Goal: Task Accomplishment & Management: Complete application form

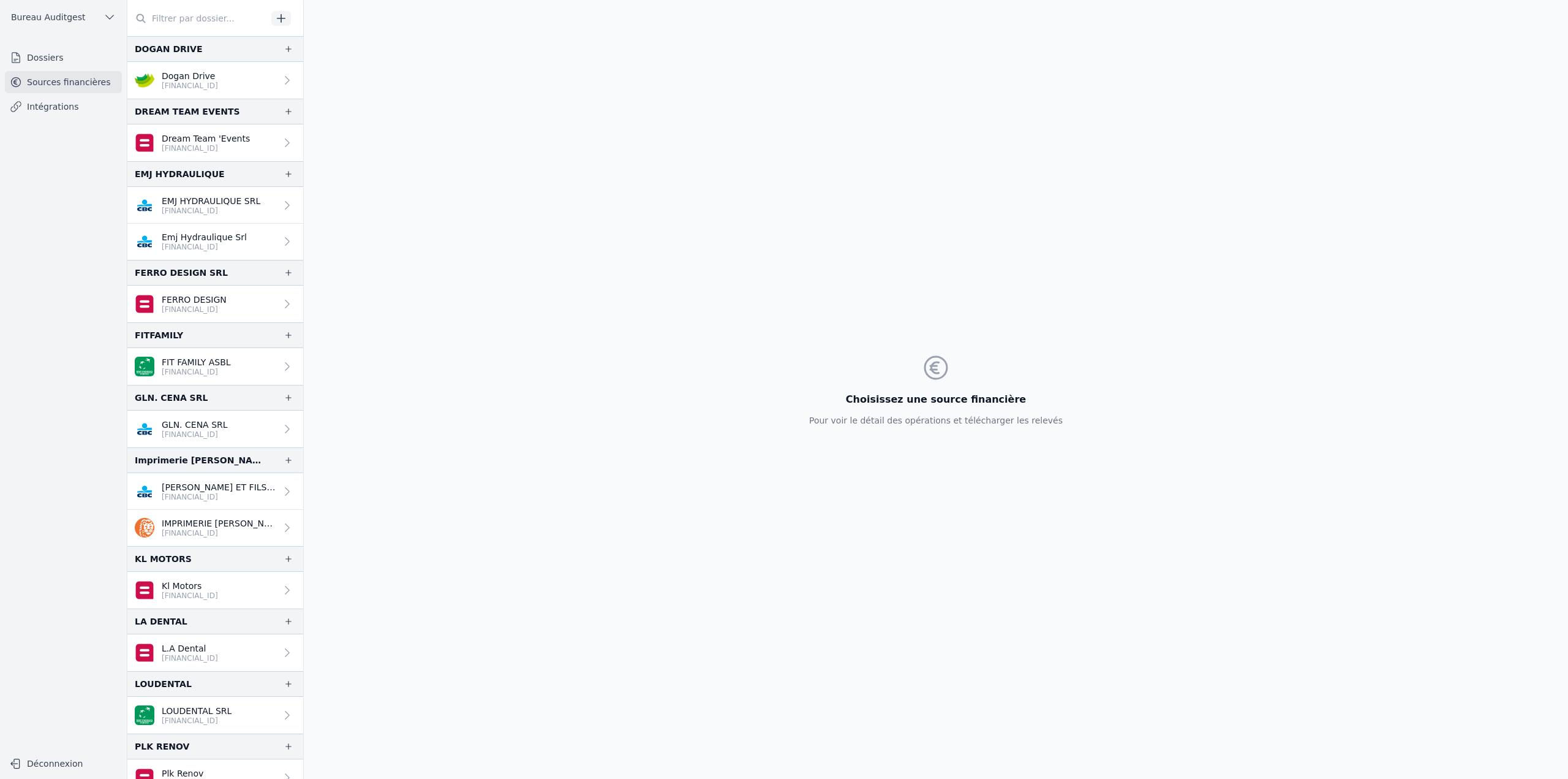
click at [51, 58] on link "Dossiers" at bounding box center [63, 57] width 117 height 22
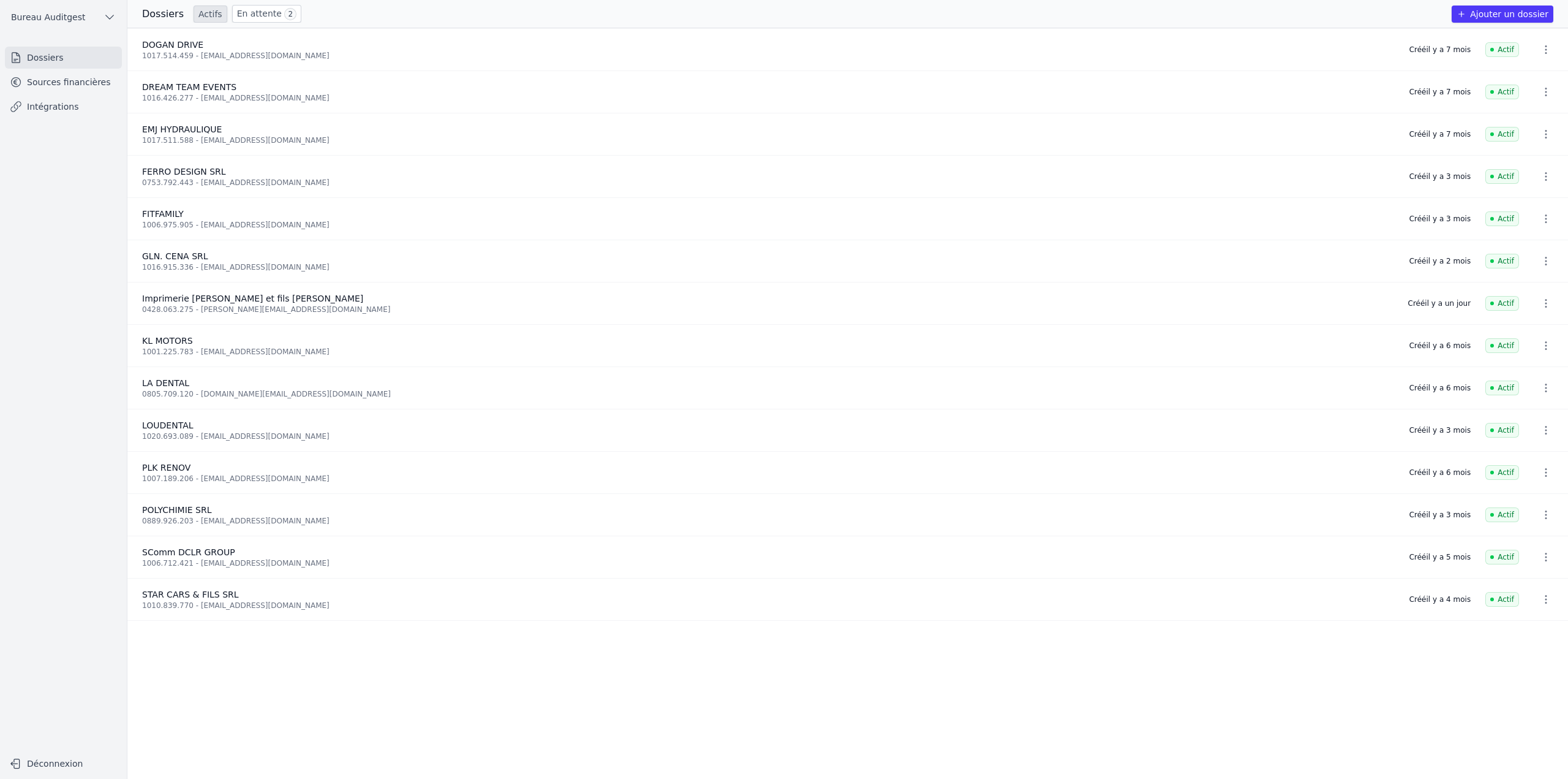
click at [1483, 13] on button "Ajouter un dossier" at bounding box center [1503, 14] width 101 height 17
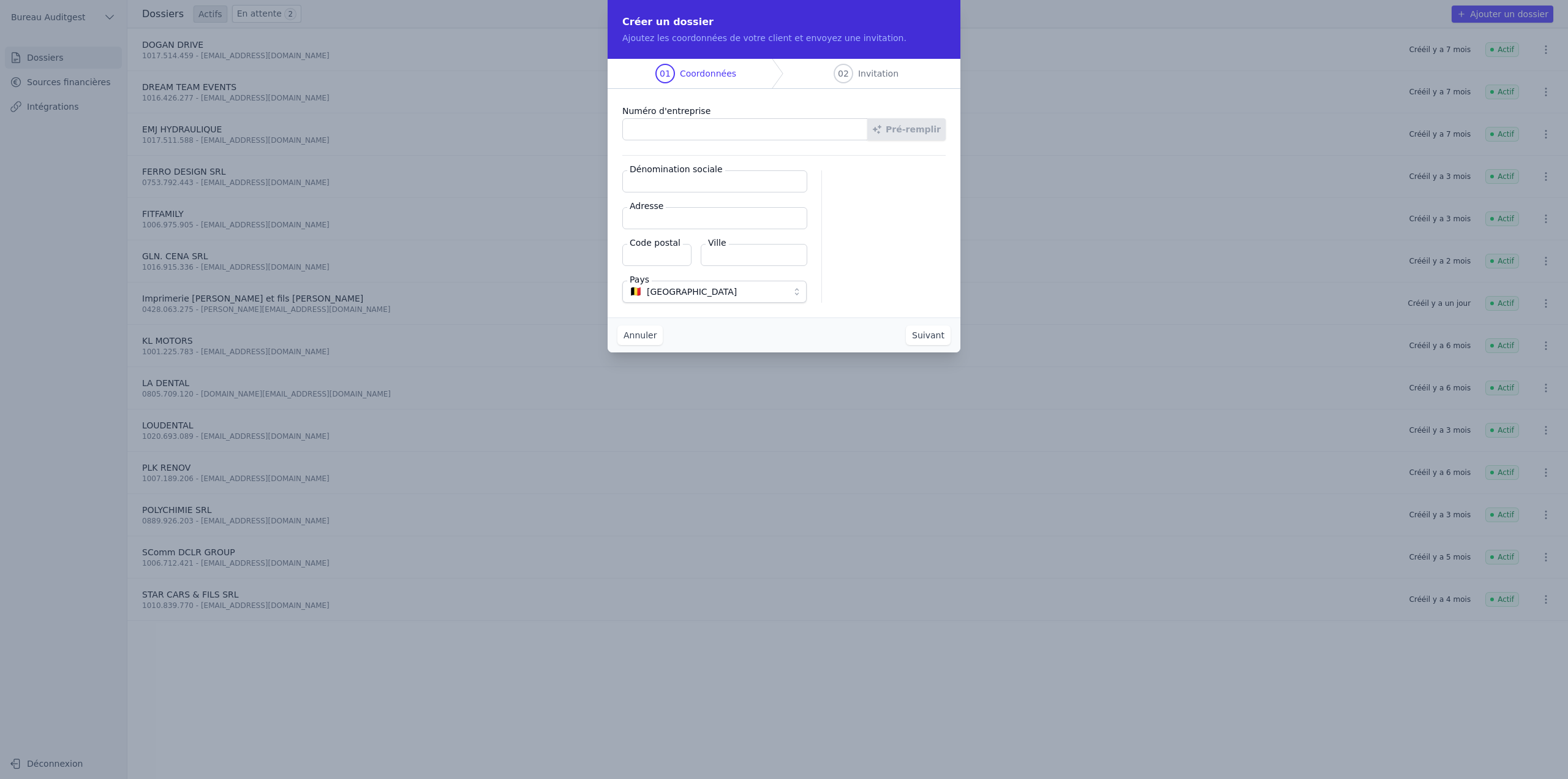
paste input "0780.541.281"
type input "0780.541.281"
click at [914, 133] on button "Pré-remplir" at bounding box center [906, 129] width 78 height 22
type input "SComm YKperformance"
type input "Rue d'Oignies 202"
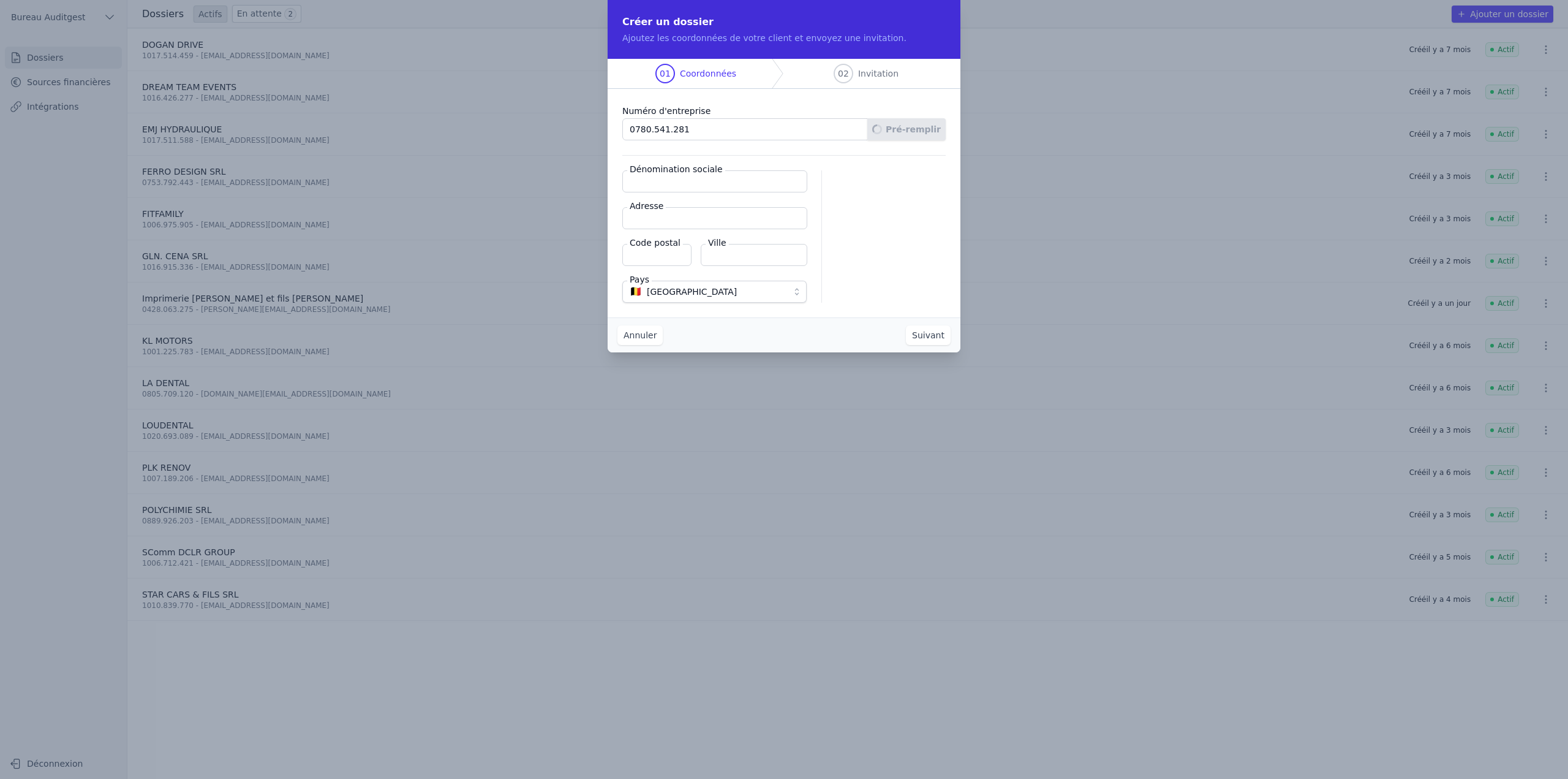
type input "6250"
type input "Aiseau-Presles"
drag, startPoint x: 661, startPoint y: 181, endPoint x: 579, endPoint y: 176, distance: 82.2
click at [579, 176] on div "Créer un dossier Ajoutez les coordonnées de votre client et envoyez une invitat…" at bounding box center [784, 390] width 1568 height 779
click at [755, 182] on input "YKperformance" at bounding box center [715, 181] width 185 height 22
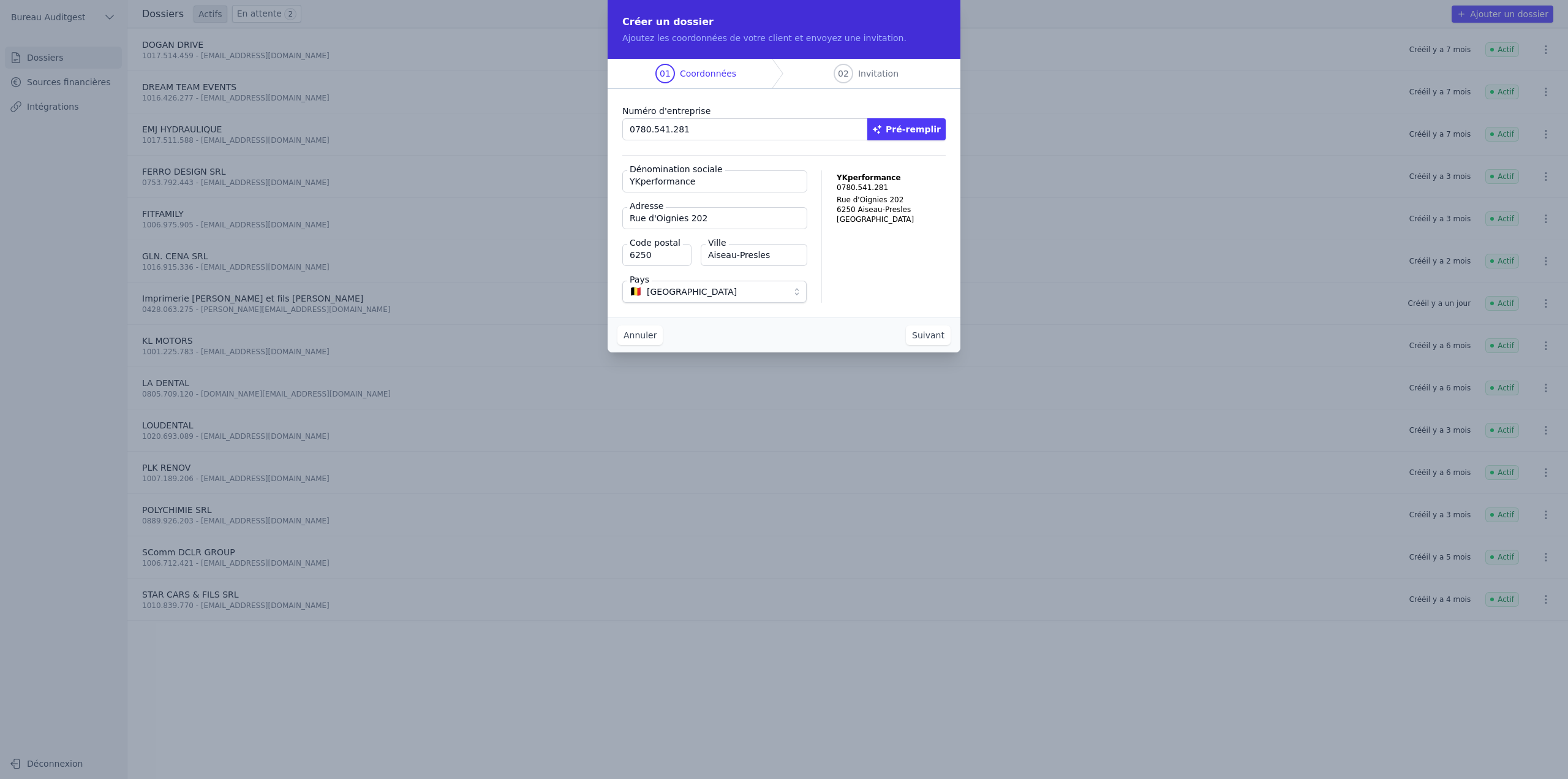
paste input "SComm"
type input "YKperformance SComm"
click at [929, 332] on button "Suivant" at bounding box center [929, 335] width 45 height 20
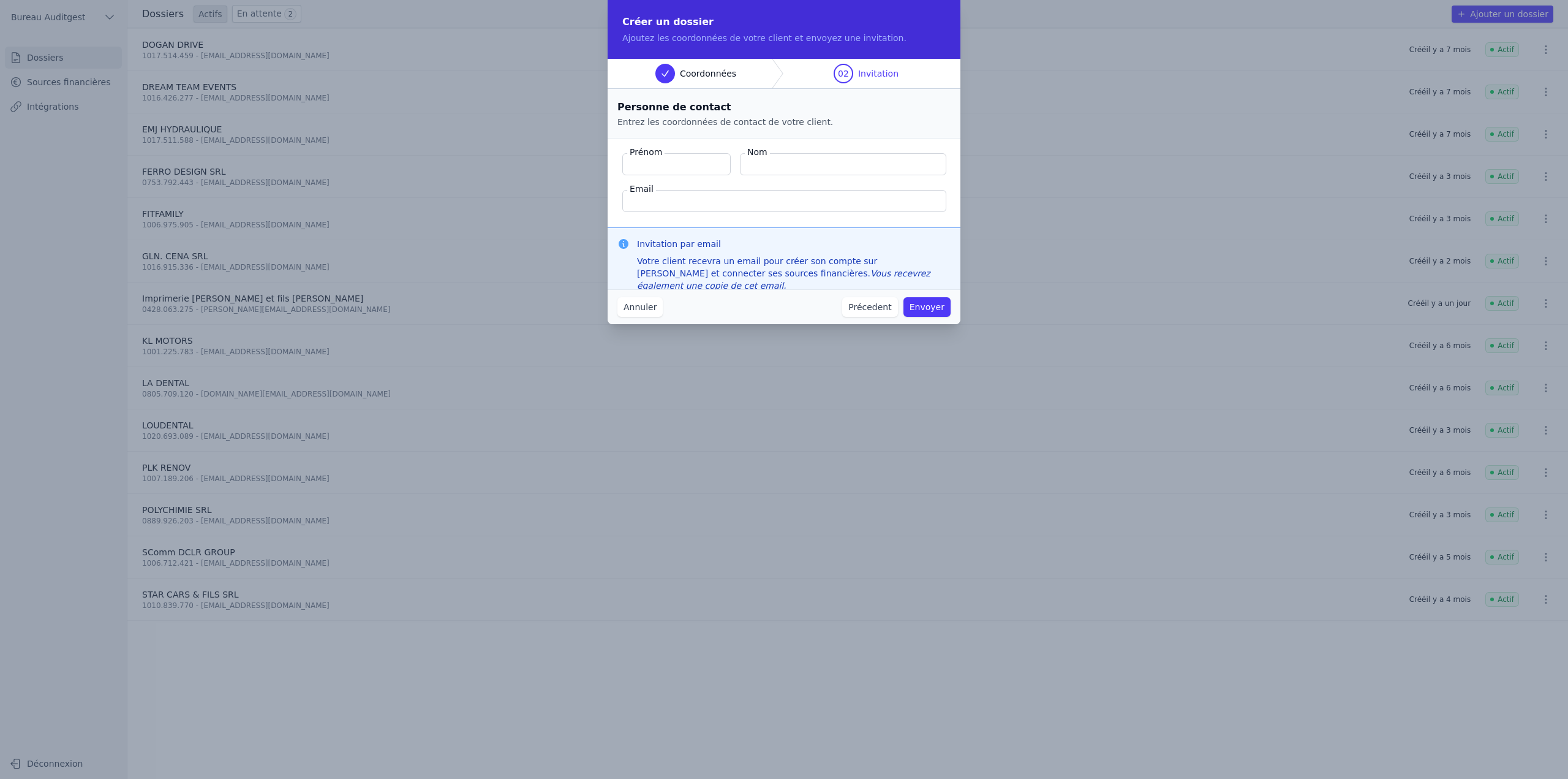
click at [670, 163] on input "Prénom" at bounding box center [677, 163] width 108 height 22
type input "[PERSON_NAME]"
type input "Roquet"
type input "[PERSON_NAME][EMAIL_ADDRESS]"
click at [929, 306] on button "Envoyer" at bounding box center [927, 307] width 47 height 20
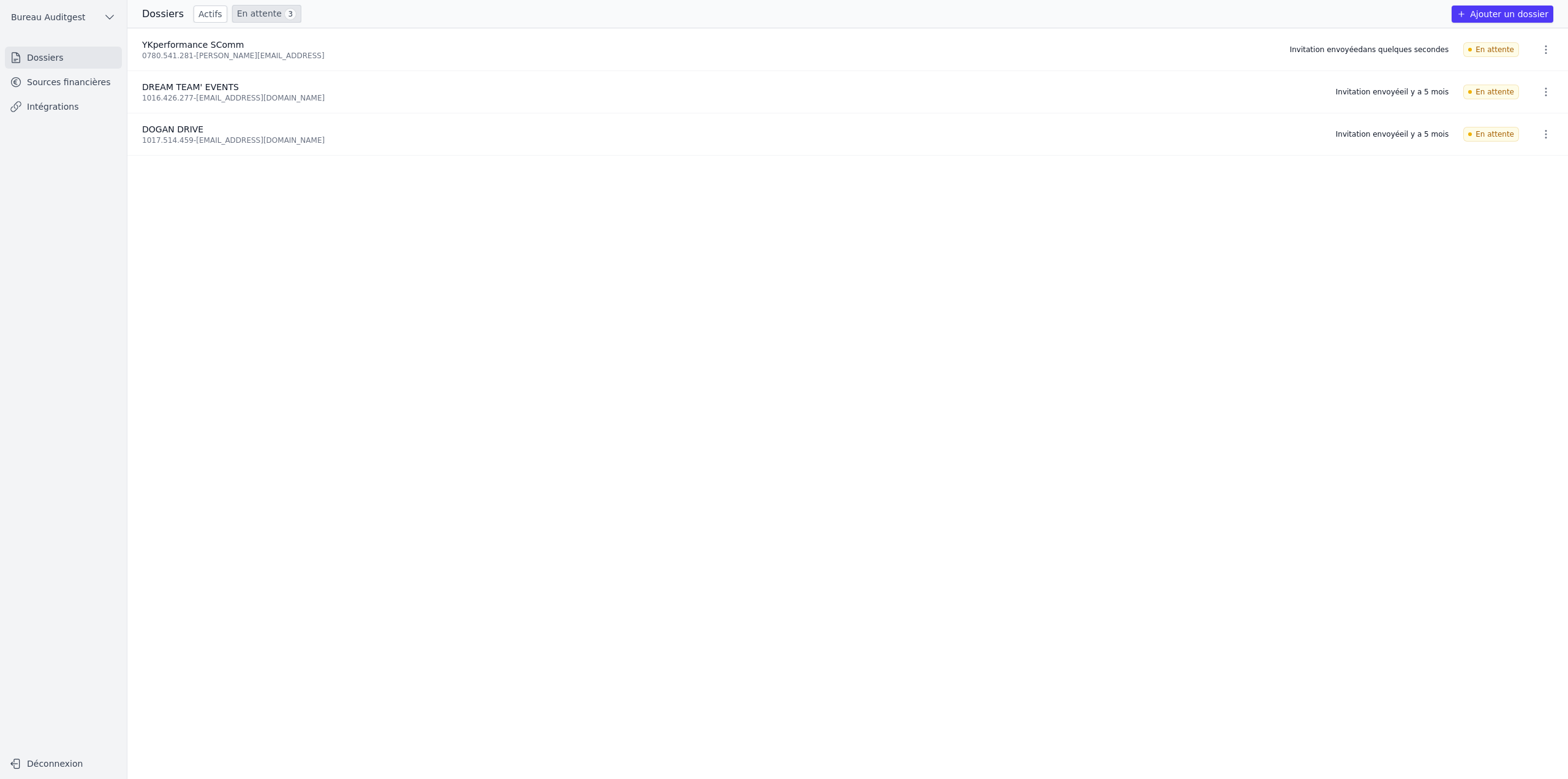
click at [86, 77] on link "Sources financières" at bounding box center [63, 82] width 117 height 22
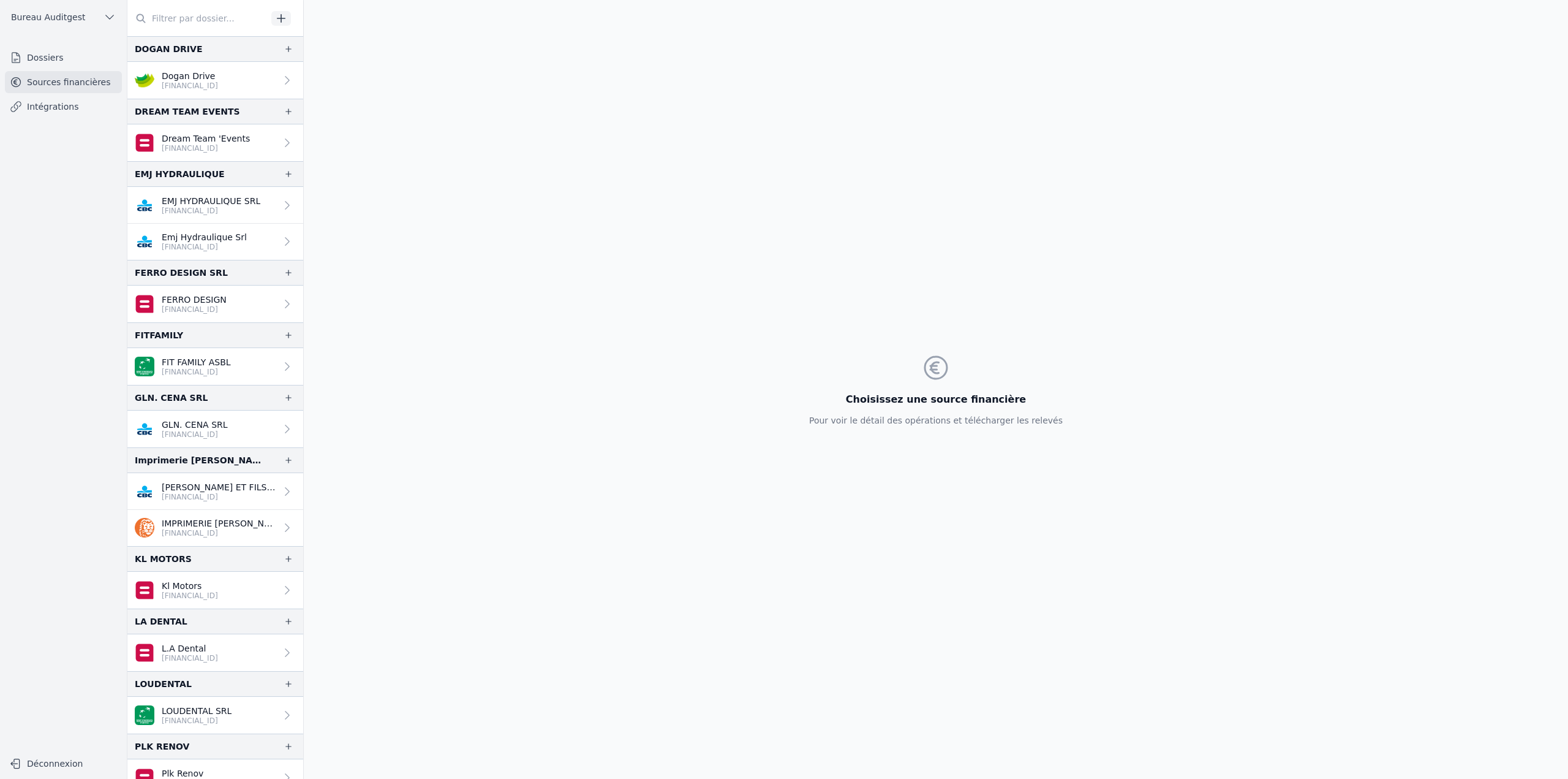
click at [280, 16] on icon "button" at bounding box center [281, 18] width 12 height 12
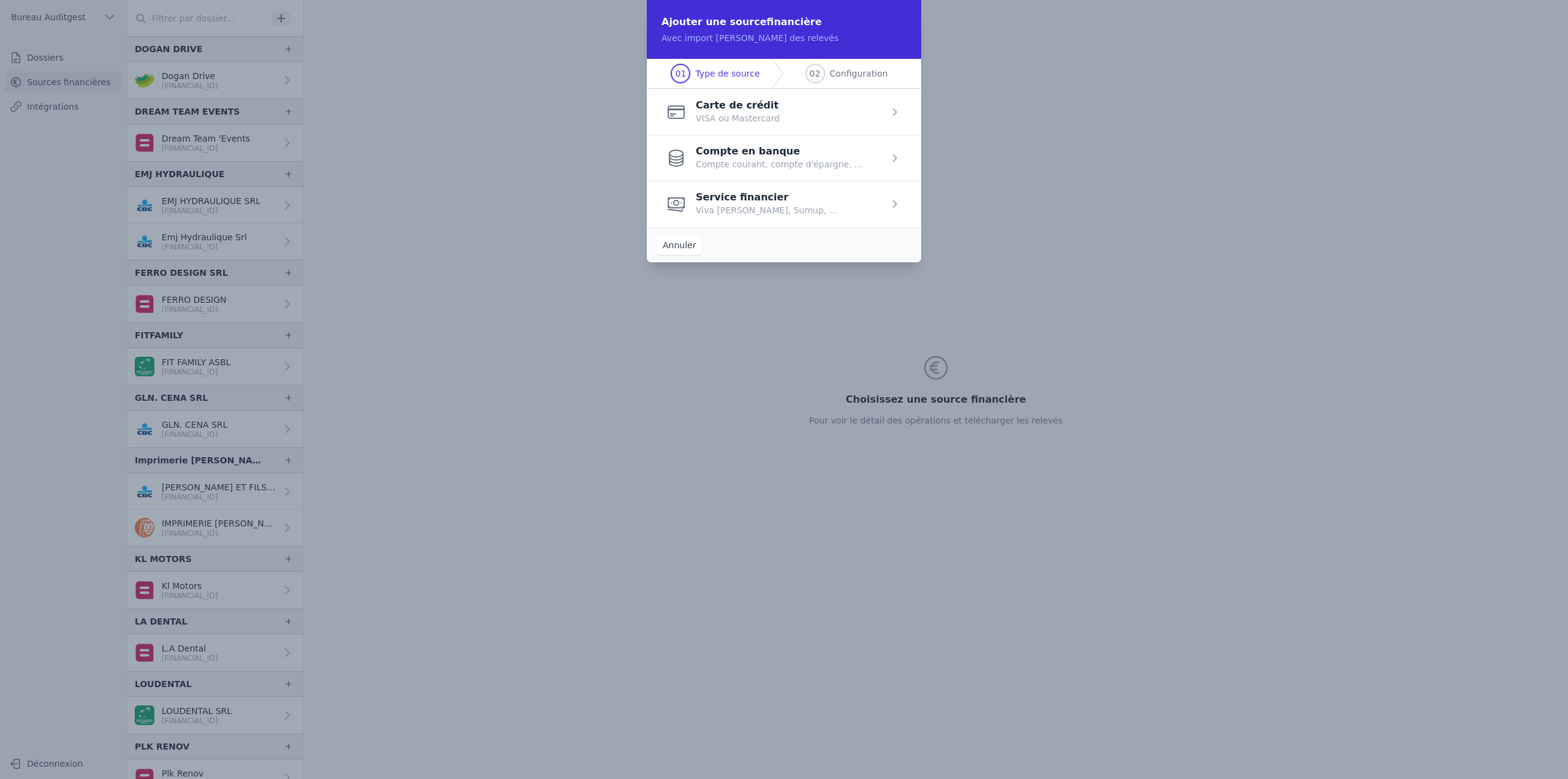
click at [803, 161] on span "button" at bounding box center [784, 157] width 275 height 46
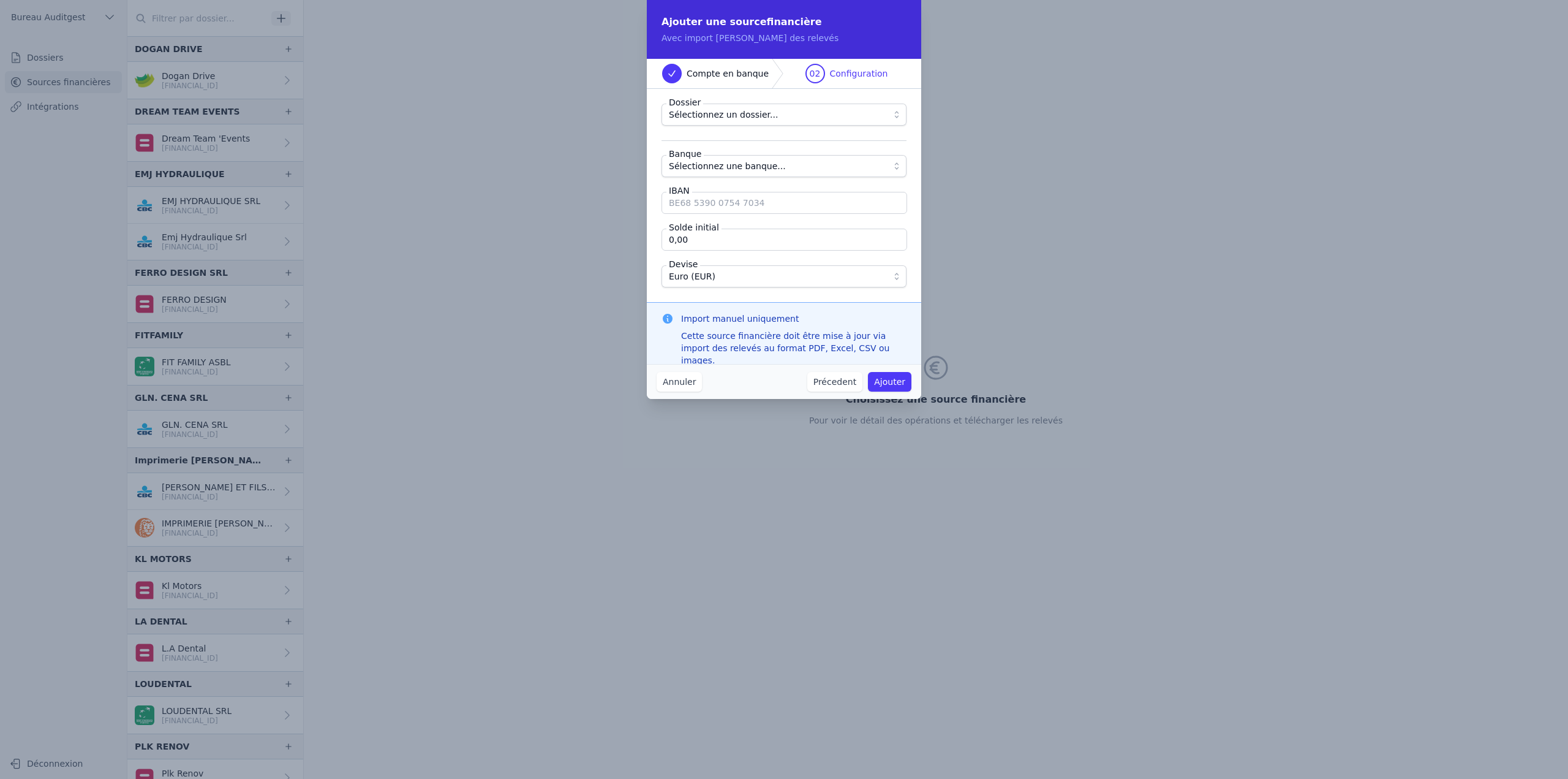
click at [790, 104] on button "Sélectionnez un dossier..." at bounding box center [784, 114] width 245 height 22
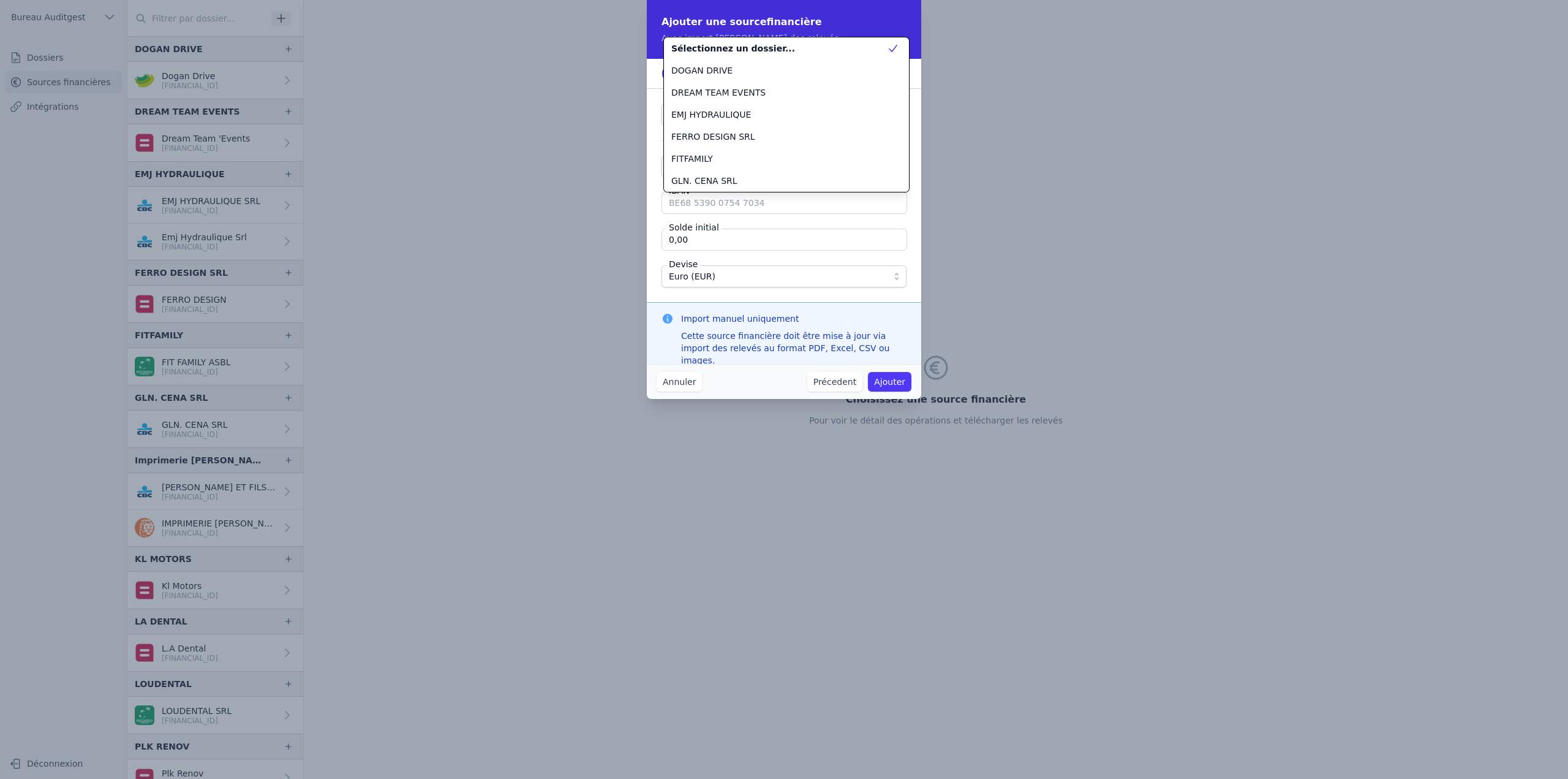
scroll to position [199, 0]
click at [747, 184] on span "YKperformance SComm" at bounding box center [722, 180] width 101 height 12
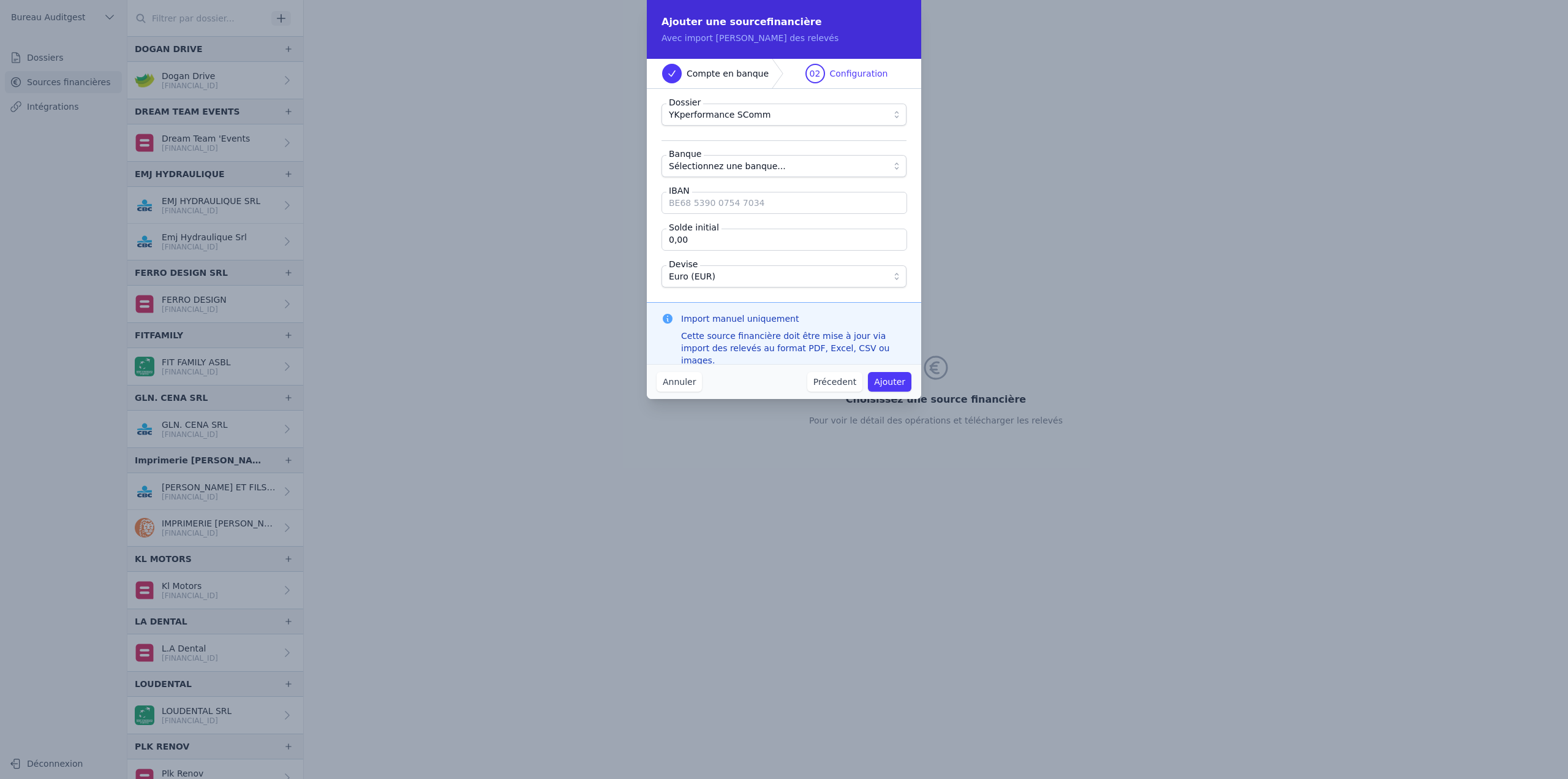
click at [735, 168] on span "Sélectionnez une banque..." at bounding box center [727, 166] width 117 height 15
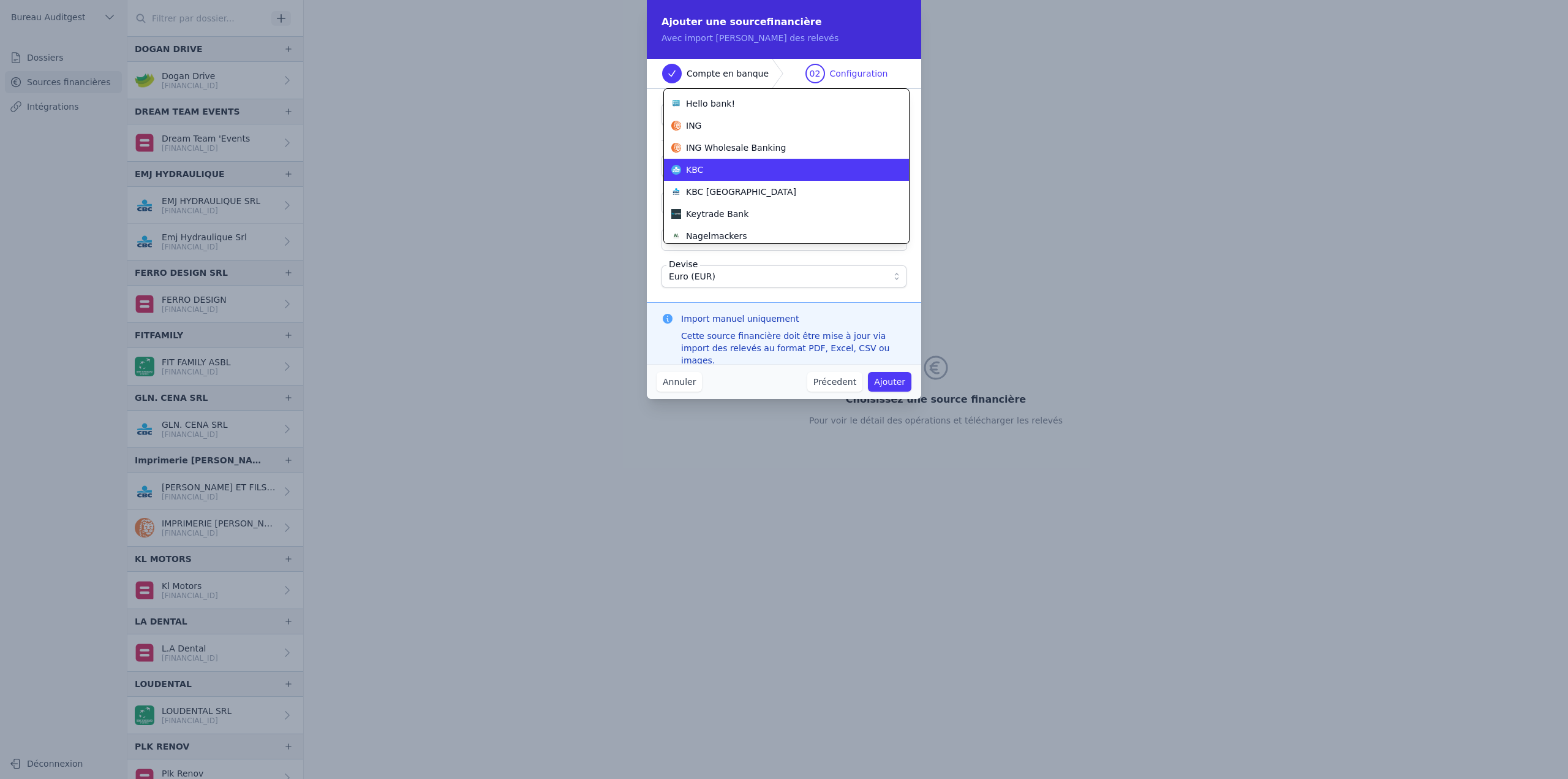
scroll to position [358, 0]
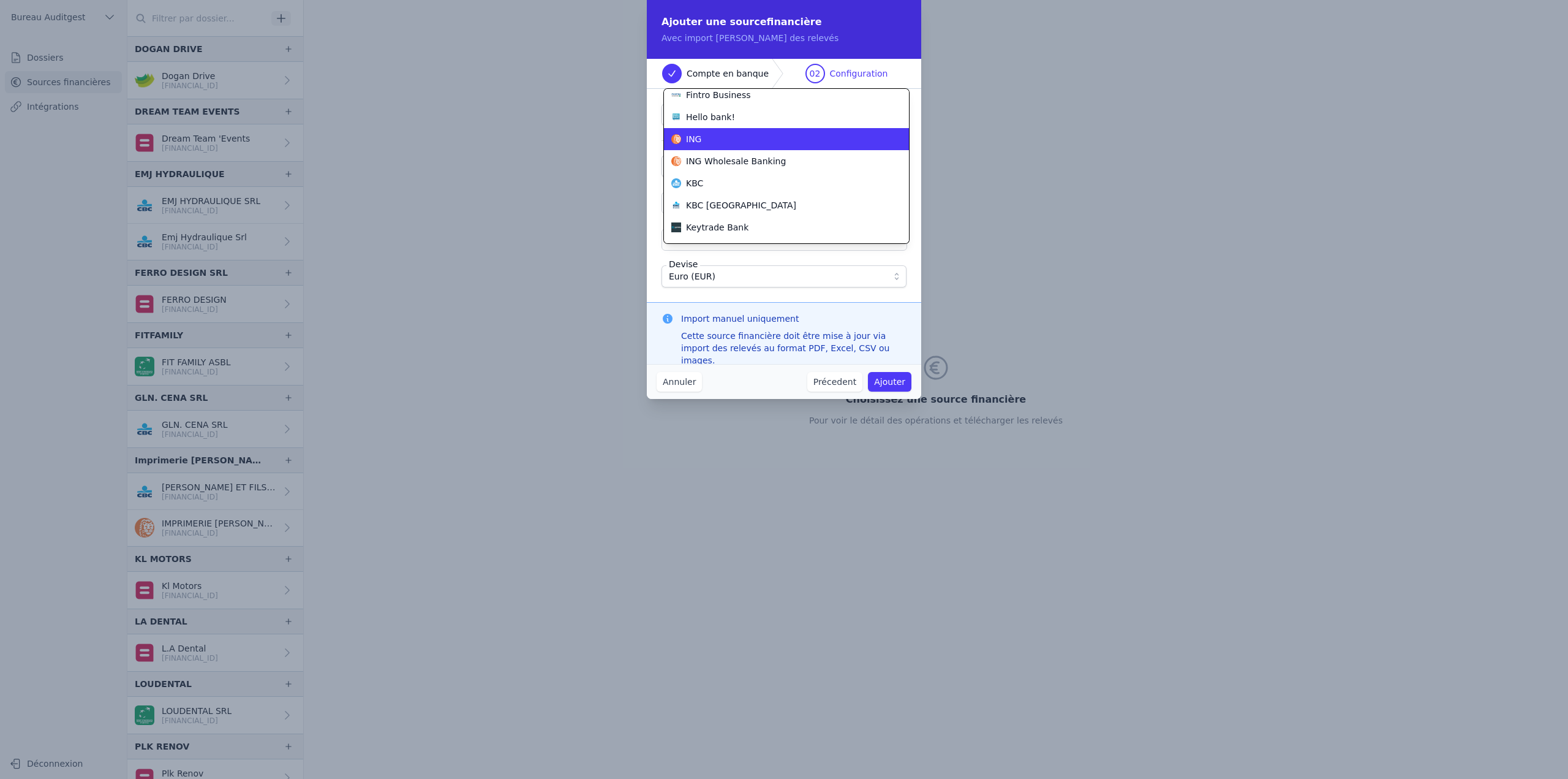
click at [708, 145] on li "ING" at bounding box center [786, 139] width 245 height 22
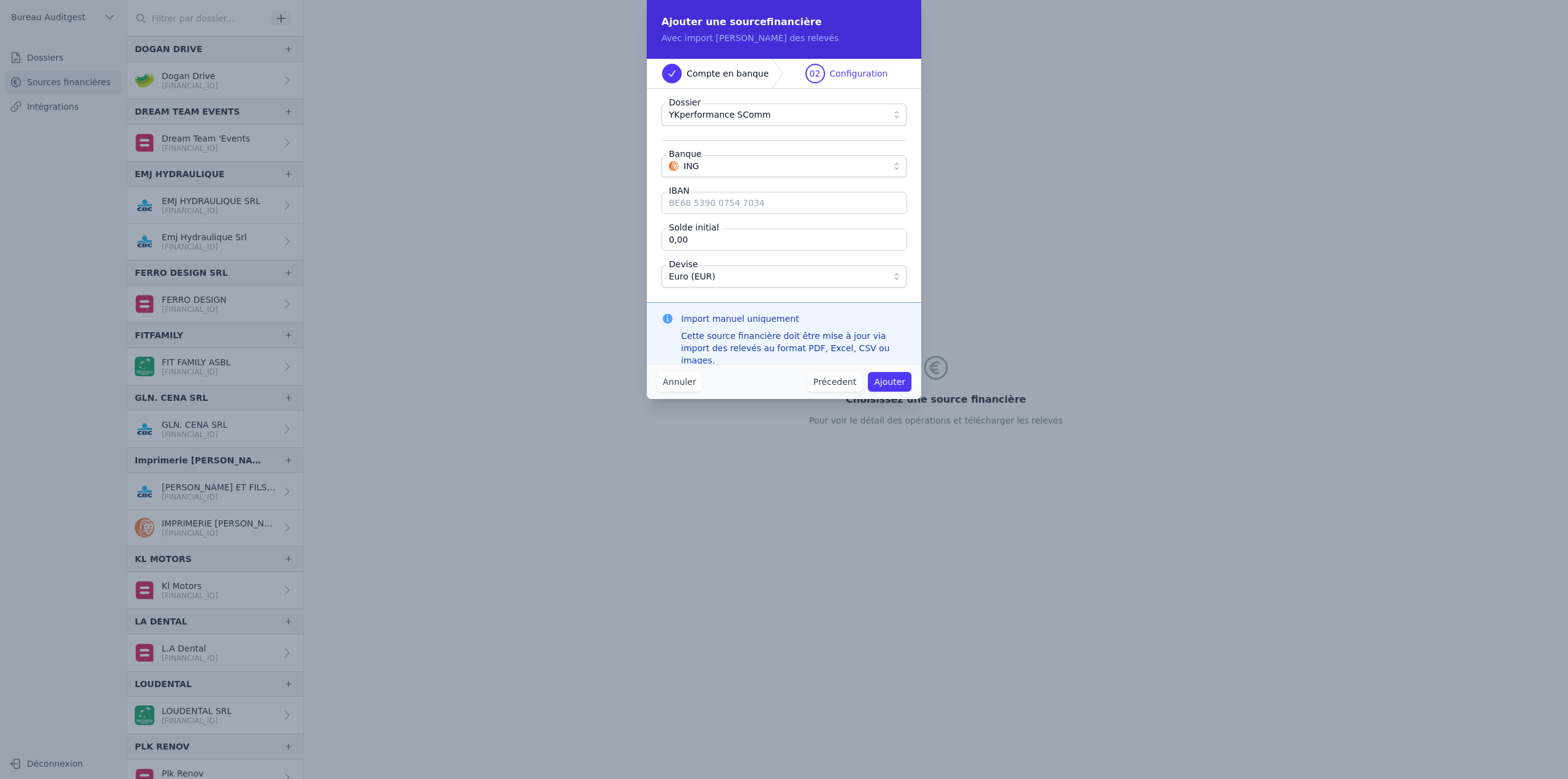
click at [707, 205] on input "IBAN" at bounding box center [784, 202] width 246 height 22
paste input "[FINANCIAL_ID]"
type input "[FINANCIAL_ID]"
click at [660, 249] on div "Dossier YKperformance SComm Banque ING IBAN [FINANCIAL_ID] Solde initial 0,00 D…" at bounding box center [784, 195] width 275 height 213
click at [887, 385] on button "Ajouter" at bounding box center [890, 382] width 44 height 20
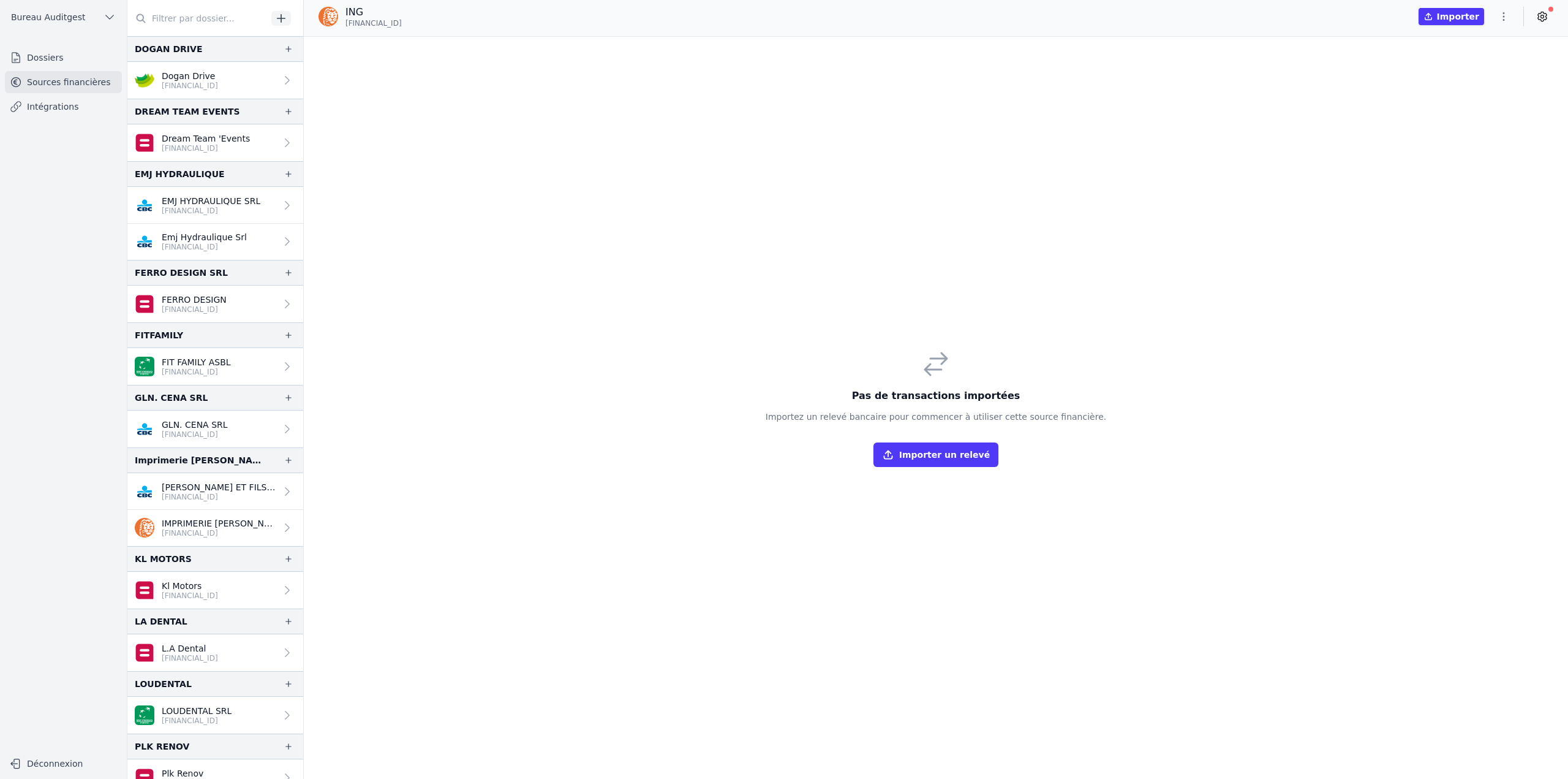
click at [1496, 15] on button "button" at bounding box center [1503, 17] width 25 height 20
click at [1479, 90] on button "Import CSV *" at bounding box center [1474, 88] width 88 height 23
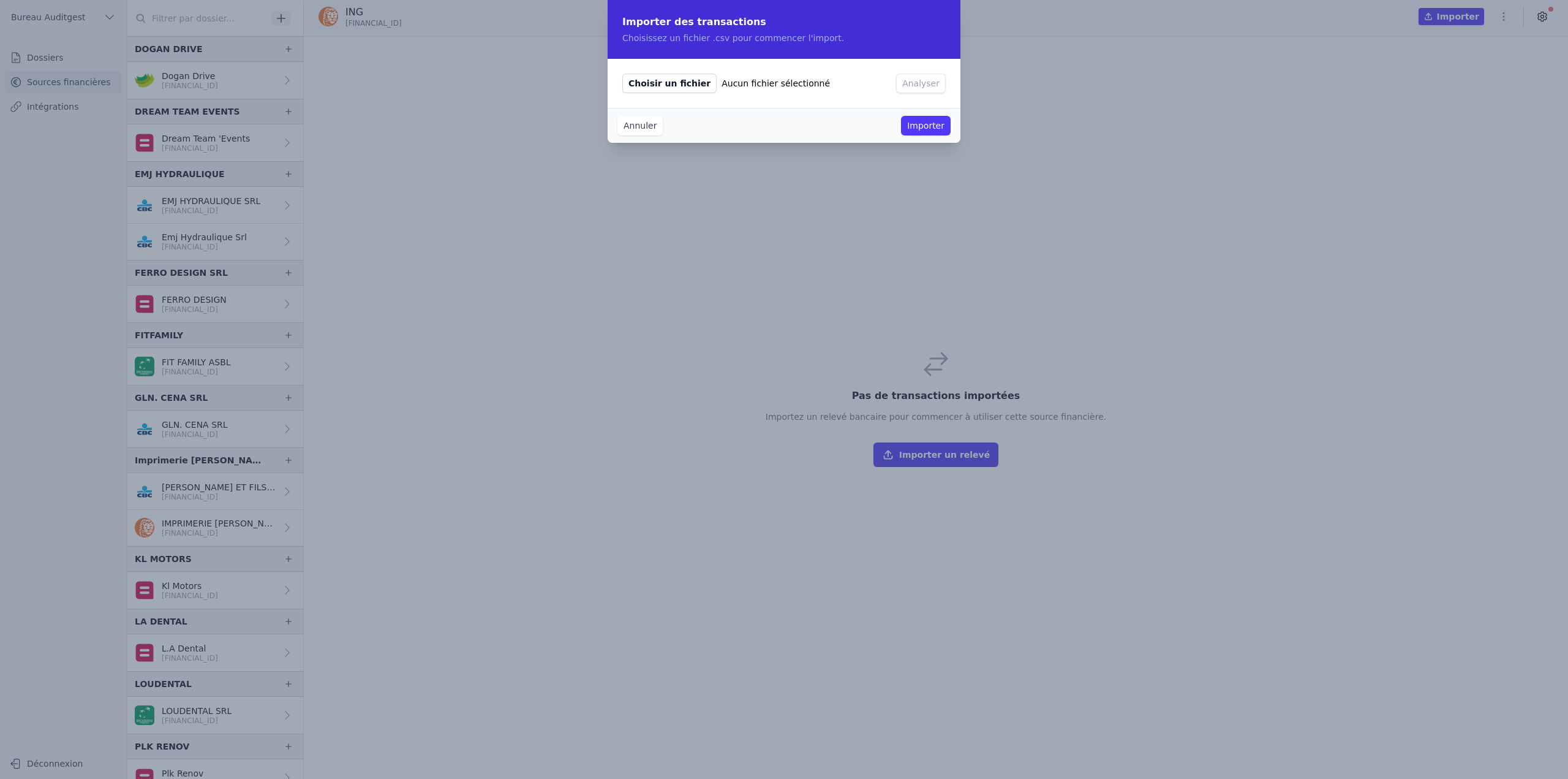
click at [673, 84] on span "Choisir un fichier" at bounding box center [670, 83] width 94 height 20
click at [622, 73] on input "Choisir un fichier Aucun fichier sélectionné" at bounding box center [622, 73] width 1 height 1
type input "C:\fakepath\[FINANCIAL_ID] (EUR) 20230701 - 20240630.csv"
click at [920, 86] on button "Analyser" at bounding box center [921, 83] width 49 height 20
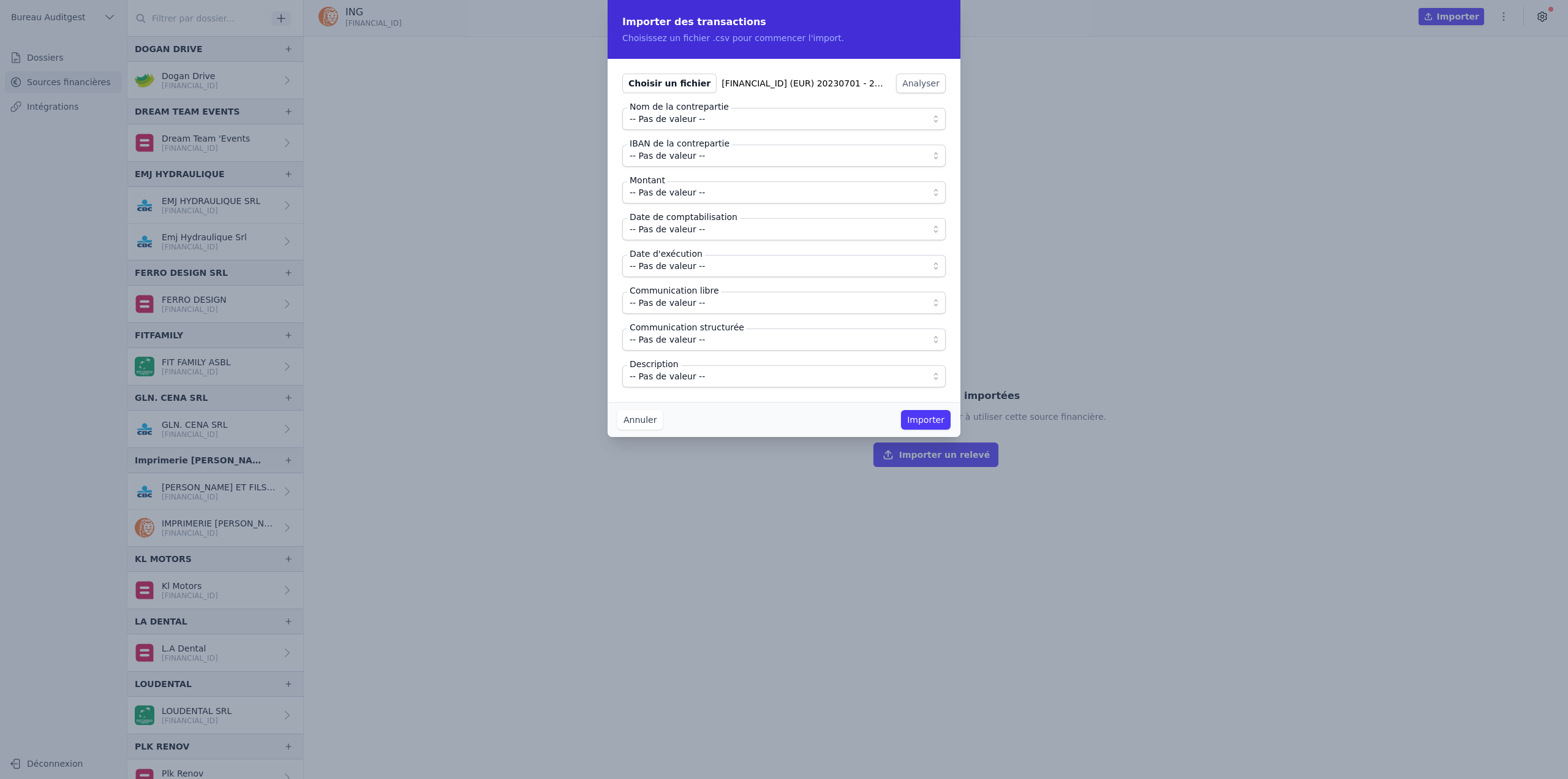
click at [690, 122] on span "-- Pas de valeur --" at bounding box center [667, 118] width 75 height 15
click at [698, 121] on span "-- Pas de valeur --" at bounding box center [667, 118] width 75 height 15
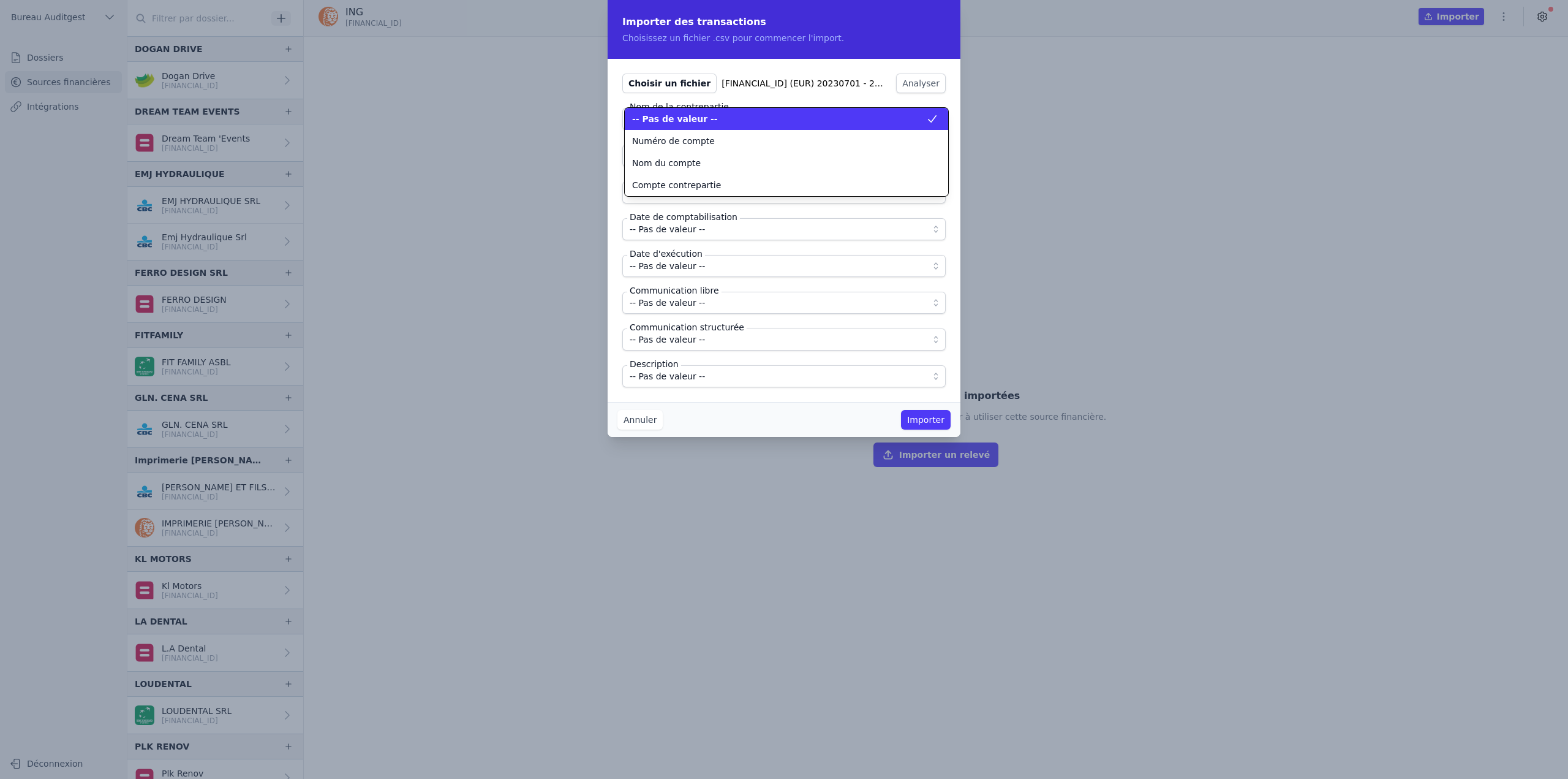
click at [698, 121] on span "-- Pas de valeur --" at bounding box center [675, 118] width 86 height 12
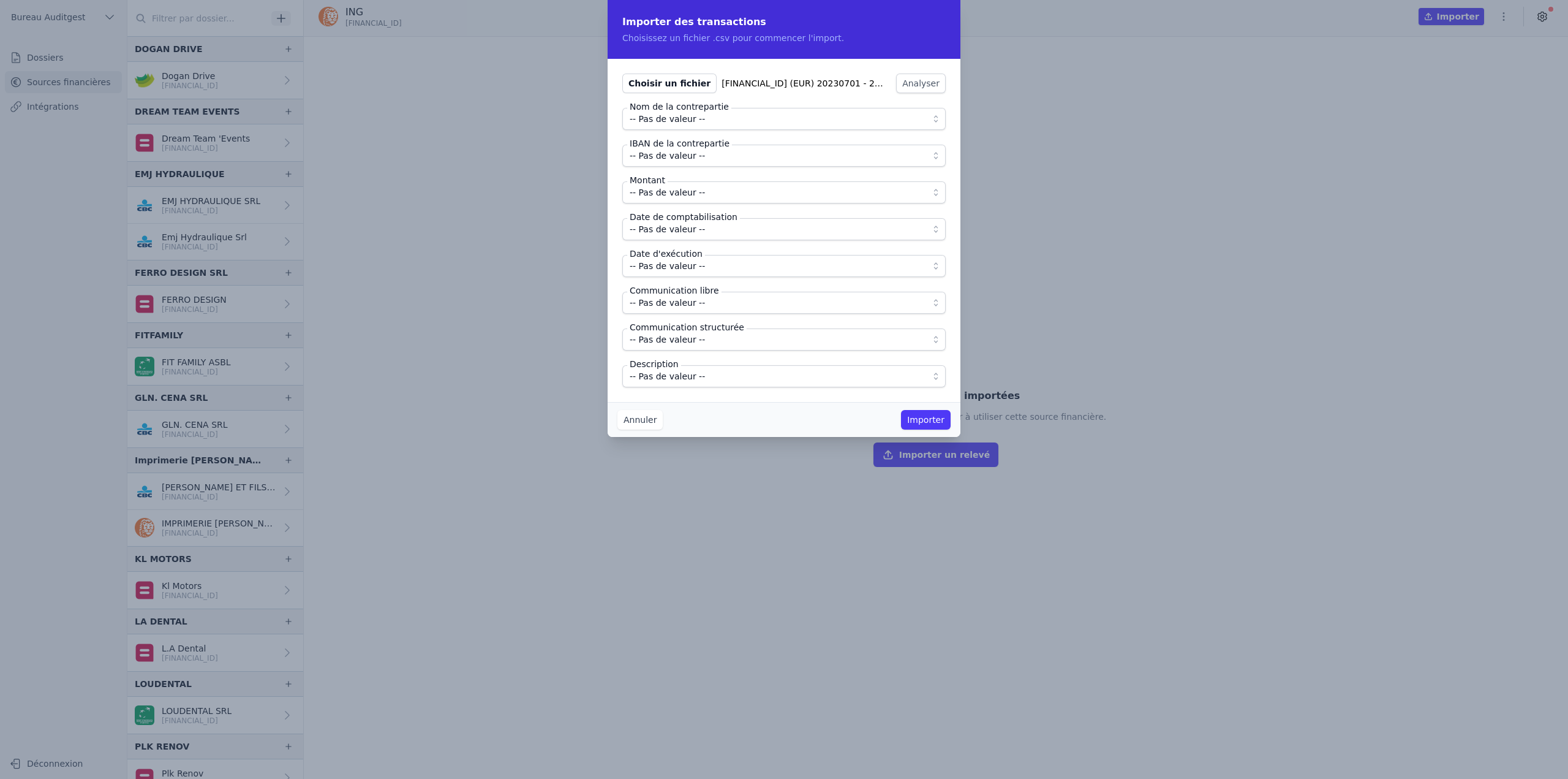
click at [701, 156] on span "-- Pas de valeur --" at bounding box center [775, 156] width 291 height 15
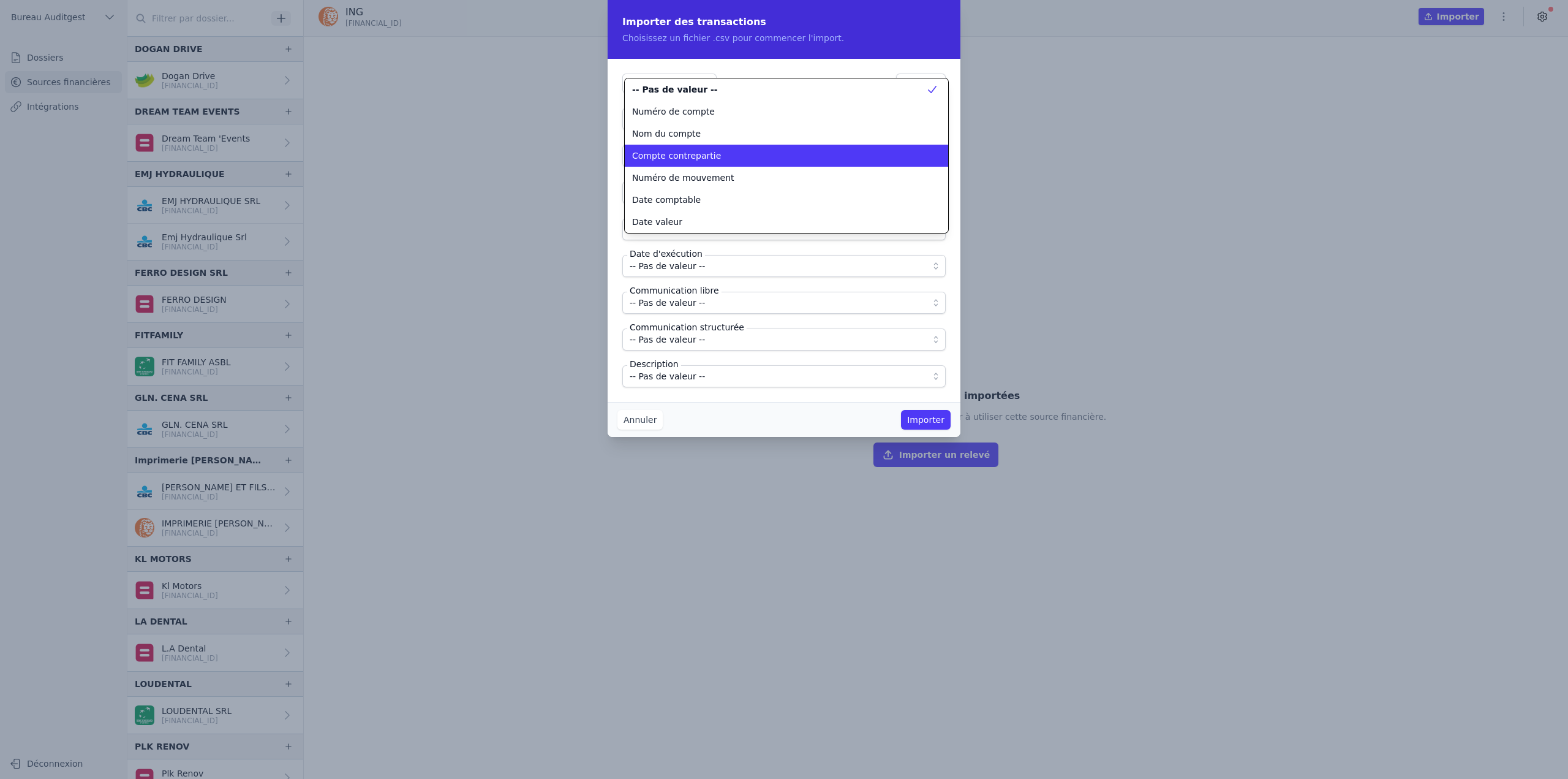
click at [708, 161] on span "Compte contrepartie" at bounding box center [677, 155] width 89 height 12
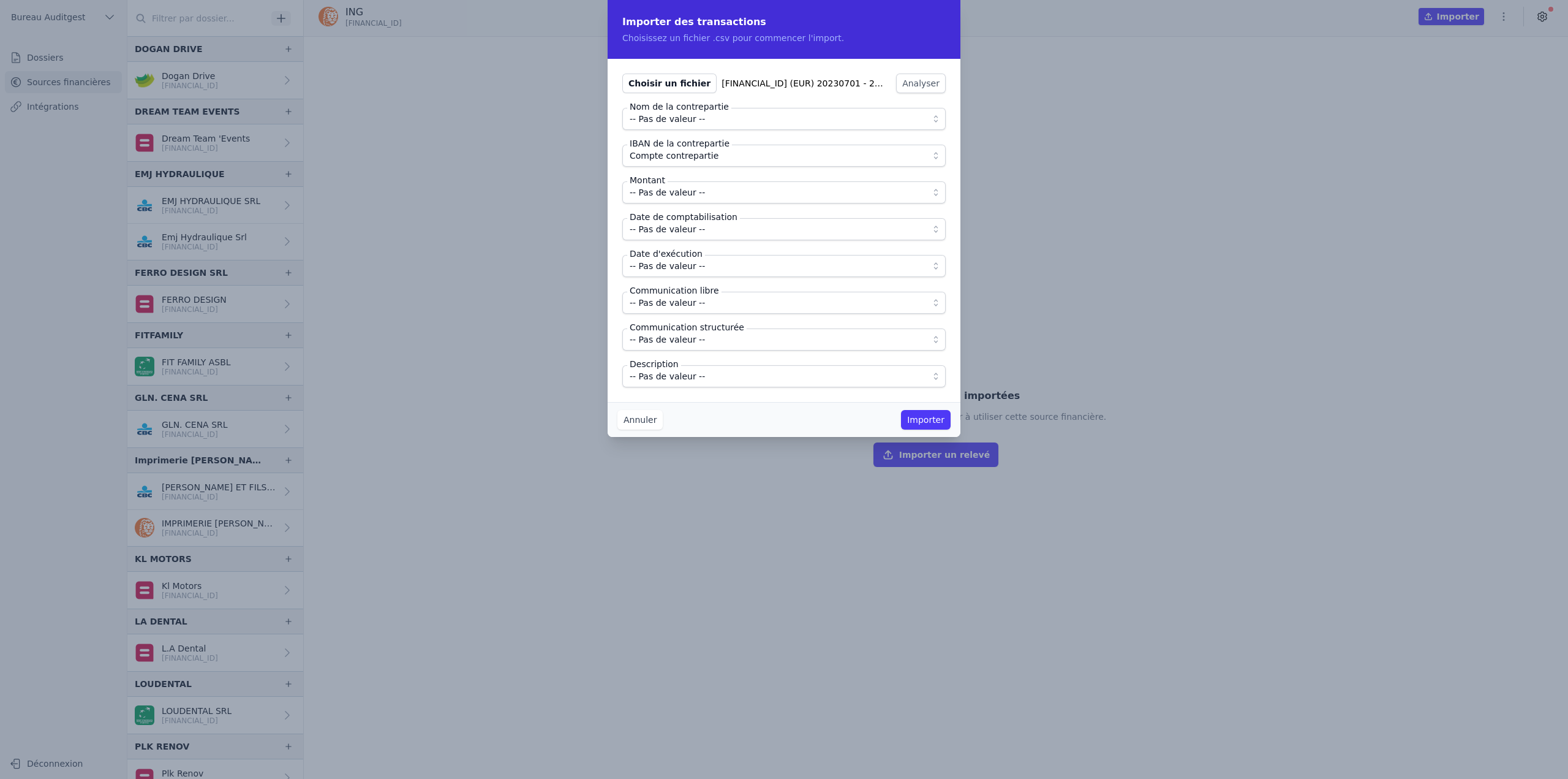
click at [708, 190] on span "-- Pas de valeur --" at bounding box center [775, 192] width 291 height 15
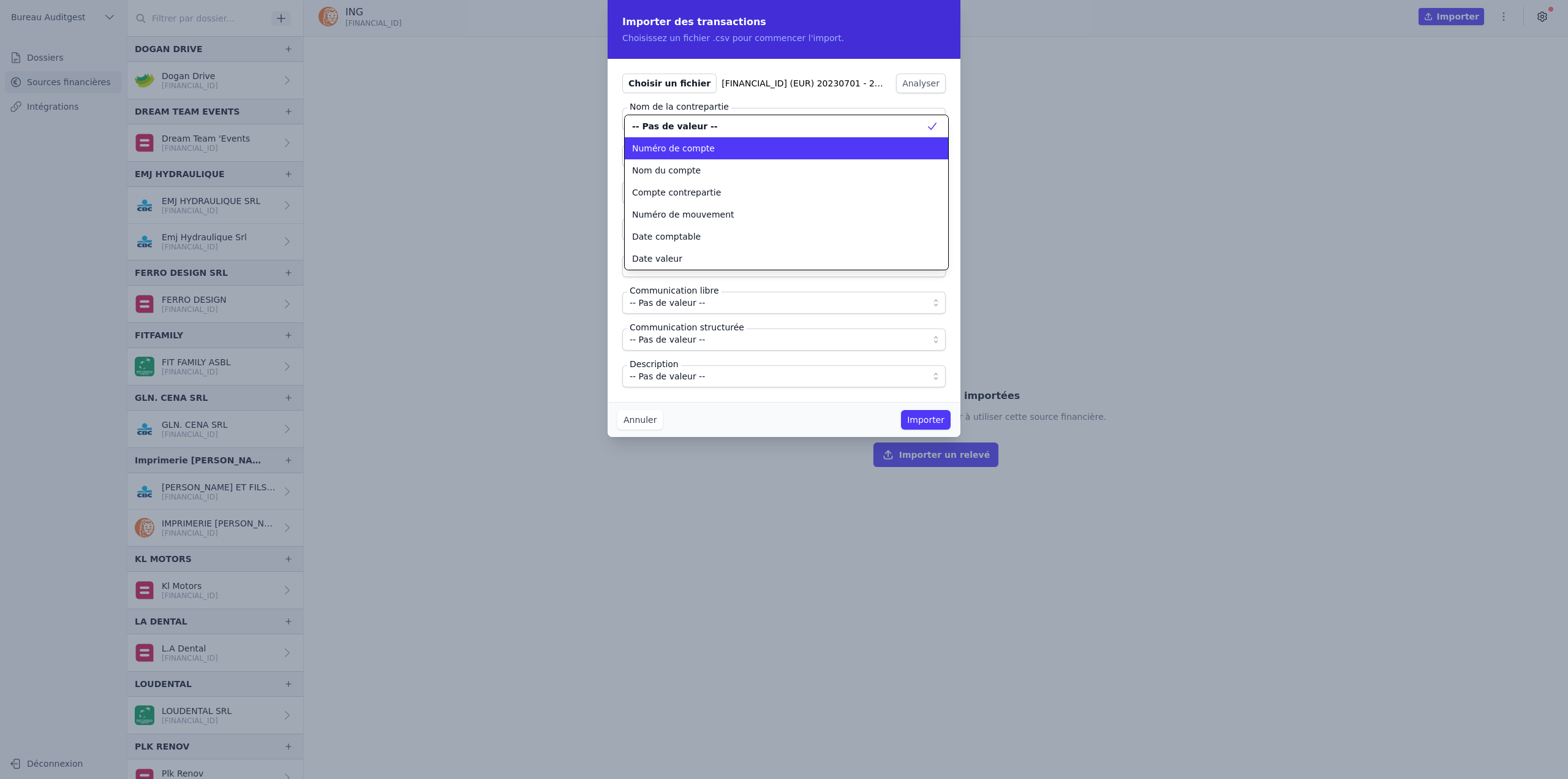
scroll to position [58, 0]
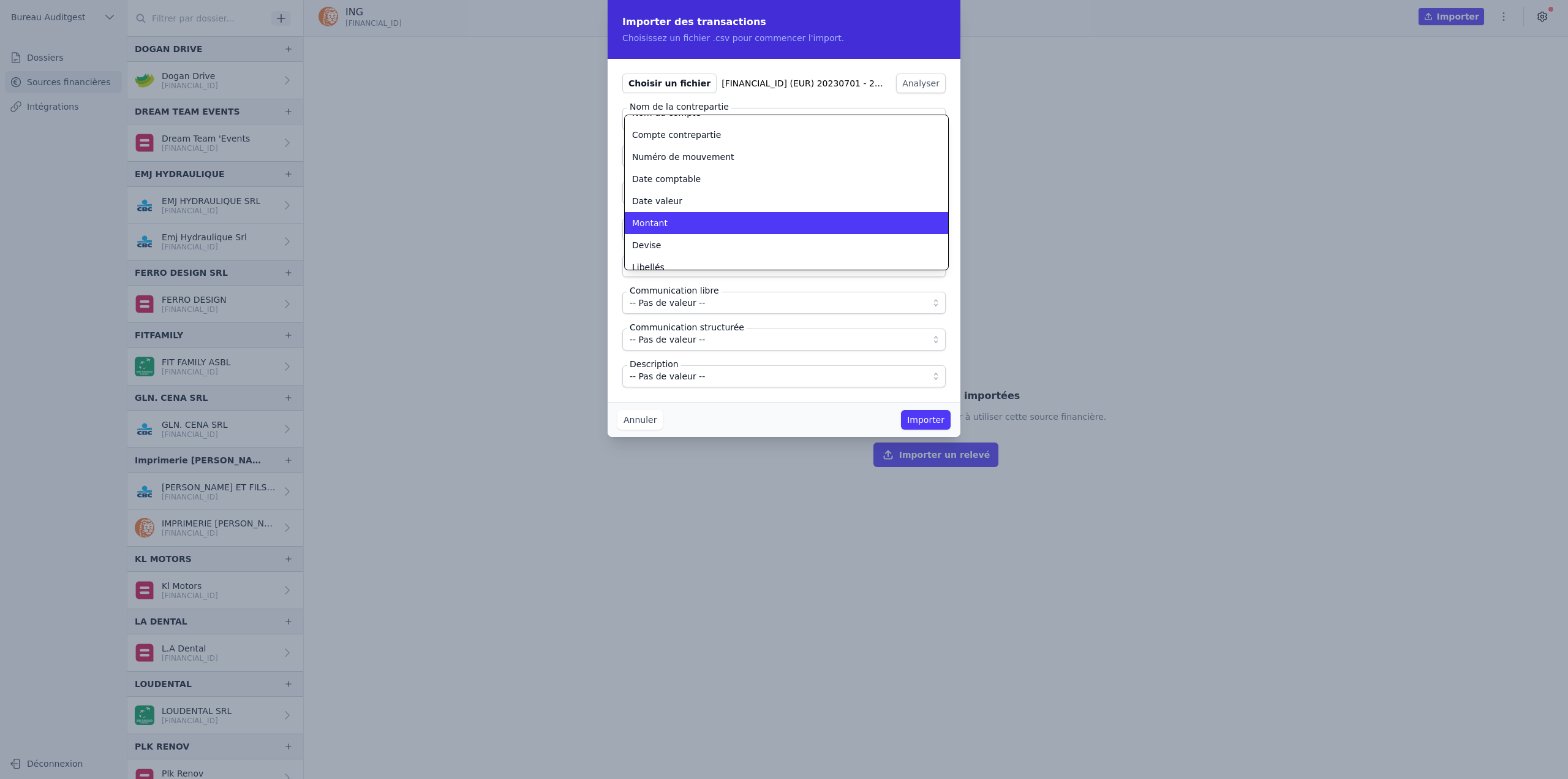
click at [719, 221] on div "Montant" at bounding box center [779, 223] width 294 height 12
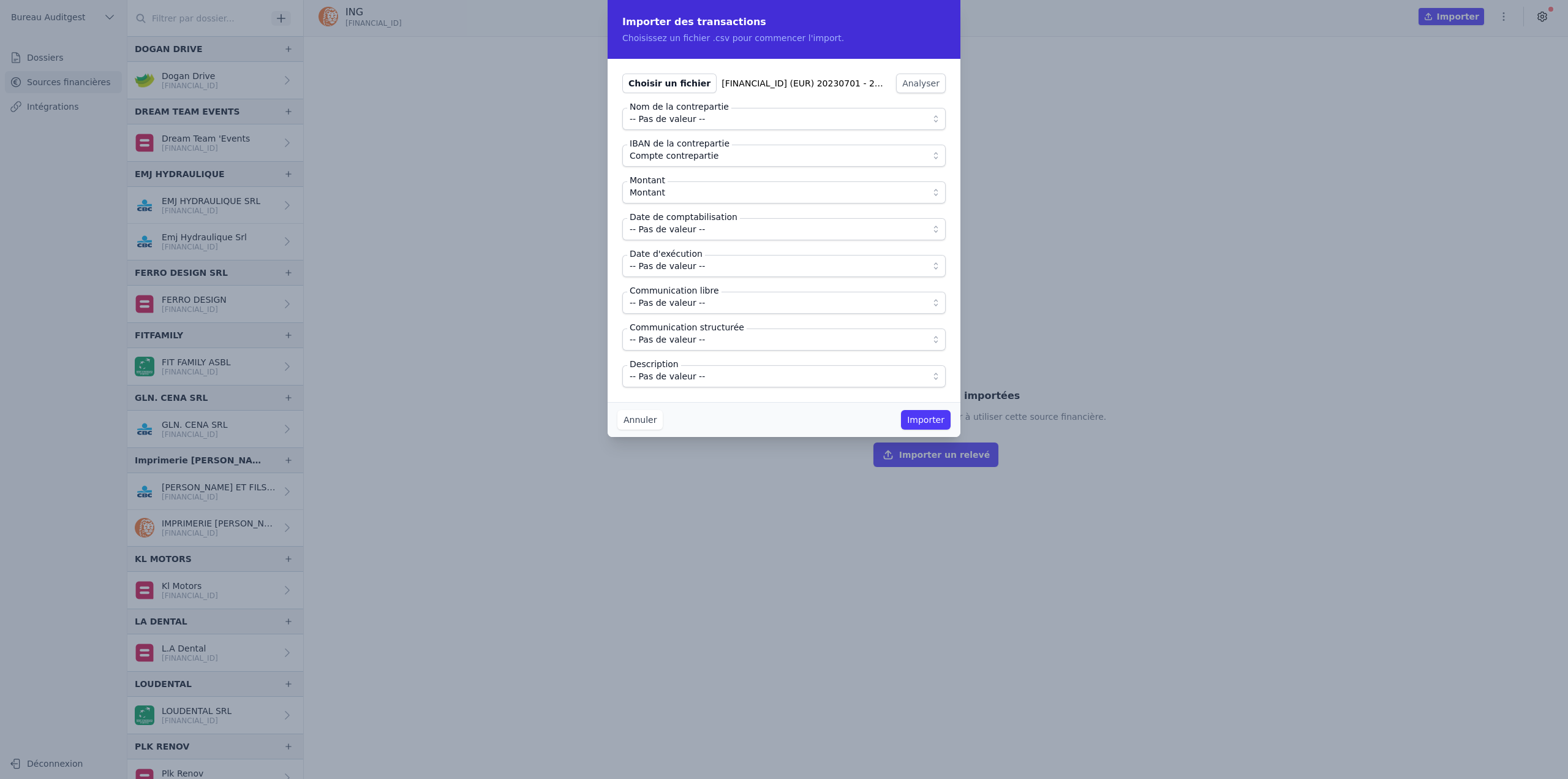
click at [719, 221] on label "Date de comptabilisation" at bounding box center [684, 216] width 113 height 12
click at [720, 228] on span "-- Pas de valeur --" at bounding box center [775, 229] width 291 height 15
click at [634, 425] on button "Annuler" at bounding box center [640, 420] width 45 height 20
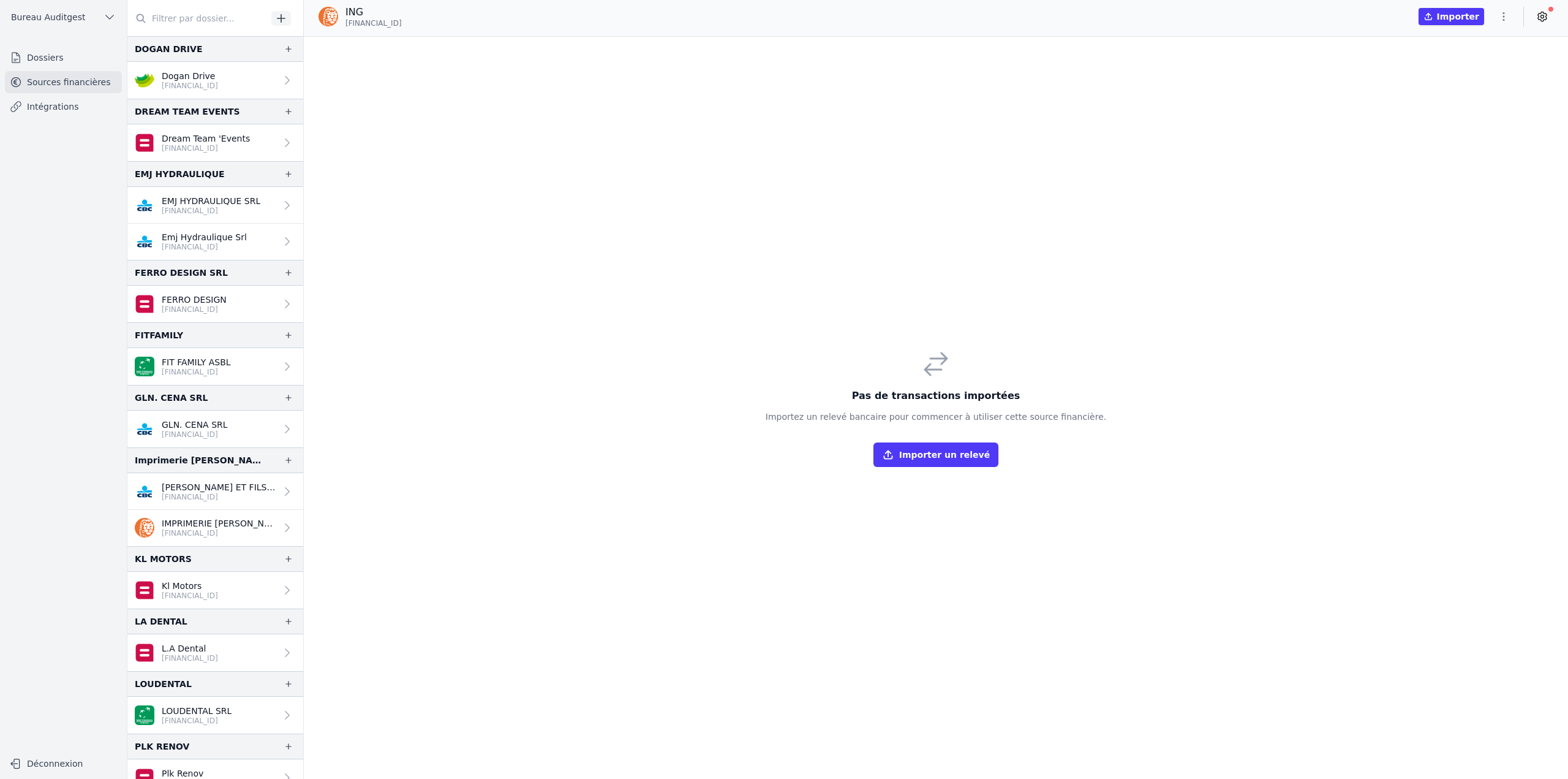
click at [1510, 20] on button "button" at bounding box center [1503, 17] width 25 height 20
click at [1476, 84] on button "Import CSV *" at bounding box center [1474, 88] width 88 height 23
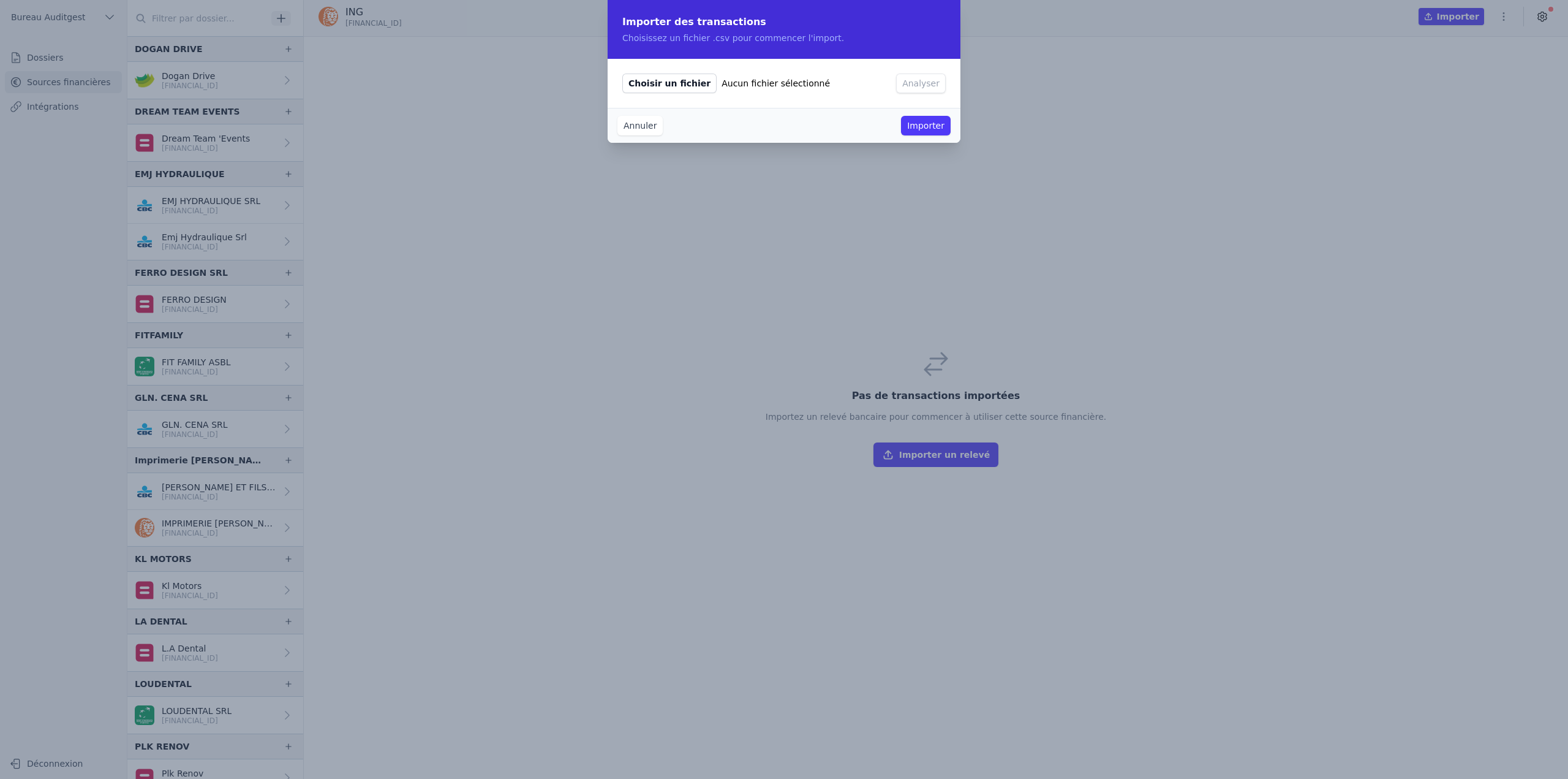
click at [656, 81] on span "Choisir un fichier" at bounding box center [670, 83] width 94 height 20
click at [622, 73] on input "Choisir un fichier Aucun fichier sélectionné" at bounding box center [622, 73] width 1 height 1
type input "C:\fakepath\[FINANCIAL_ID] (EUR) 20230701 - 20240630.csv"
click at [921, 89] on button "Analyser" at bounding box center [921, 83] width 49 height 20
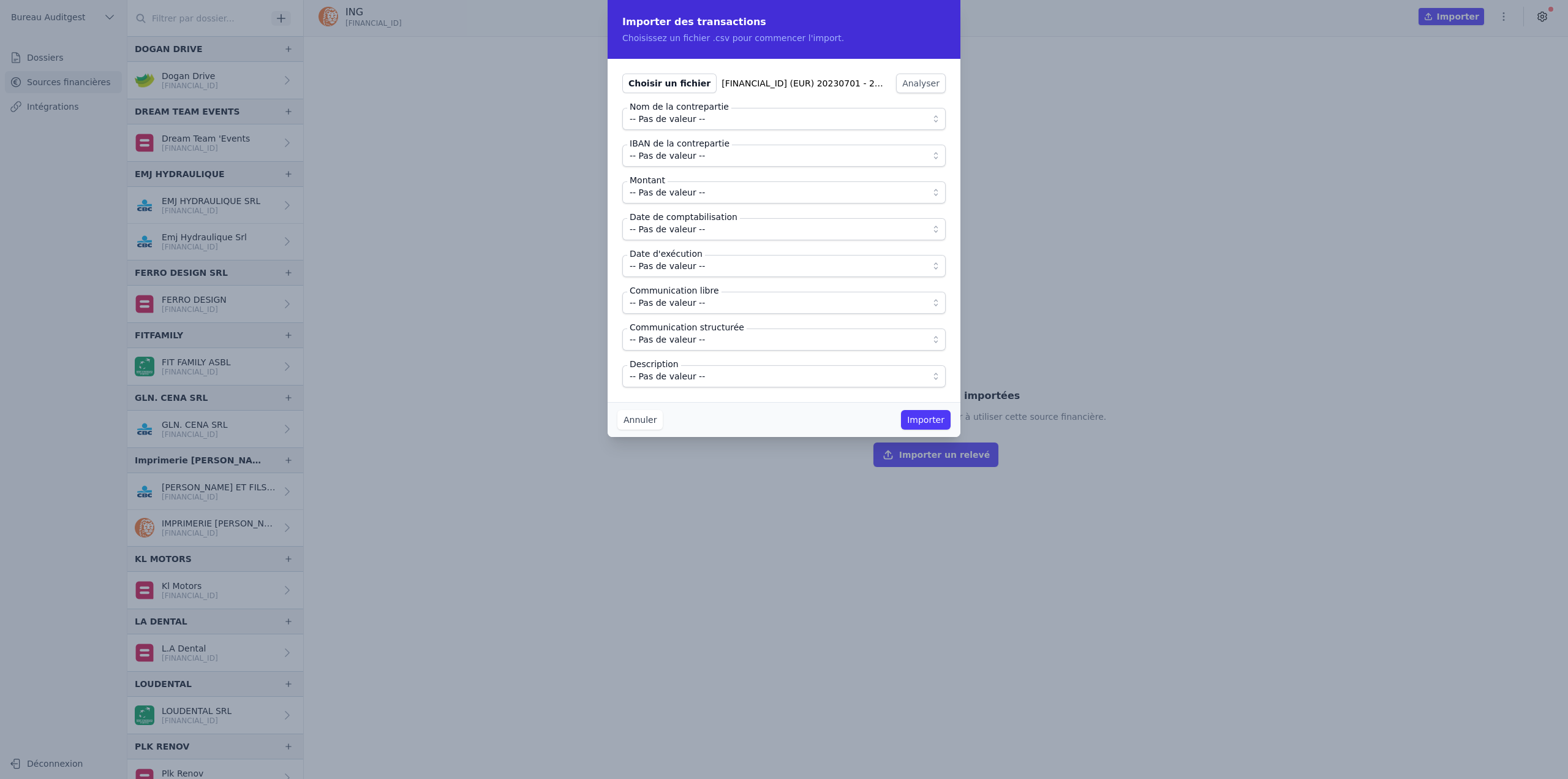
click at [760, 120] on span "-- Pas de valeur --" at bounding box center [775, 118] width 291 height 15
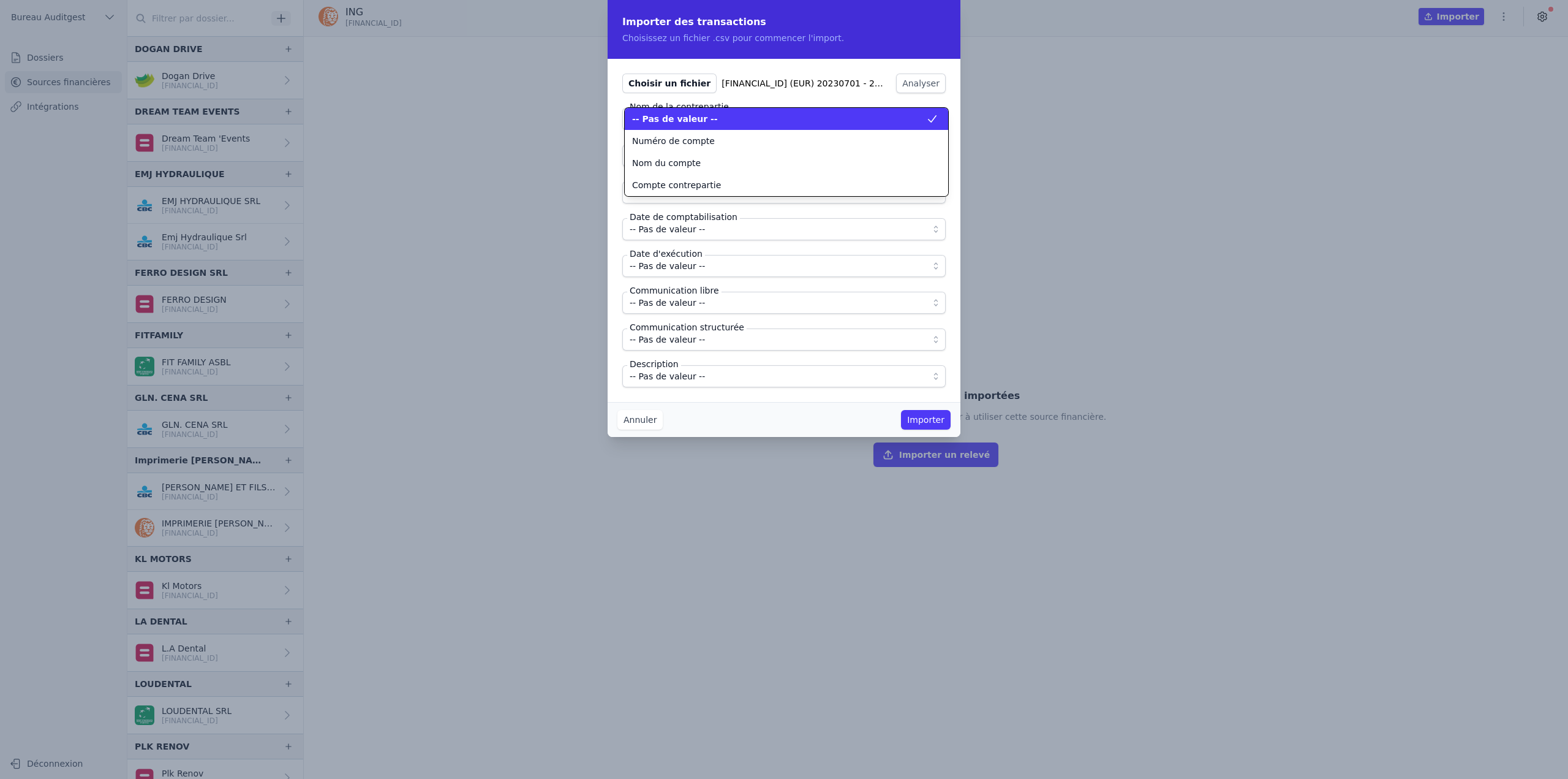
click at [760, 120] on div "-- Pas de valeur --" at bounding box center [779, 118] width 294 height 12
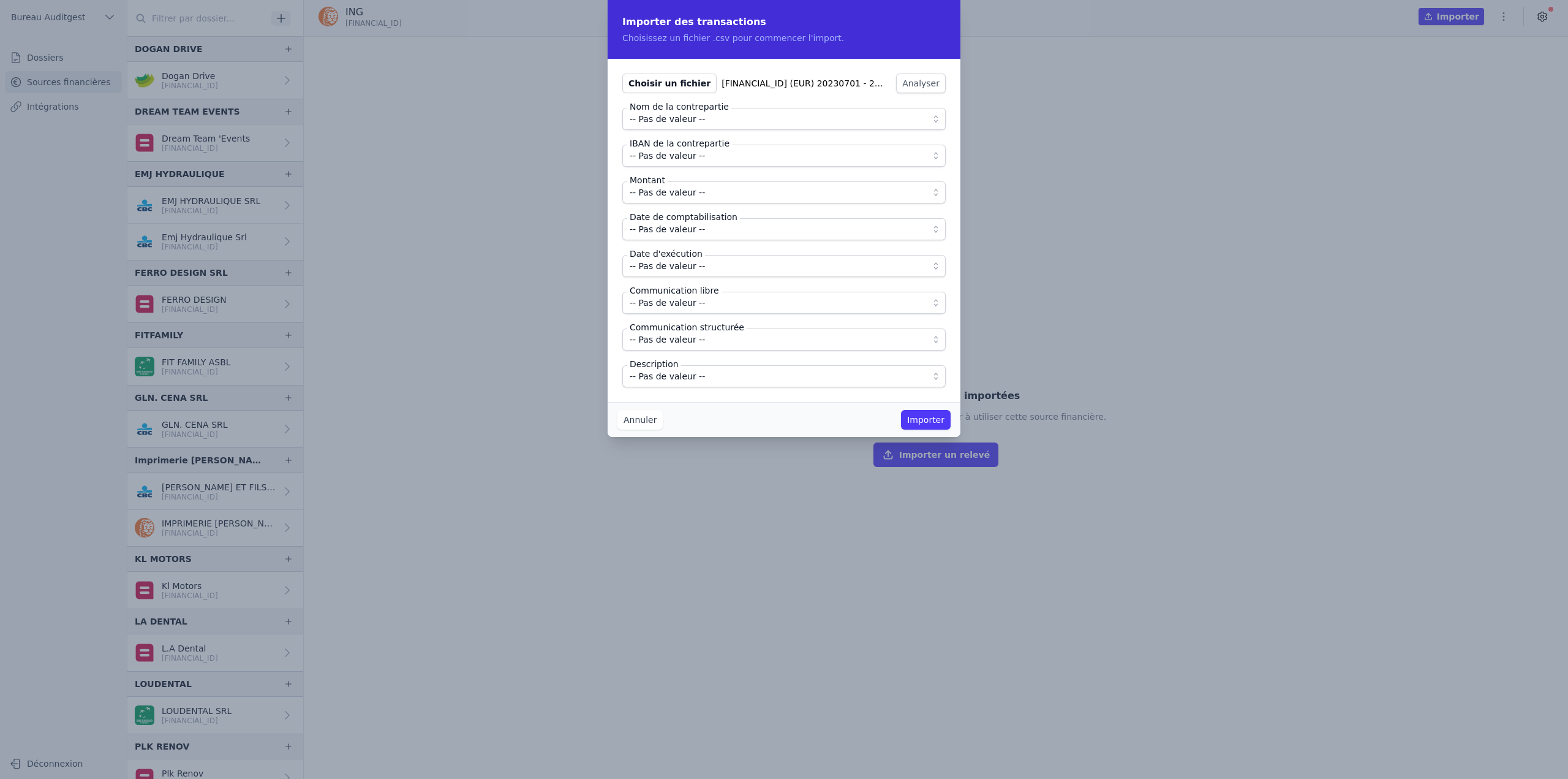
click at [711, 156] on span "-- Pas de valeur --" at bounding box center [775, 156] width 291 height 15
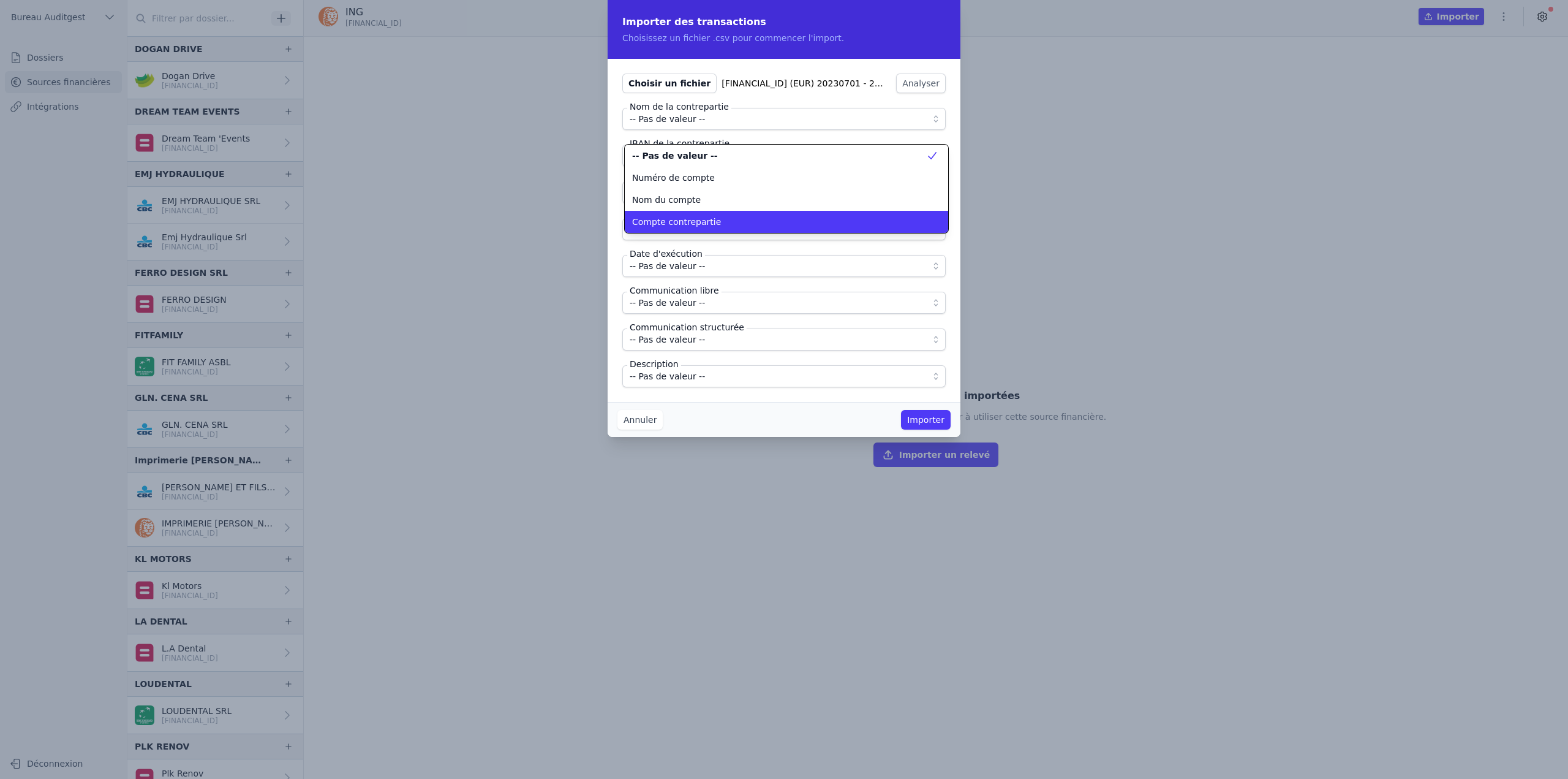
click at [705, 213] on li "Compte contrepartie" at bounding box center [786, 221] width 323 height 22
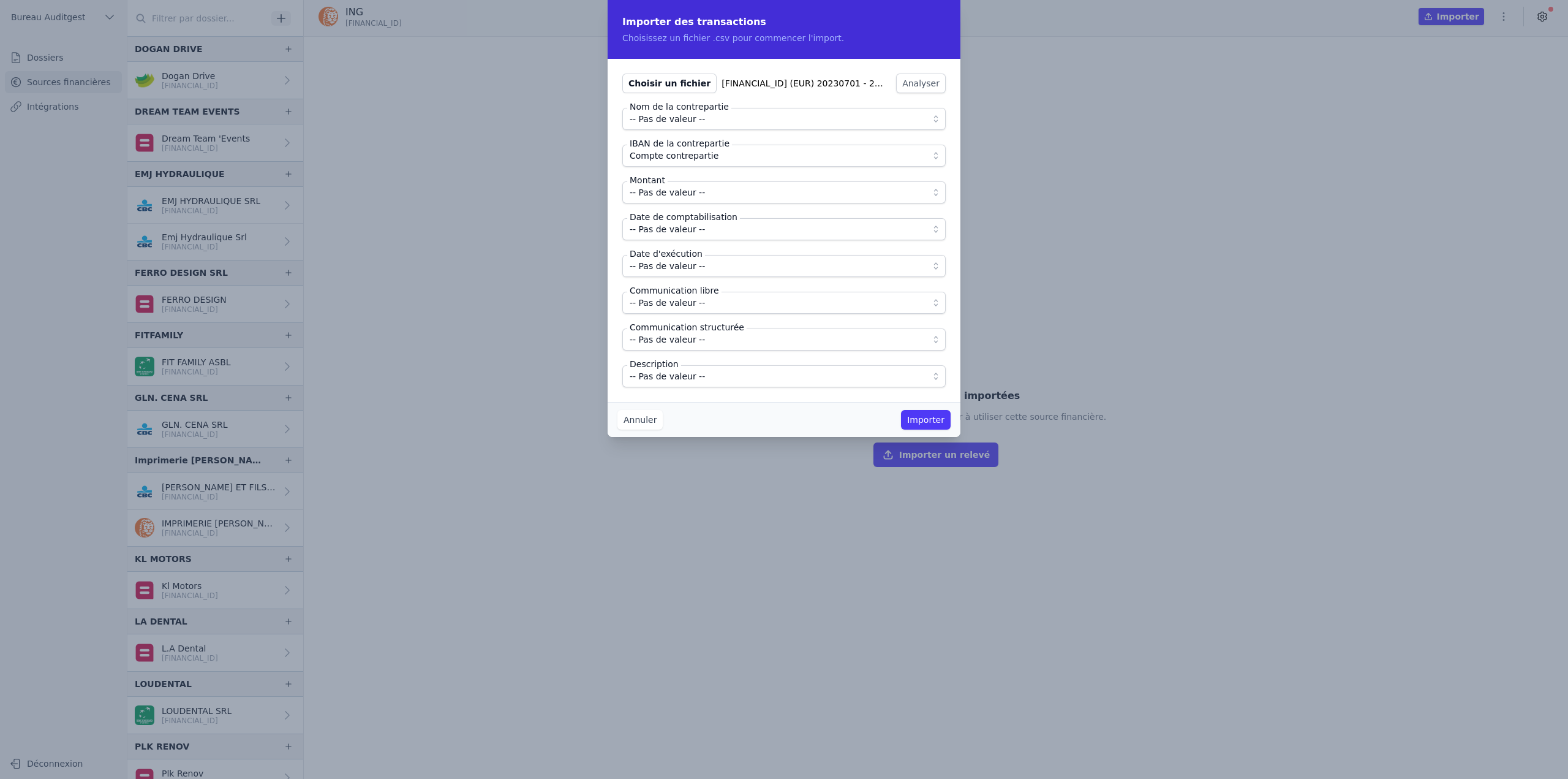
click at [694, 195] on span "-- Pas de valeur --" at bounding box center [667, 192] width 75 height 15
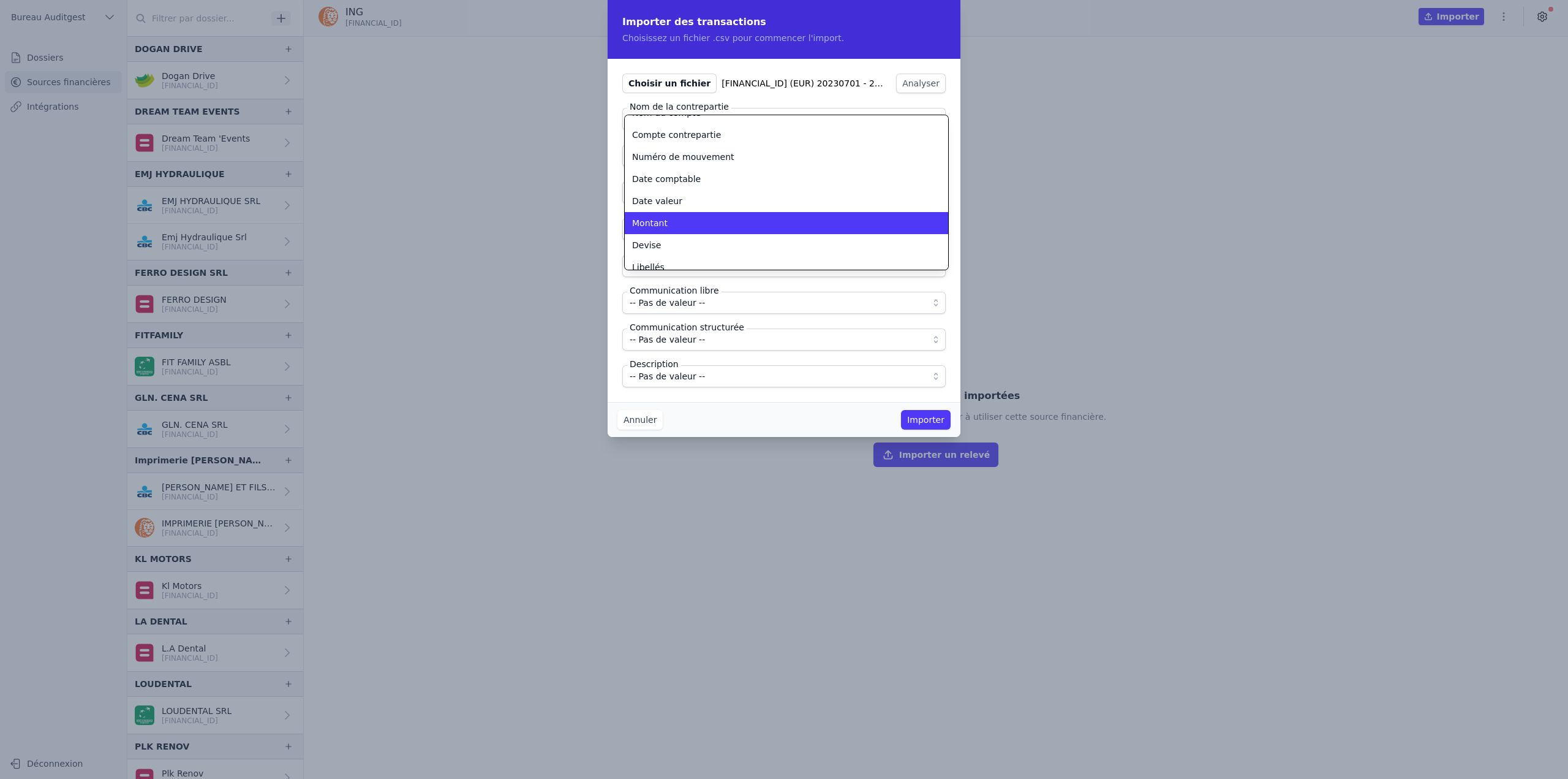
click at [694, 224] on div "Montant" at bounding box center [779, 223] width 294 height 12
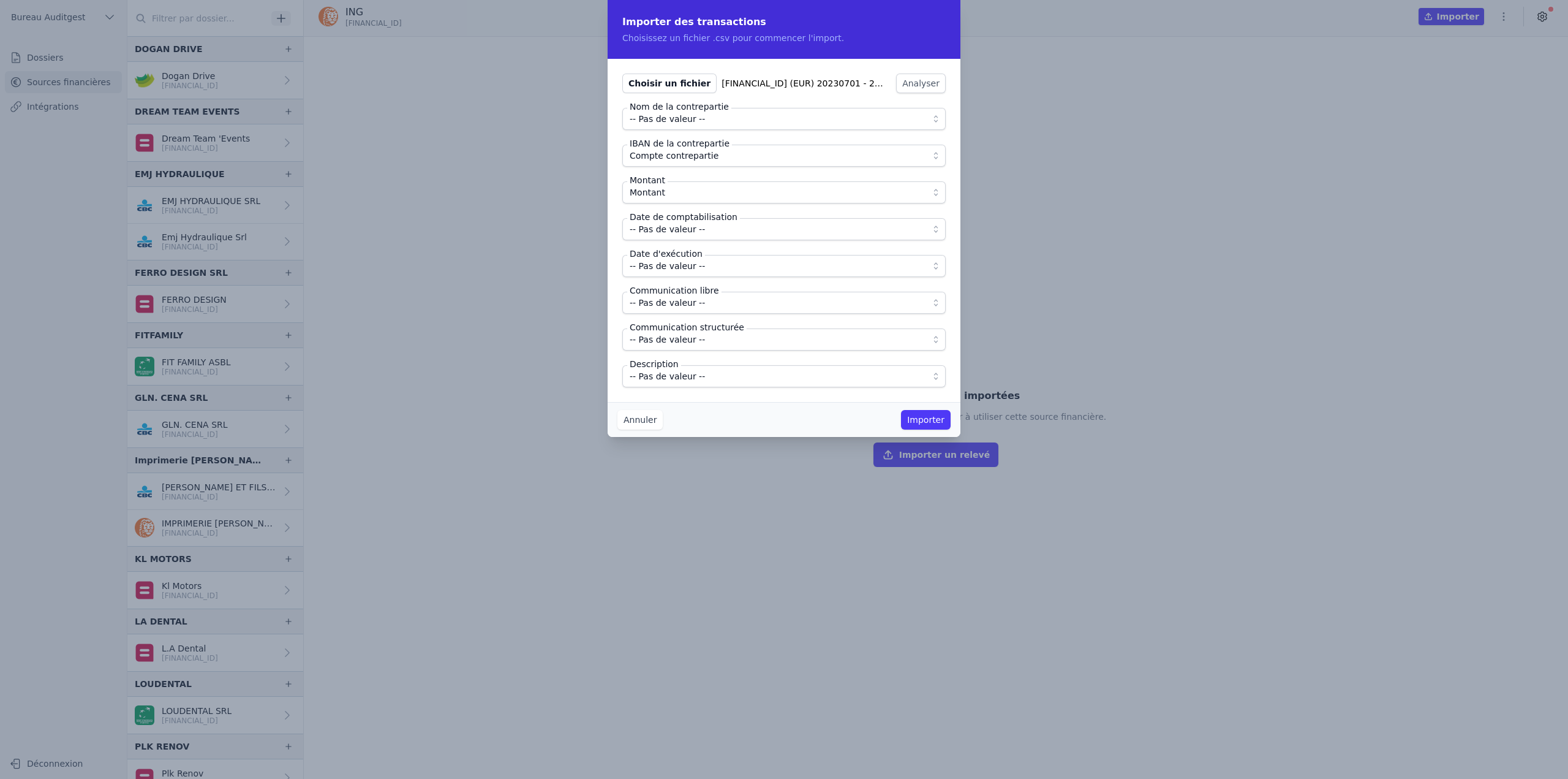
click at [687, 230] on span "-- Pas de valeur --" at bounding box center [667, 229] width 75 height 15
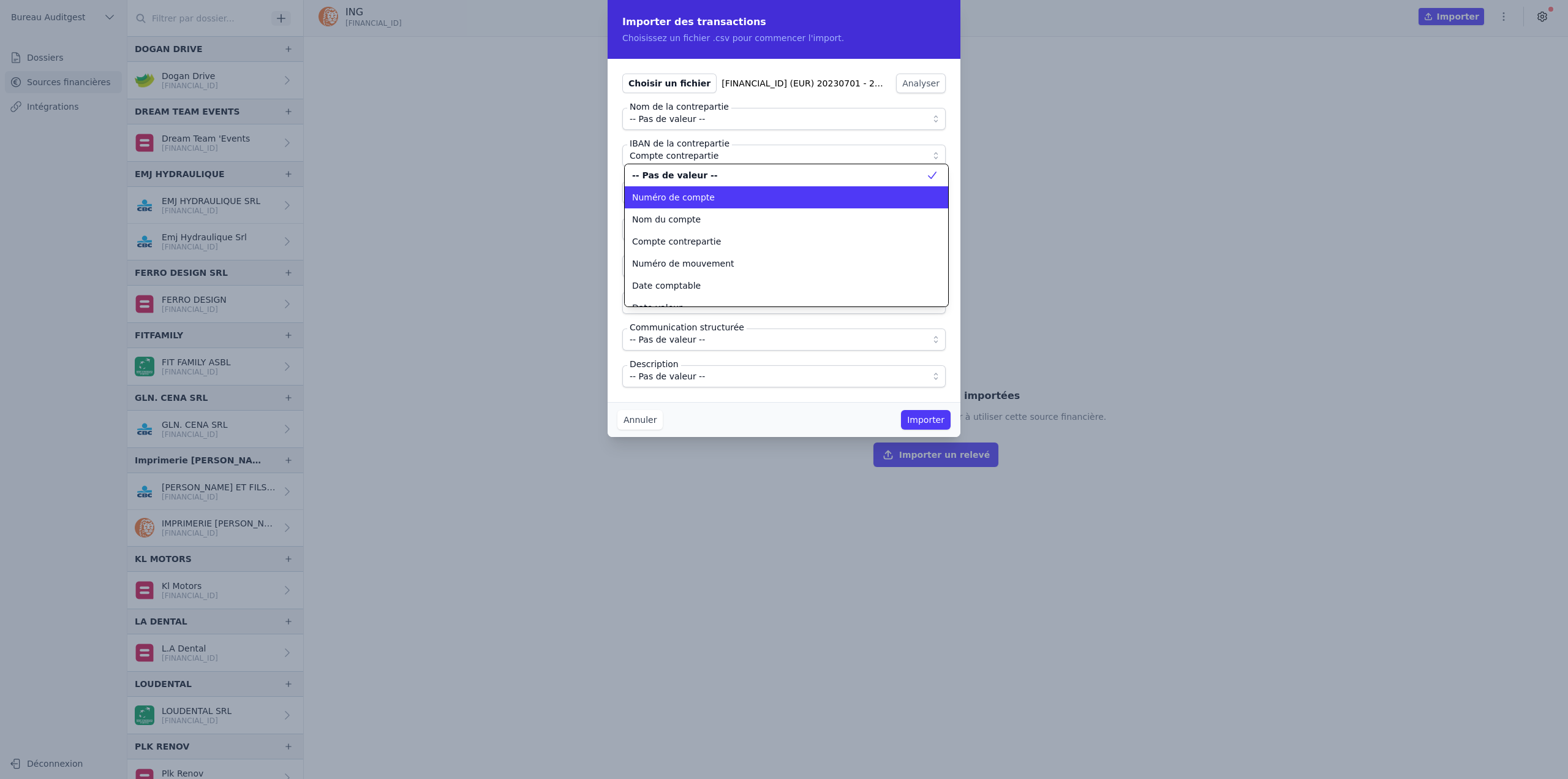
scroll to position [0, 0]
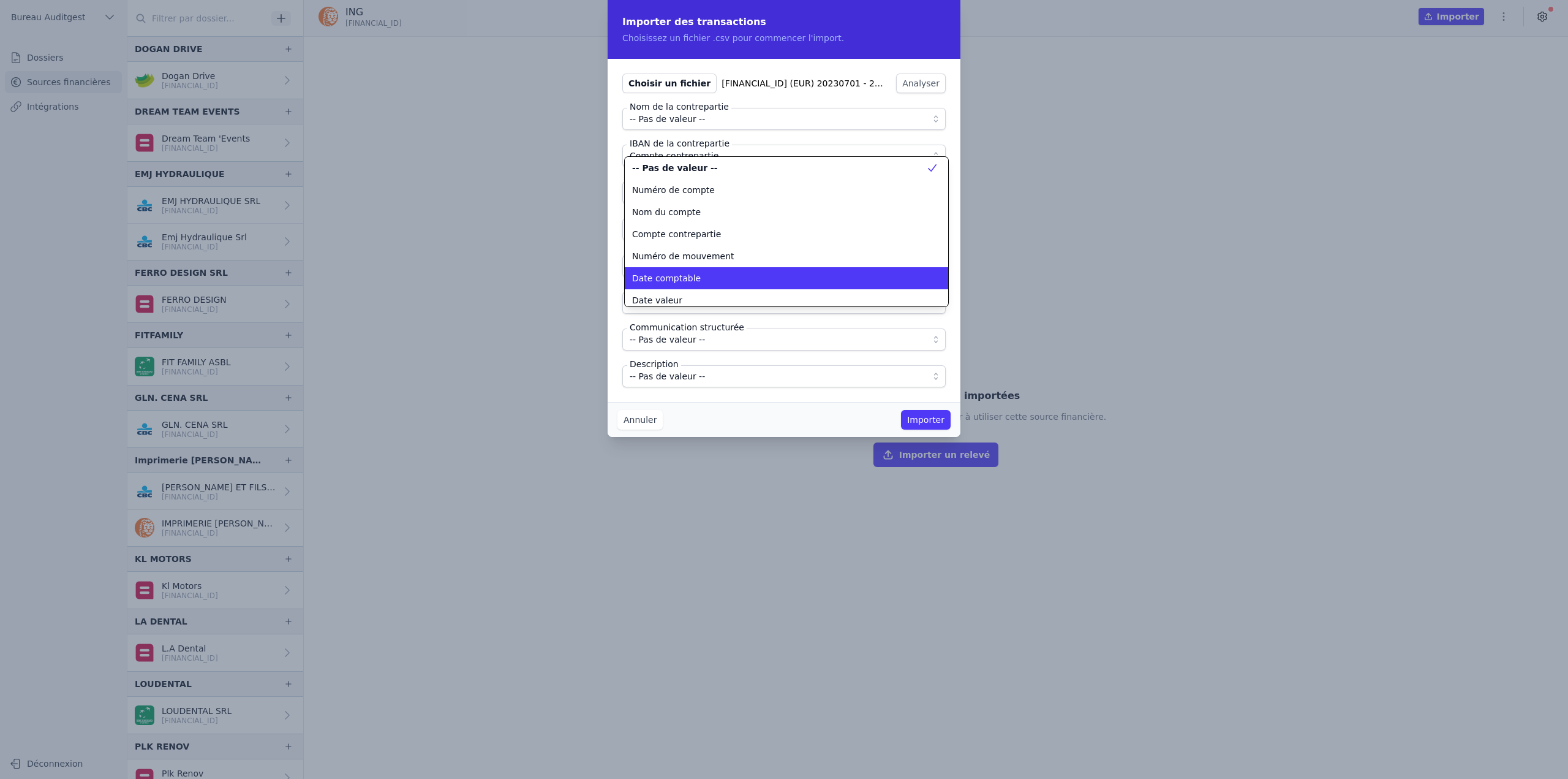
click at [675, 273] on span "Date comptable" at bounding box center [666, 278] width 68 height 12
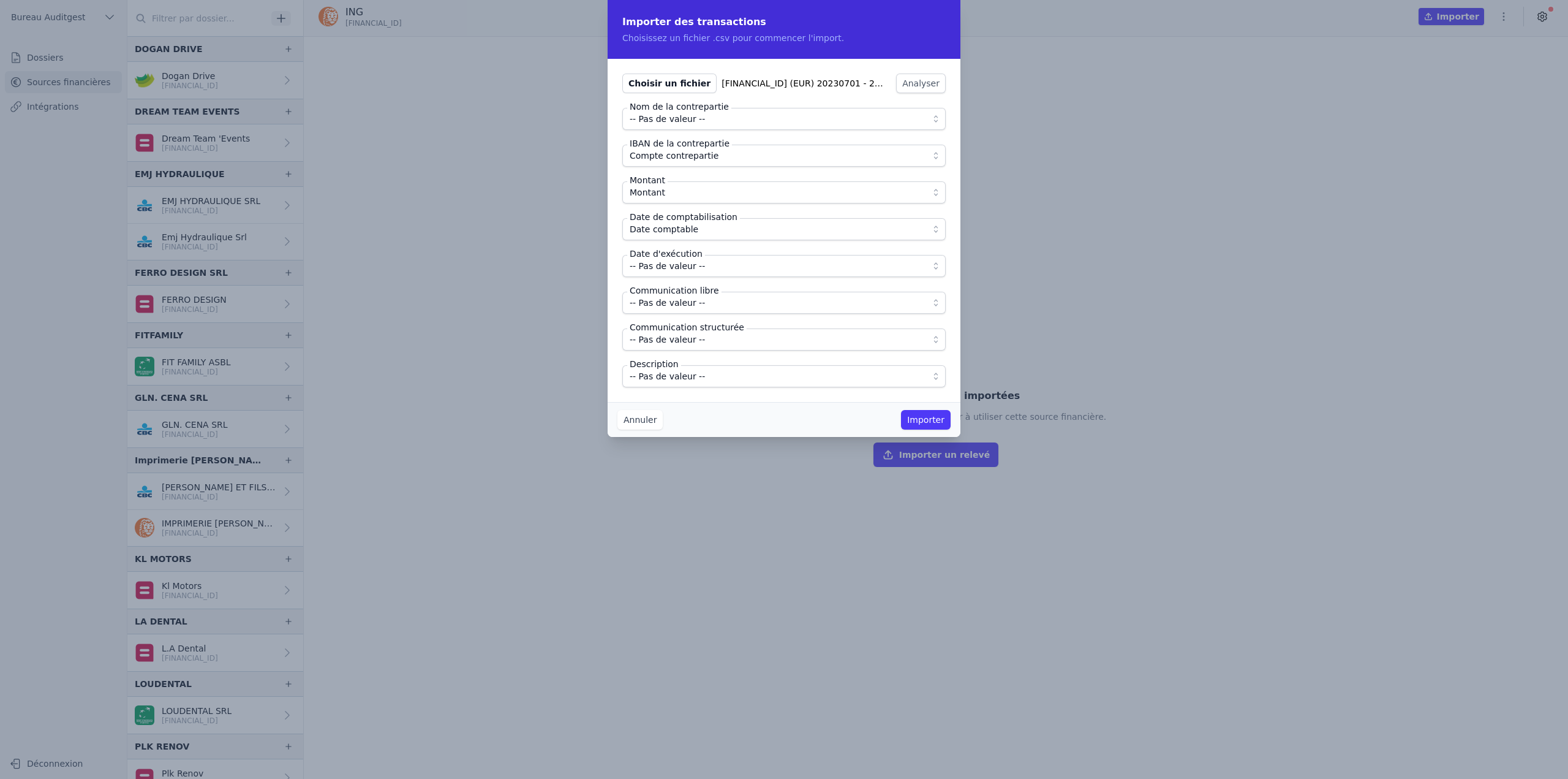
click at [675, 273] on button "-- Pas de valeur --" at bounding box center [784, 266] width 323 height 22
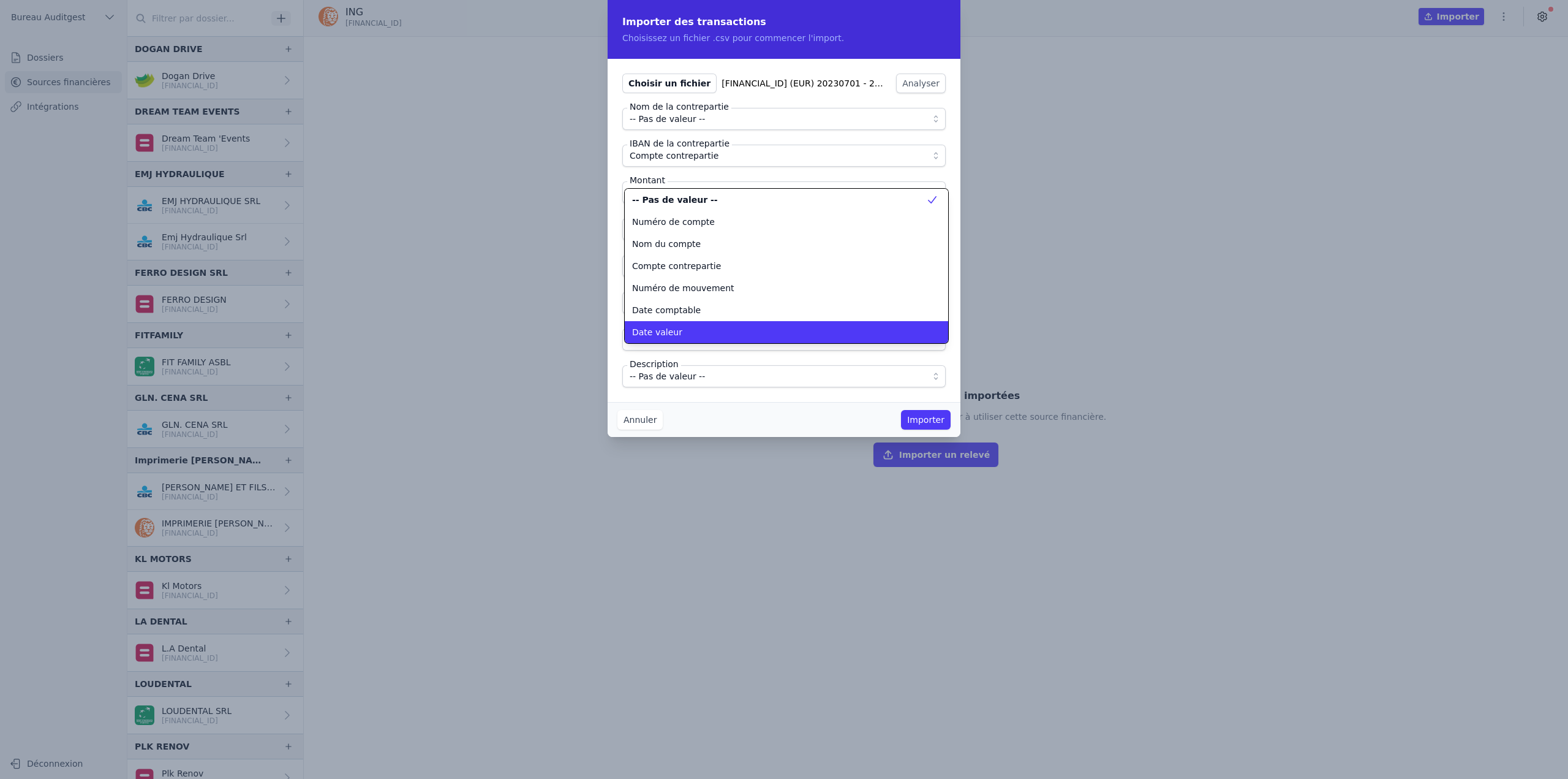
click at [681, 336] on div "Date valeur" at bounding box center [779, 332] width 294 height 12
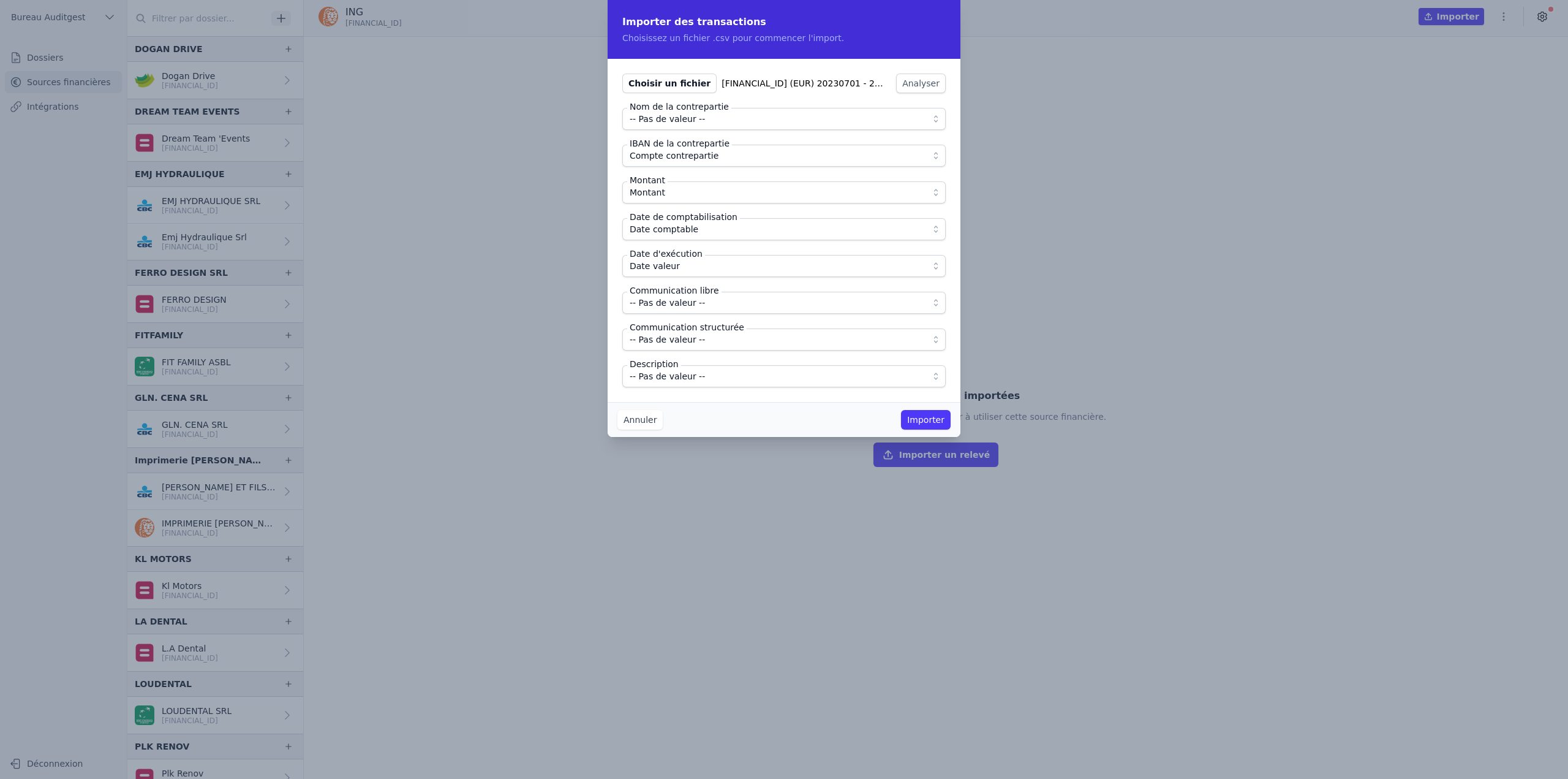
click at [681, 309] on span "-- Pas de valeur --" at bounding box center [667, 302] width 75 height 15
click at [685, 304] on span "-- Pas de valeur --" at bounding box center [667, 302] width 75 height 15
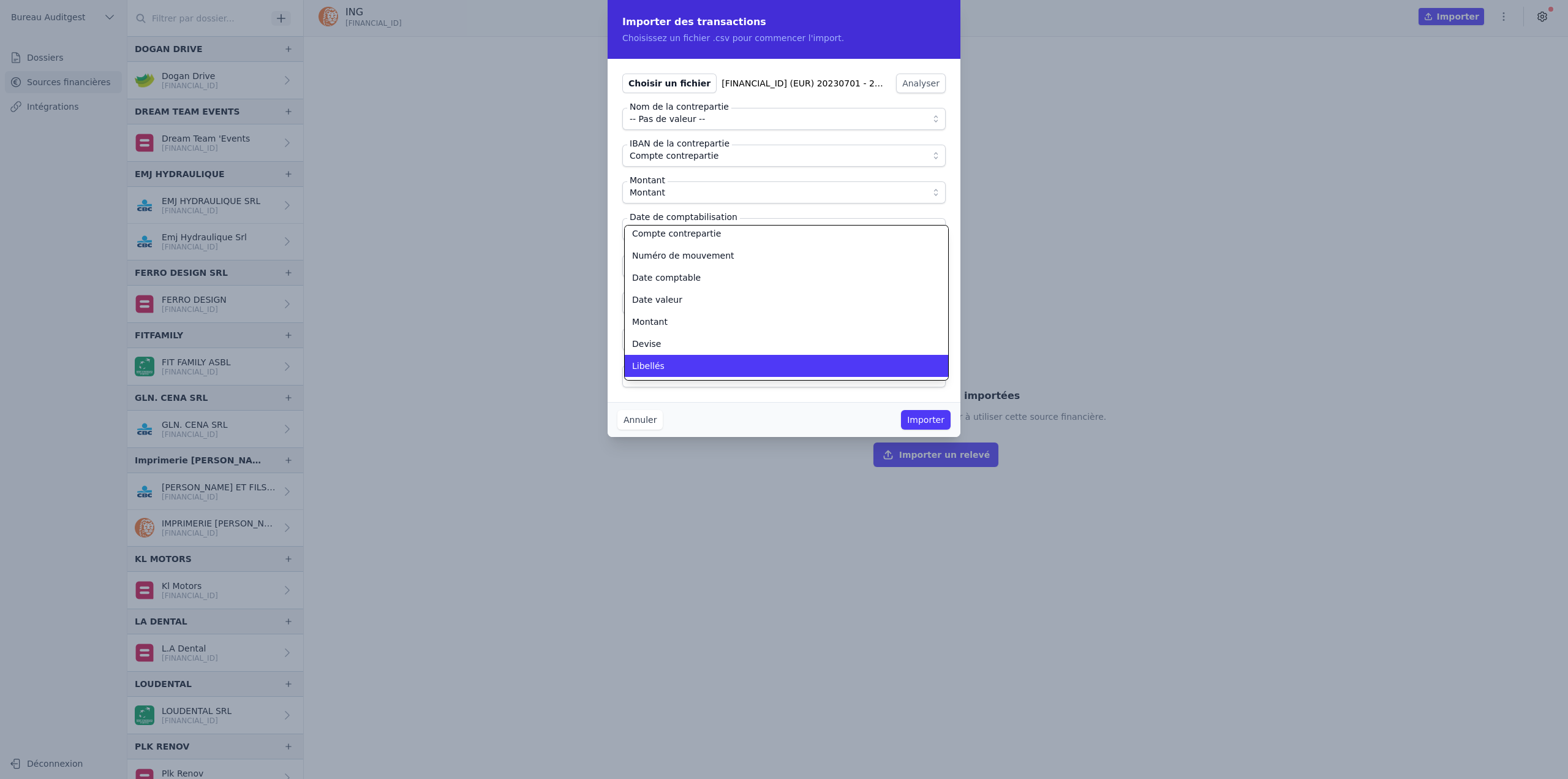
click at [665, 362] on div "Libellés" at bounding box center [779, 366] width 294 height 12
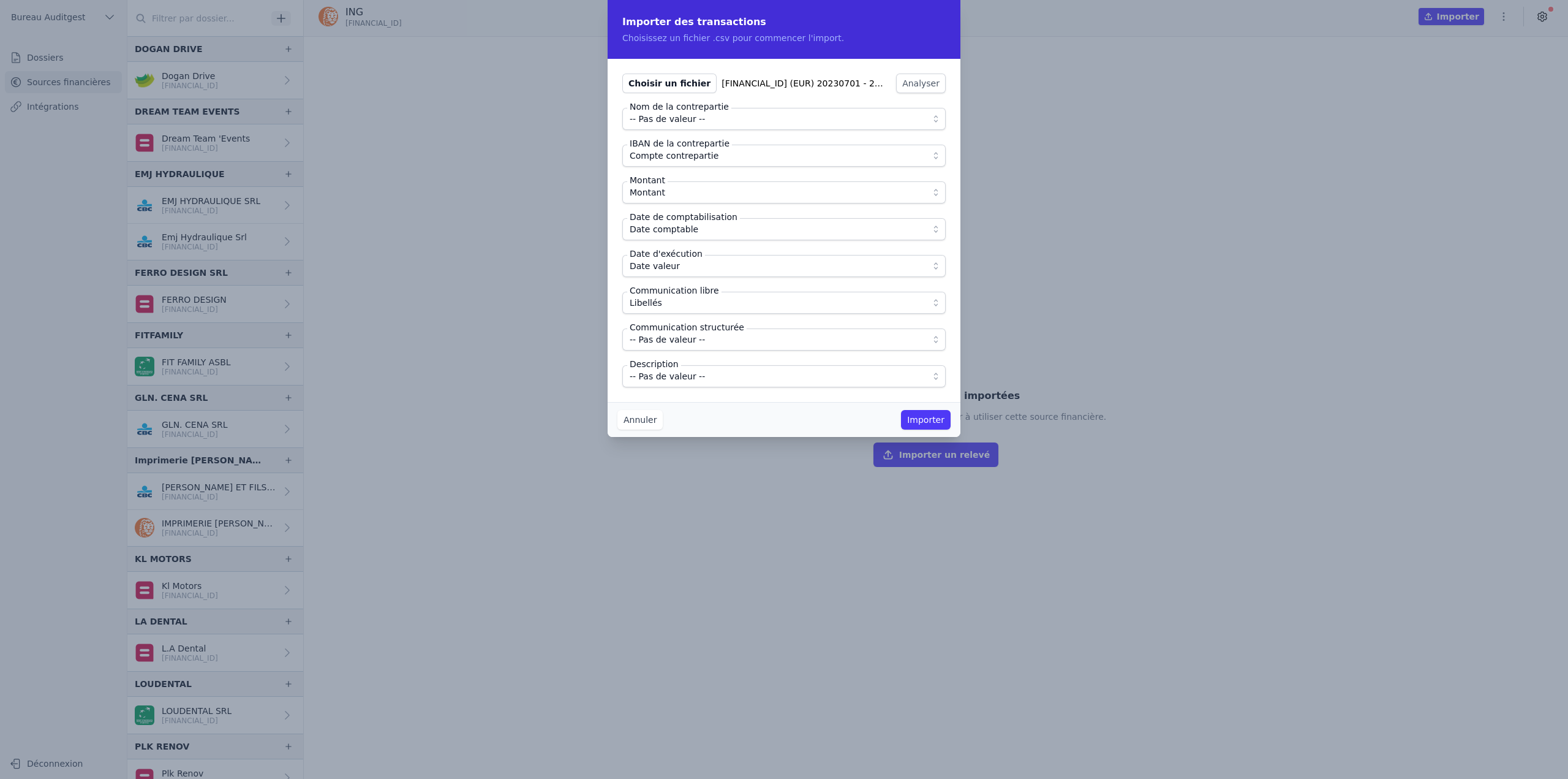
click at [679, 371] on span "-- Pas de valeur --" at bounding box center [667, 376] width 75 height 15
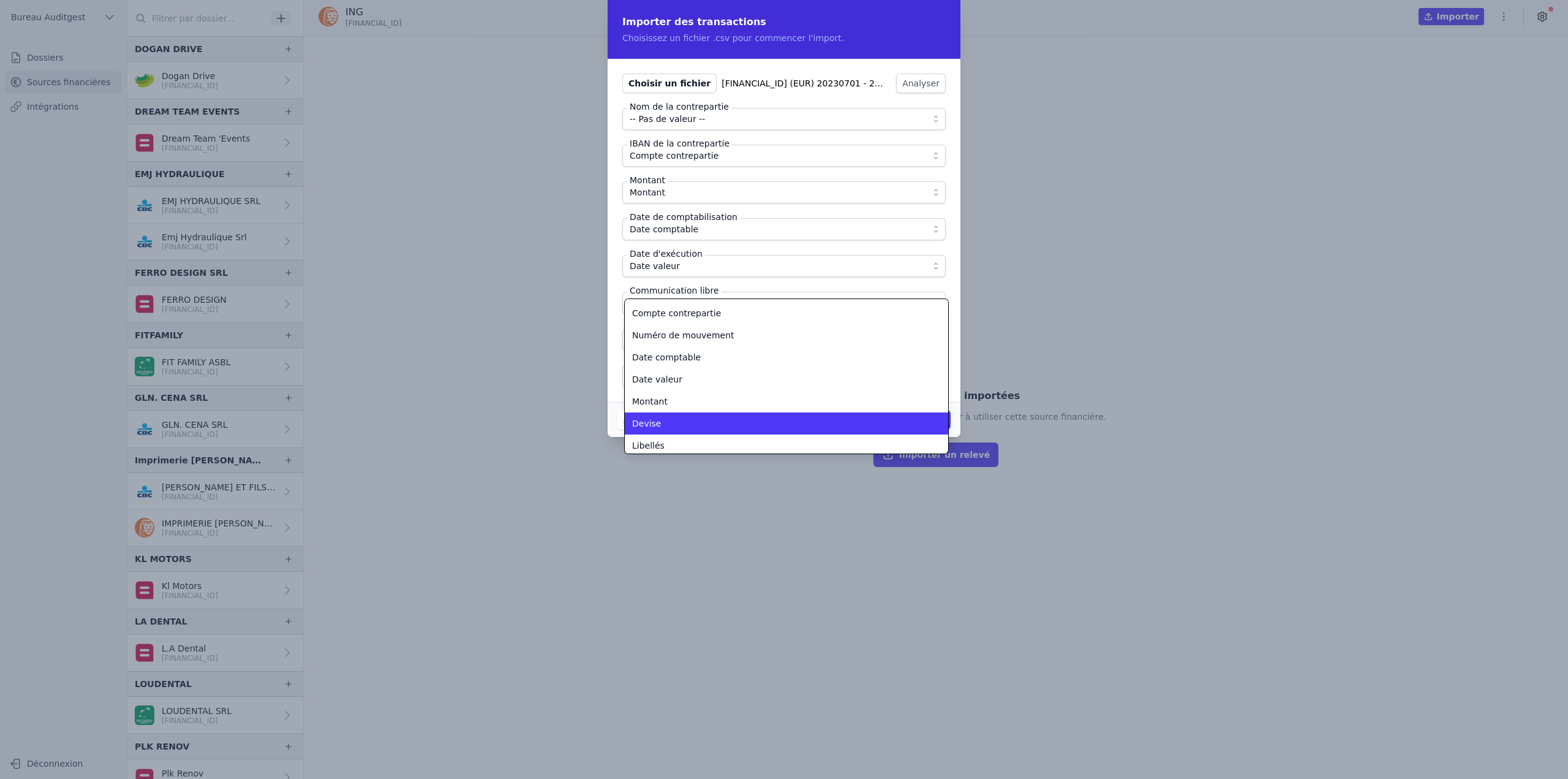
scroll to position [111, 0]
click at [686, 421] on span "Détails du mouvement" at bounding box center [681, 420] width 98 height 12
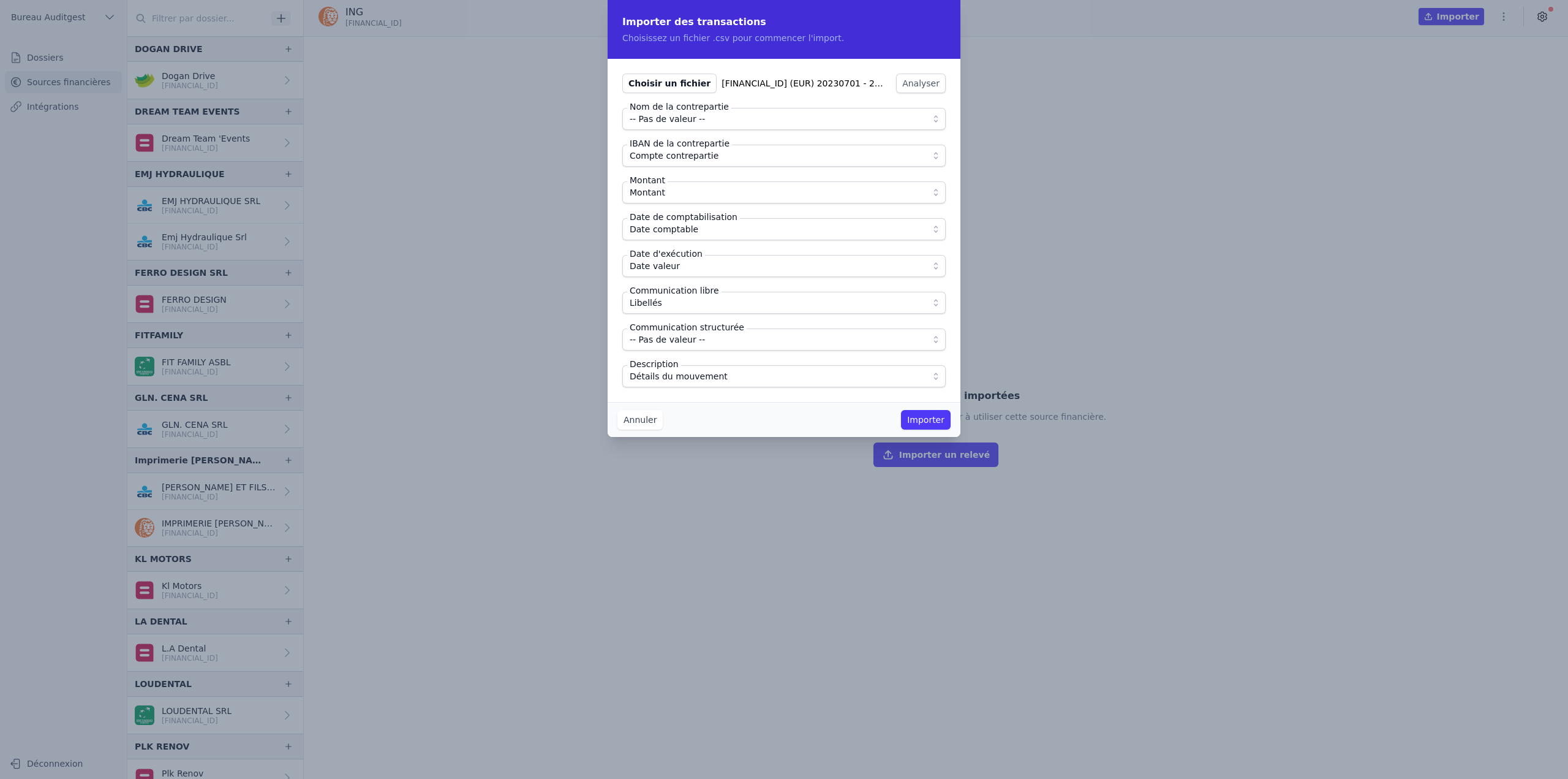
click at [718, 396] on div "Choisir un fichier [FINANCIAL_ID] (EUR) 20230701 - 20240630.csv Analyser Nom de…" at bounding box center [784, 230] width 353 height 343
click at [922, 418] on button "Importer" at bounding box center [926, 420] width 49 height 20
click at [642, 420] on button "Annuler" at bounding box center [640, 420] width 45 height 20
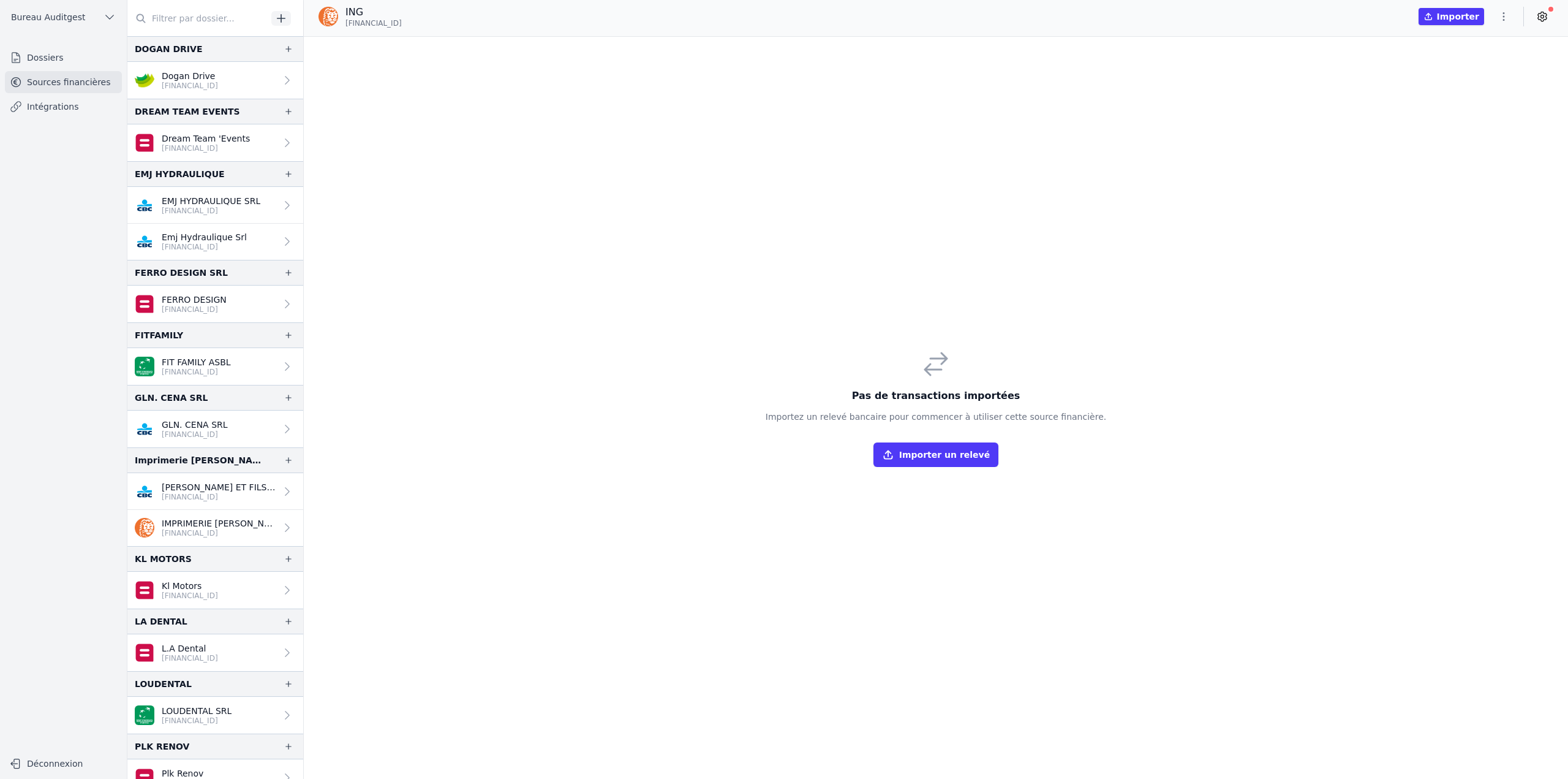
click at [1498, 22] on icon "button" at bounding box center [1503, 16] width 12 height 12
click at [1479, 94] on button "Import CSV *" at bounding box center [1474, 88] width 88 height 23
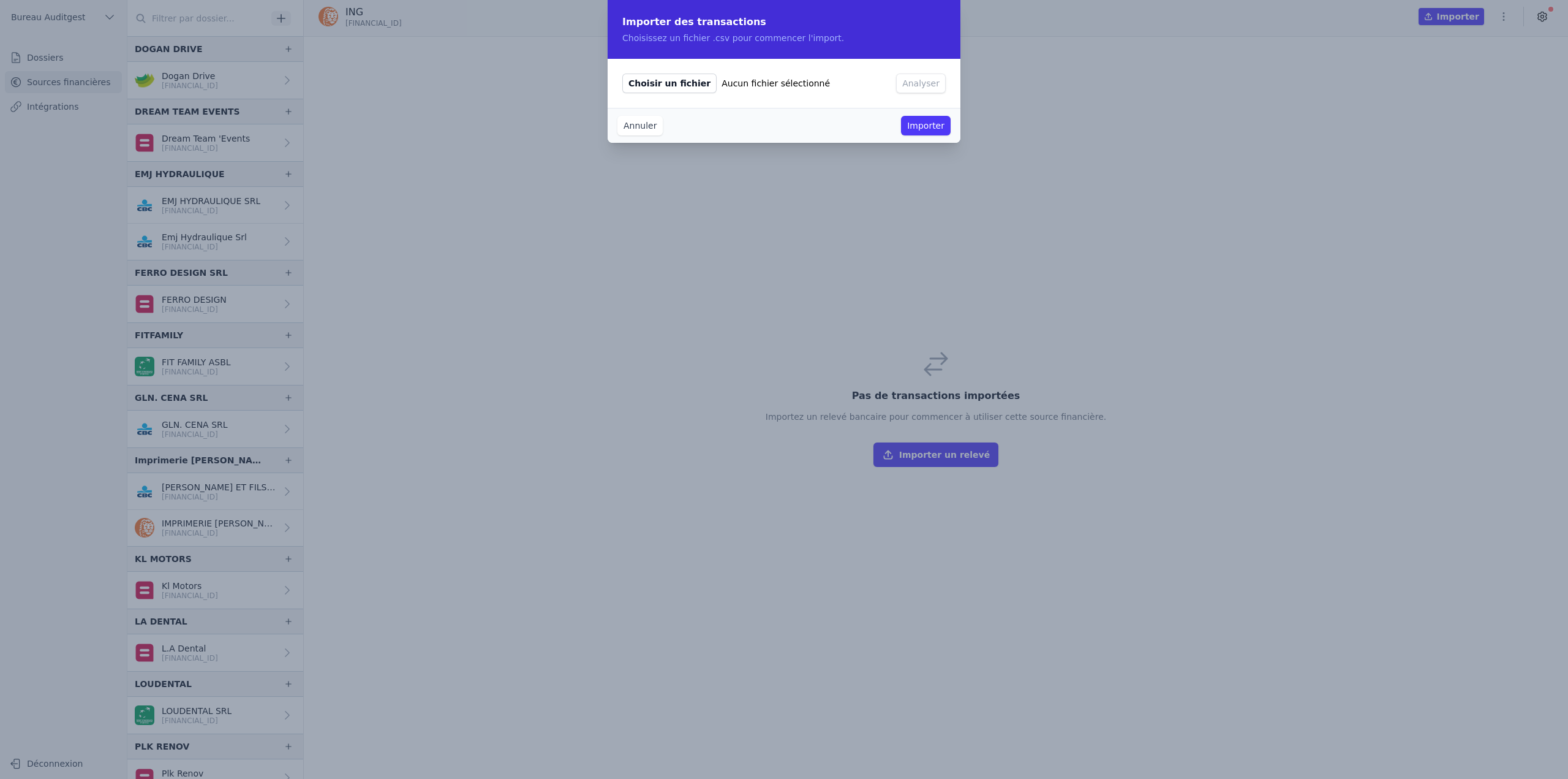
click at [683, 80] on span "Choisir un fichier" at bounding box center [670, 83] width 94 height 20
click at [622, 73] on input "Choisir un fichier Aucun fichier sélectionné" at bounding box center [622, 73] width 1 height 1
type input "C:\fakepath\[FINANCIAL_ID] (EUR) 20230701 - 20240630.csv"
click at [910, 82] on button "Analyser" at bounding box center [921, 83] width 49 height 20
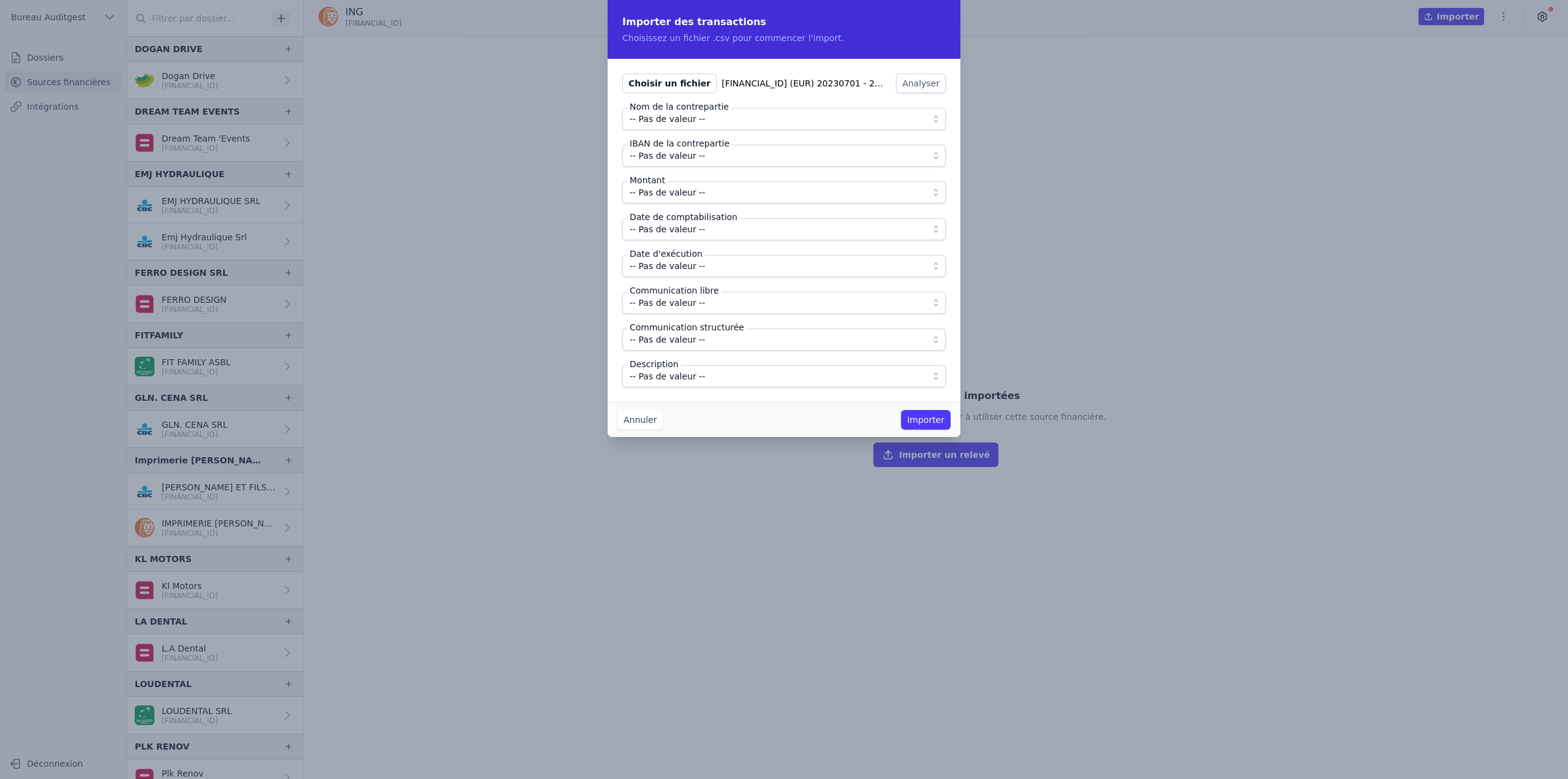
click at [701, 123] on span "-- Pas de valeur --" at bounding box center [775, 118] width 291 height 15
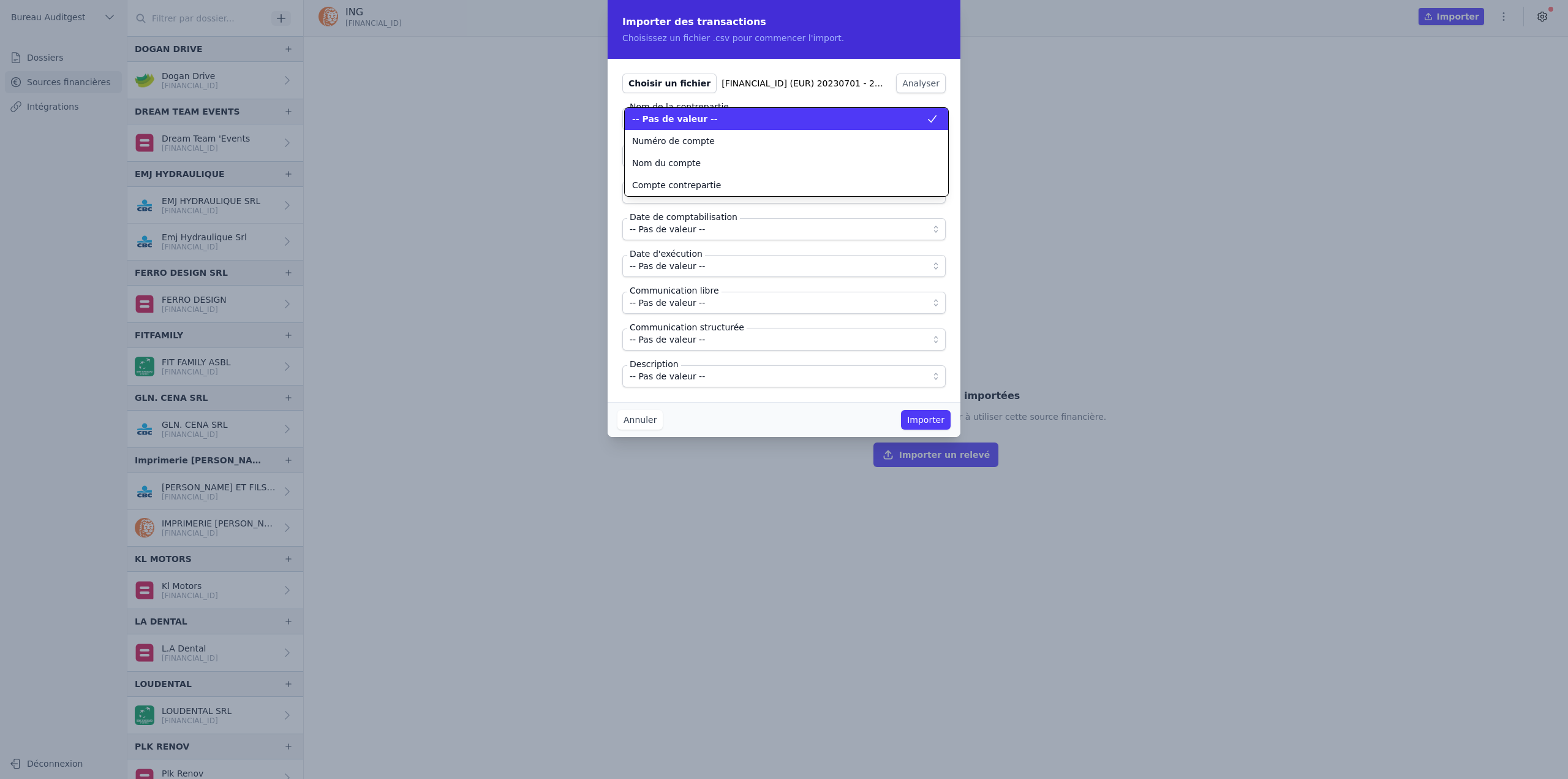
click at [701, 123] on span "-- Pas de valeur --" at bounding box center [675, 118] width 86 height 12
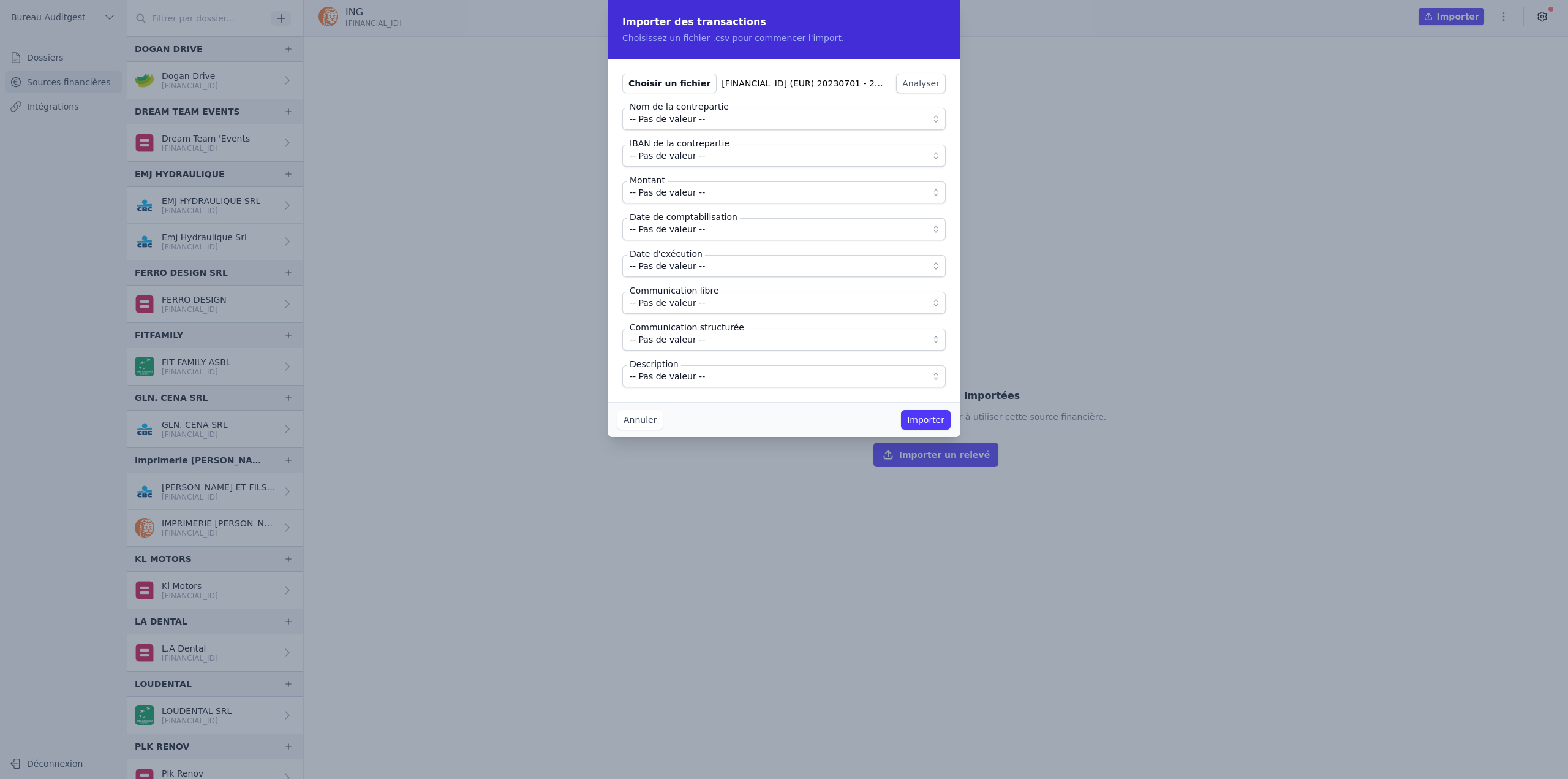
click at [691, 153] on span "-- Pas de valeur --" at bounding box center [667, 156] width 75 height 15
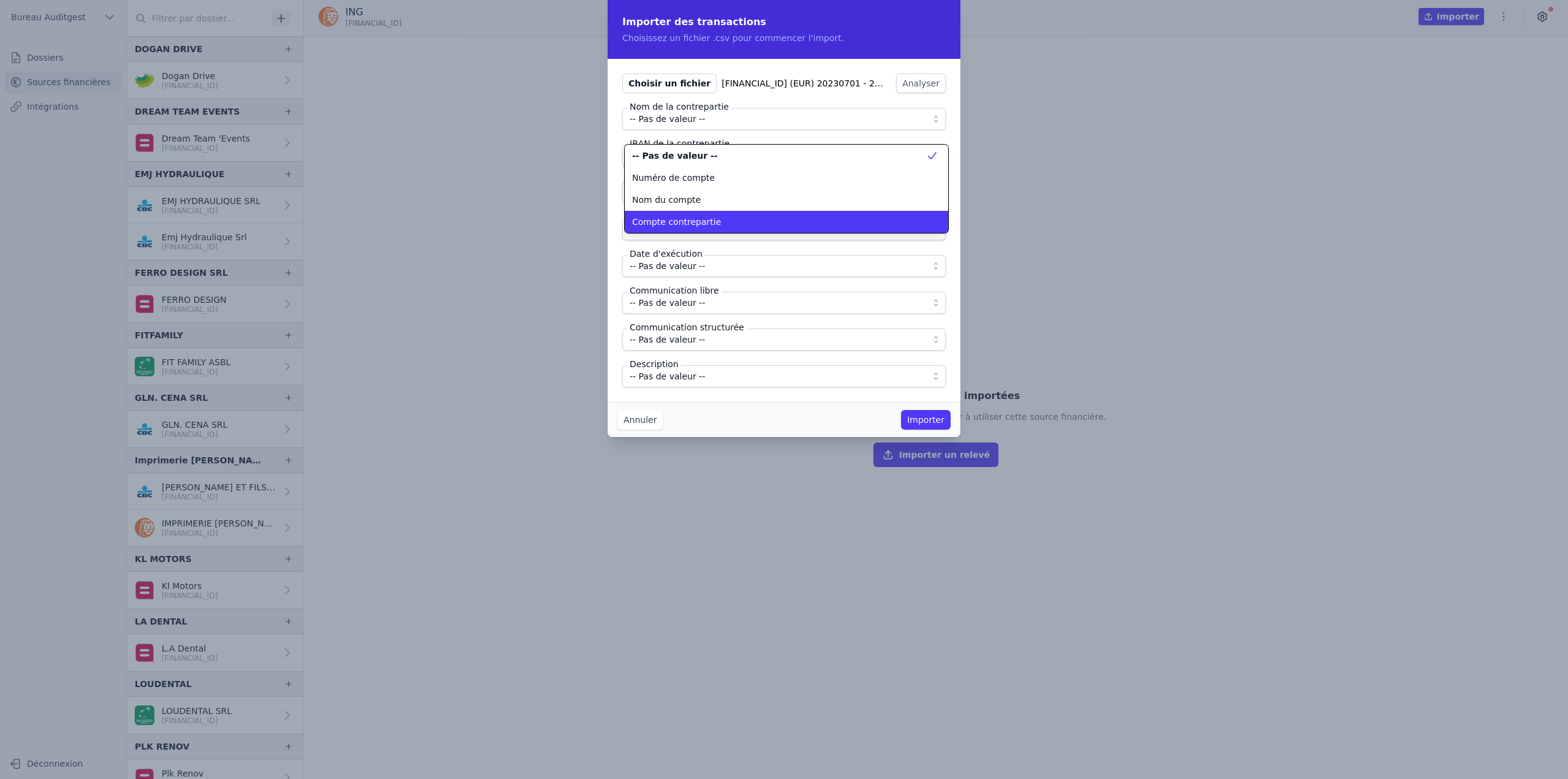
click at [702, 222] on span "Compte contrepartie" at bounding box center [677, 221] width 89 height 12
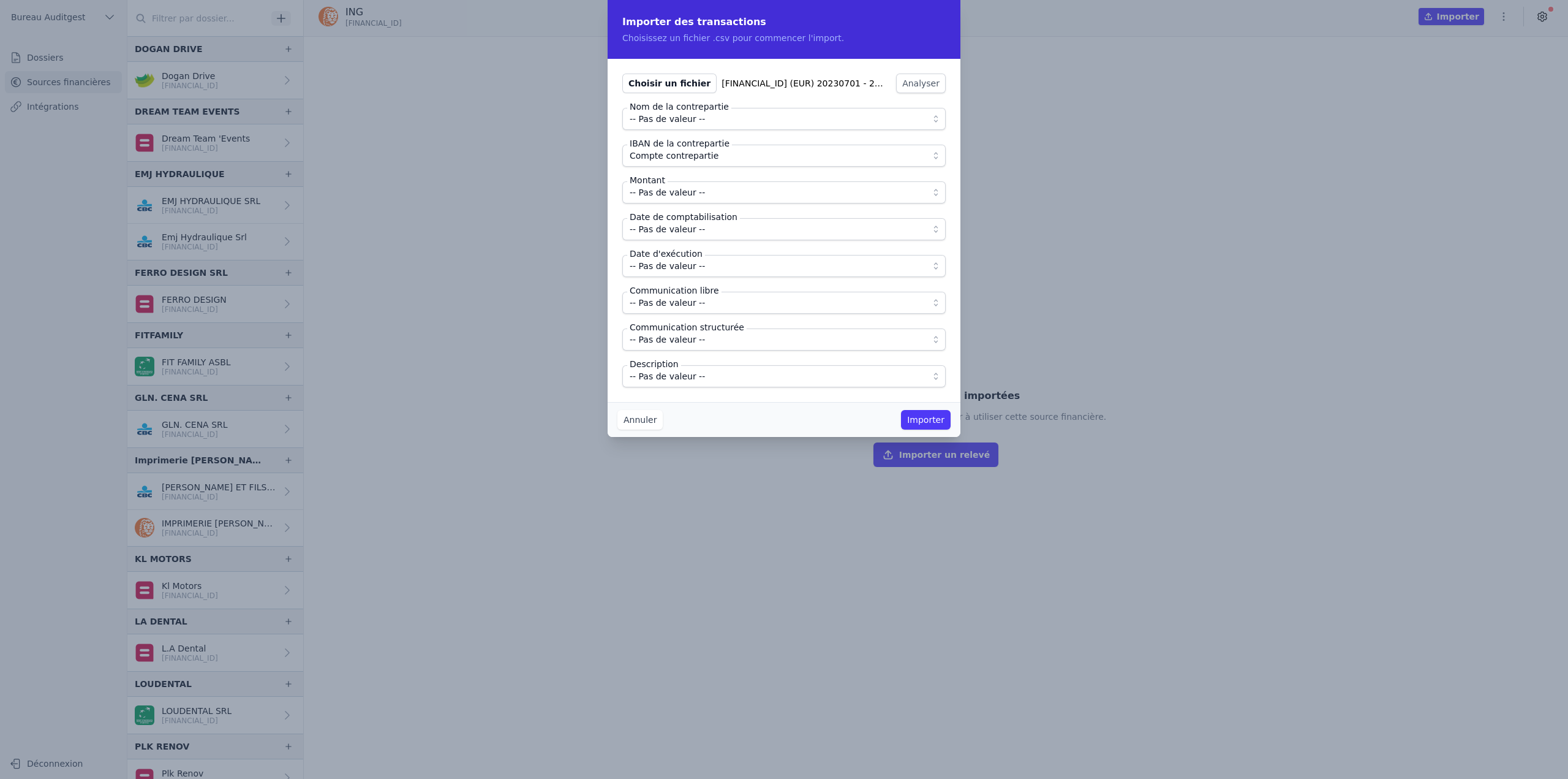
click at [677, 200] on button "-- Pas de valeur --" at bounding box center [784, 192] width 323 height 22
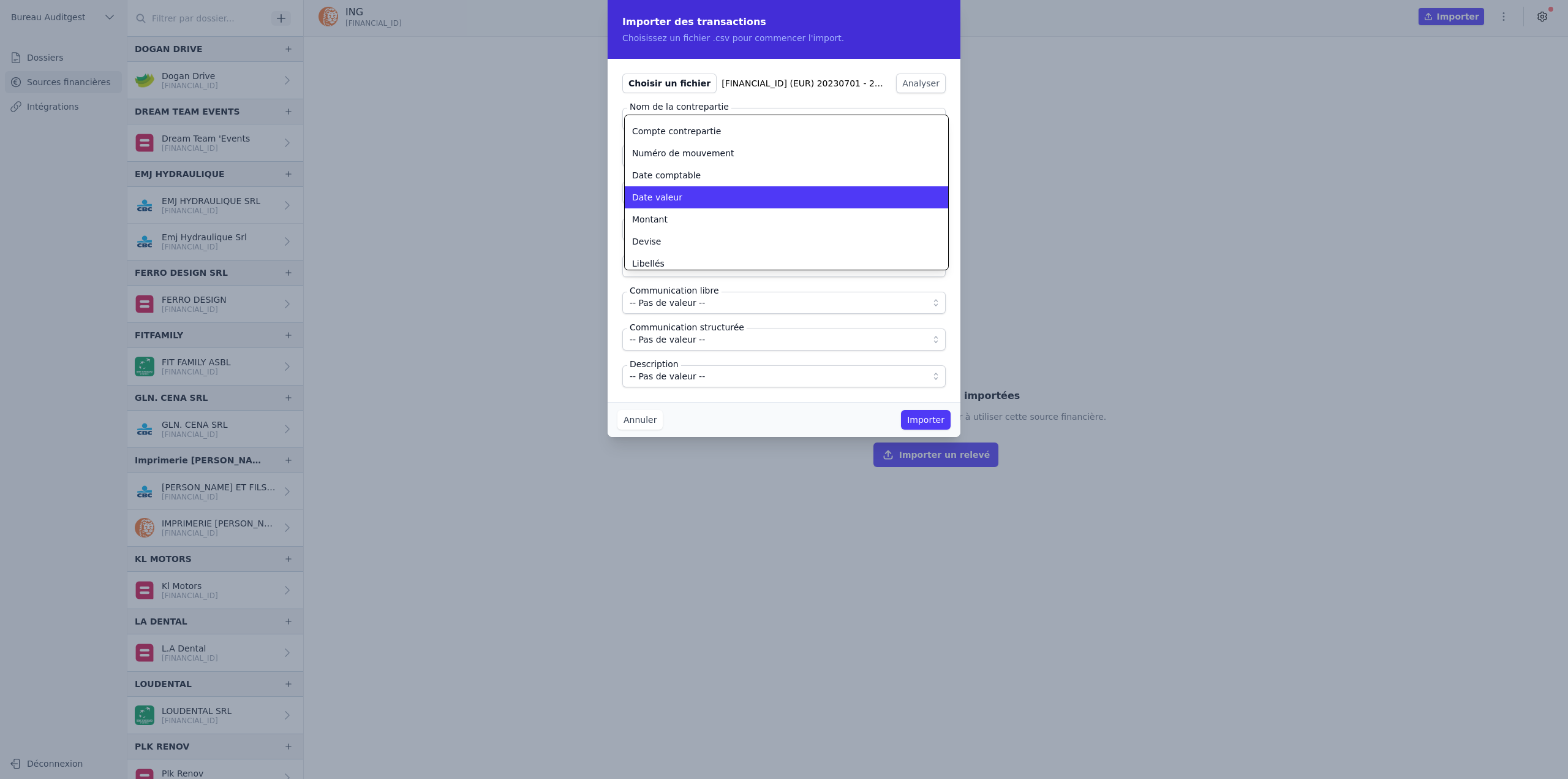
scroll to position [66, 0]
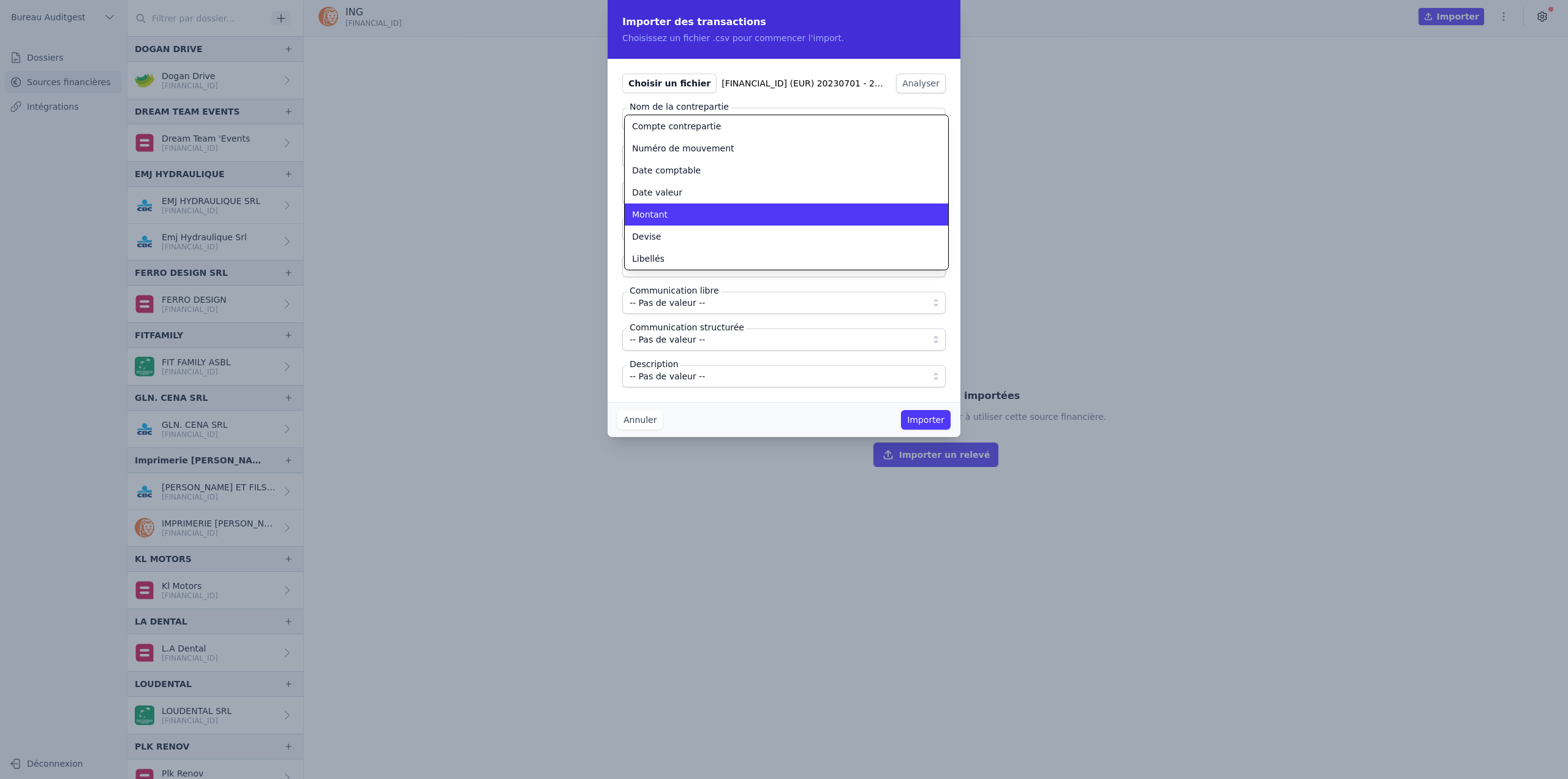
click at [671, 218] on div "Montant" at bounding box center [779, 214] width 294 height 12
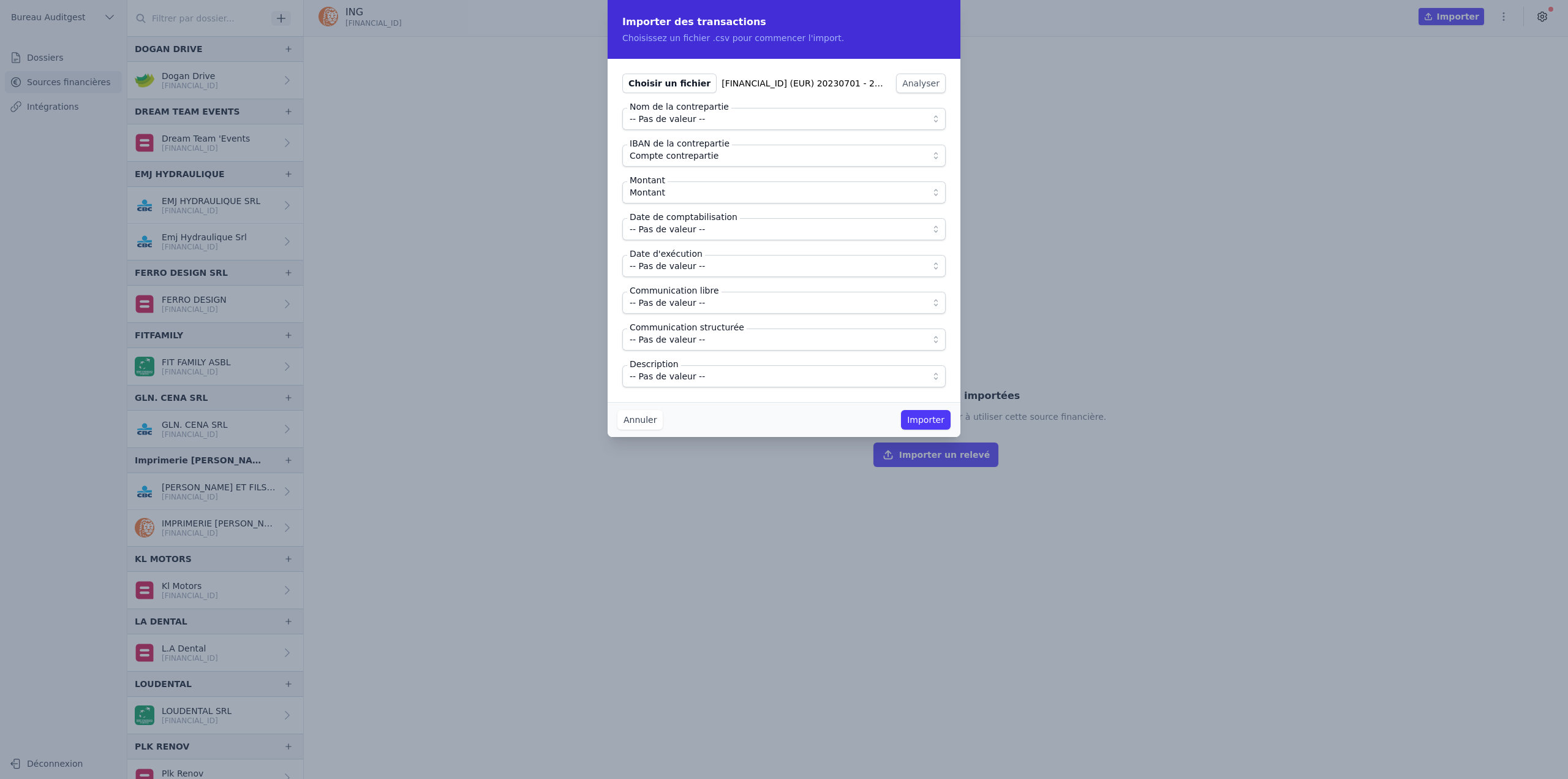
click at [672, 228] on span "-- Pas de valeur --" at bounding box center [667, 229] width 75 height 15
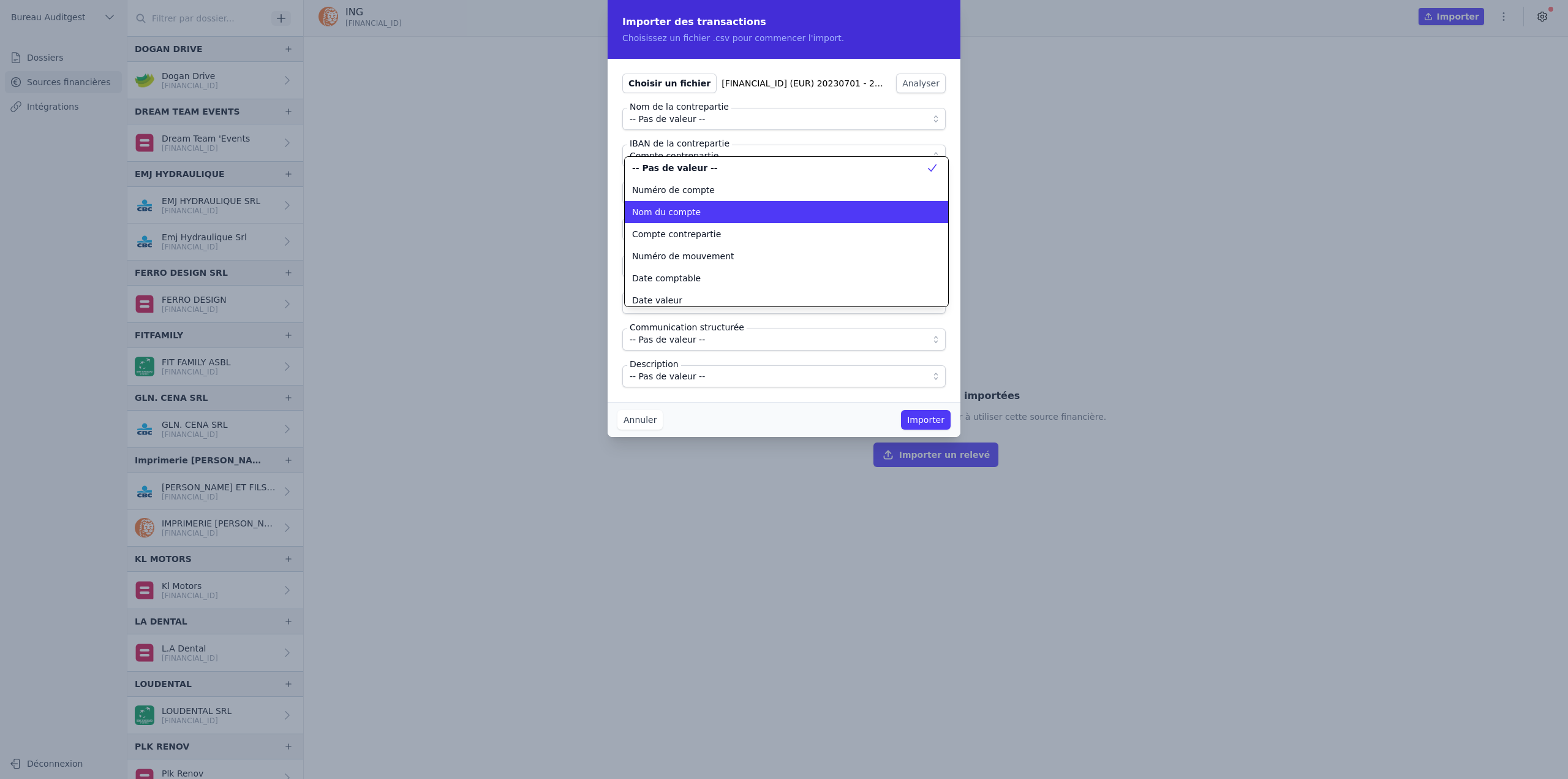
scroll to position [0, 0]
click at [681, 280] on span "Date comptable" at bounding box center [666, 278] width 68 height 12
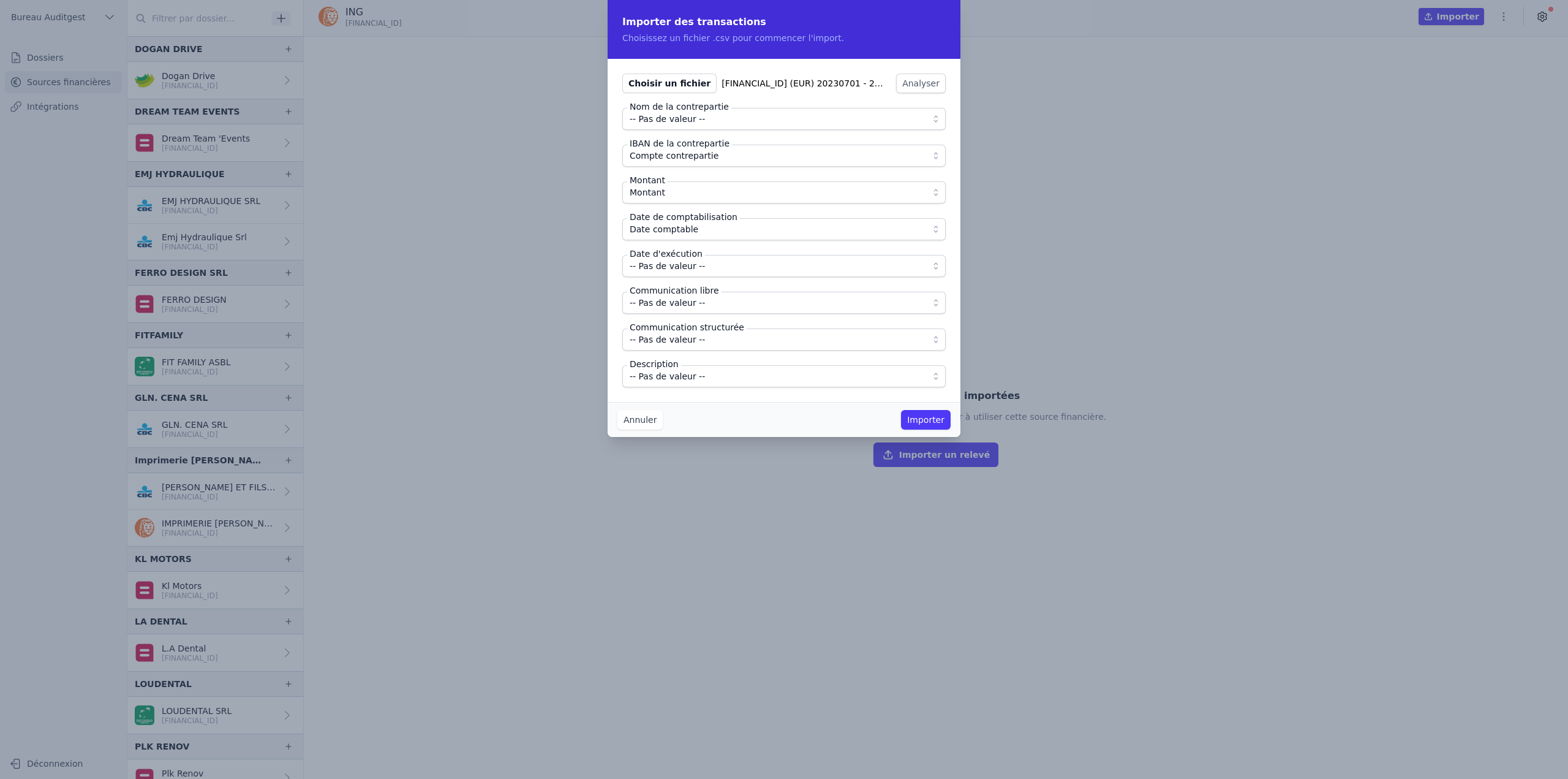
click at [685, 268] on span "-- Pas de valeur --" at bounding box center [667, 266] width 75 height 15
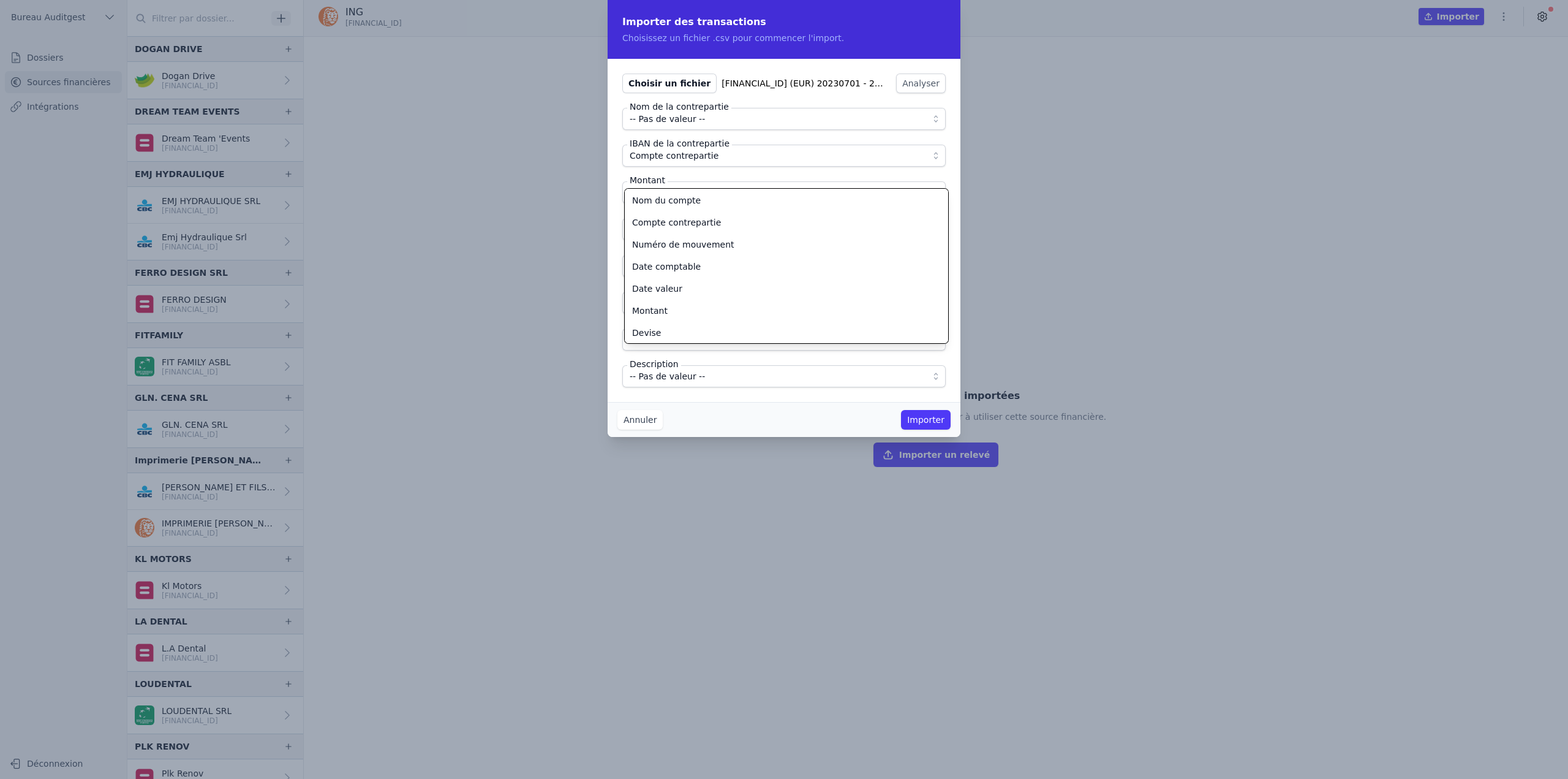
scroll to position [59, 0]
click at [685, 275] on div "Date valeur" at bounding box center [779, 272] width 294 height 12
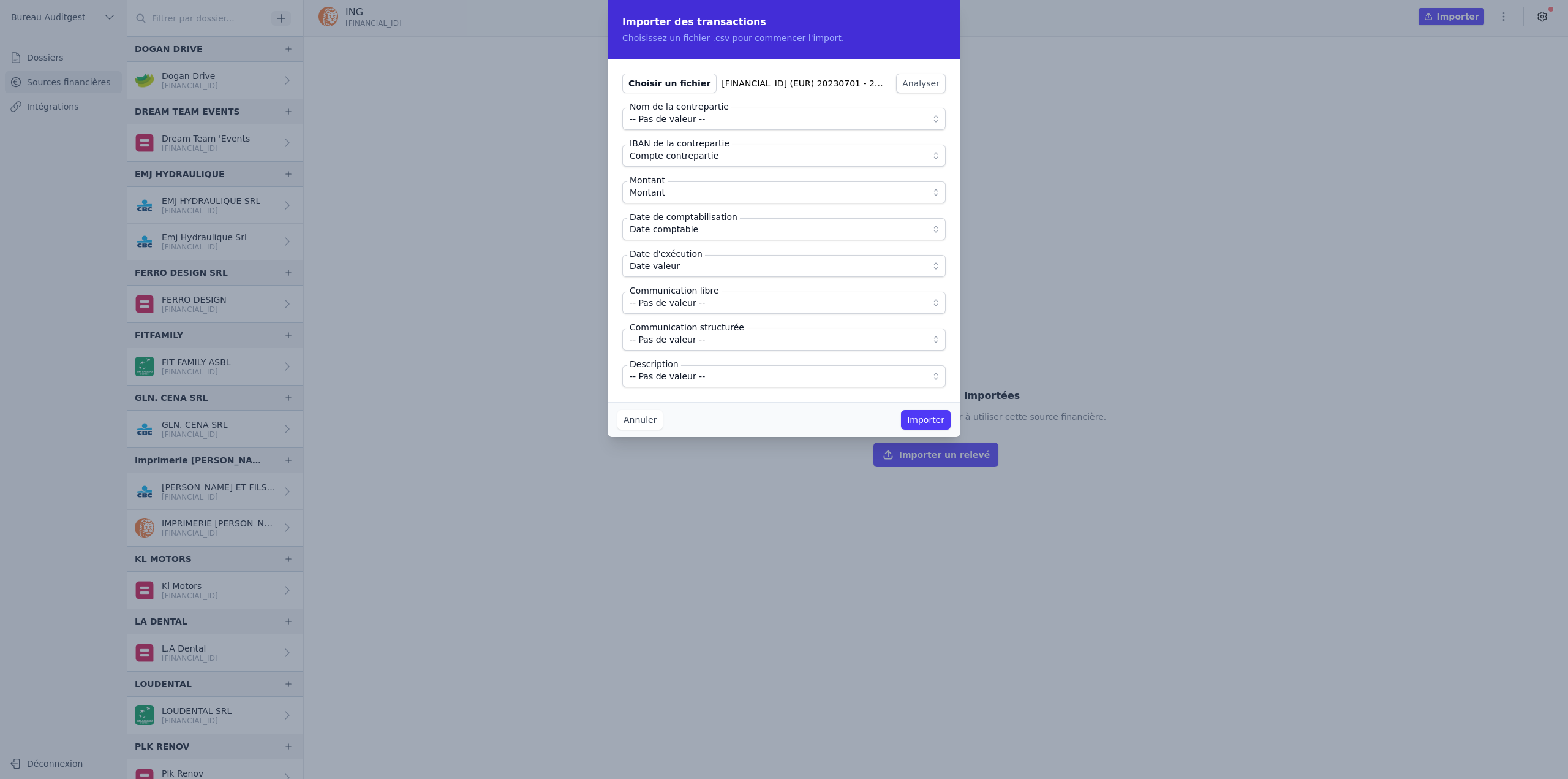
click at [686, 306] on span "-- Pas de valeur --" at bounding box center [667, 302] width 75 height 15
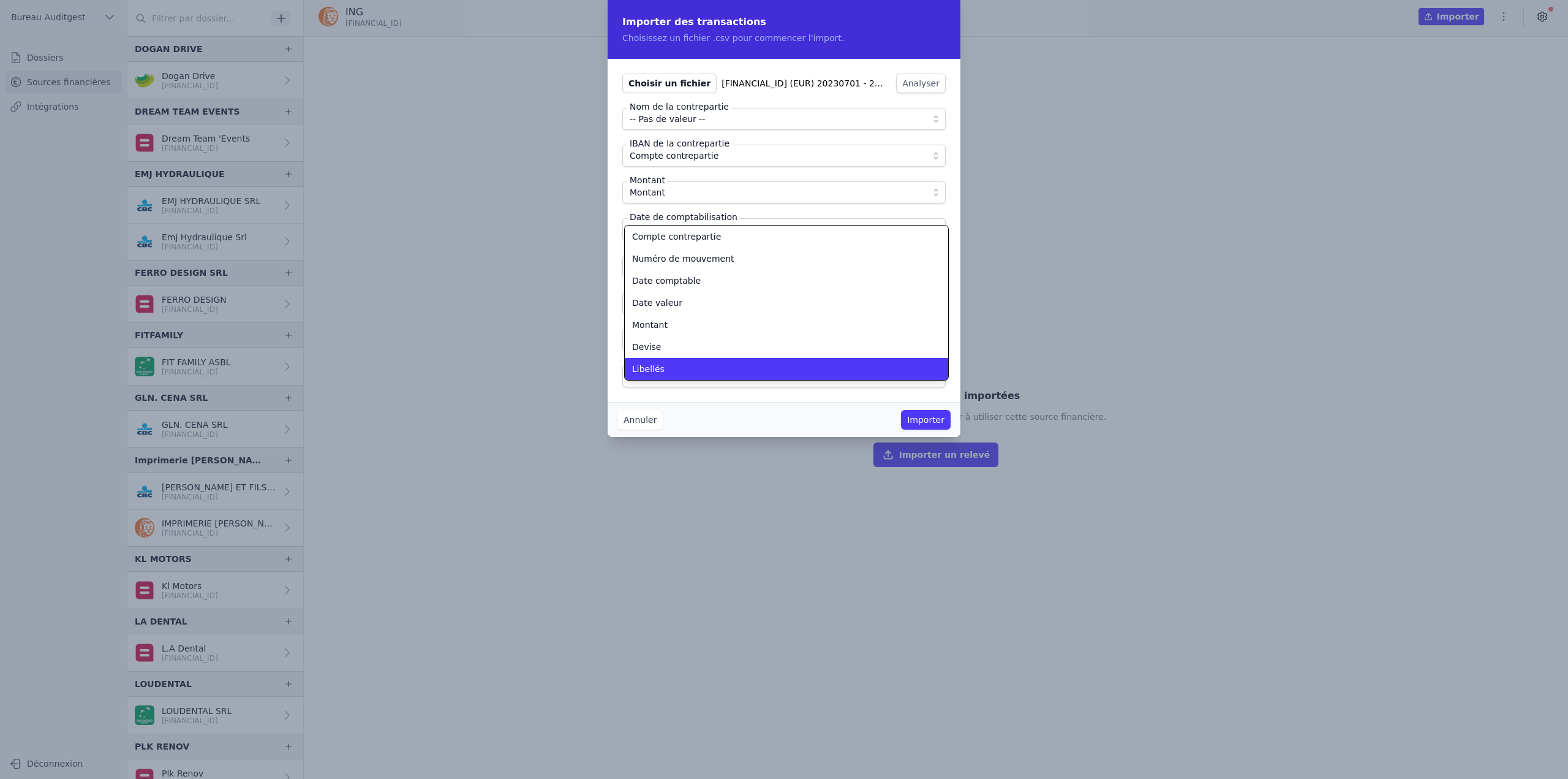
click at [689, 365] on div "Libellés" at bounding box center [779, 368] width 294 height 12
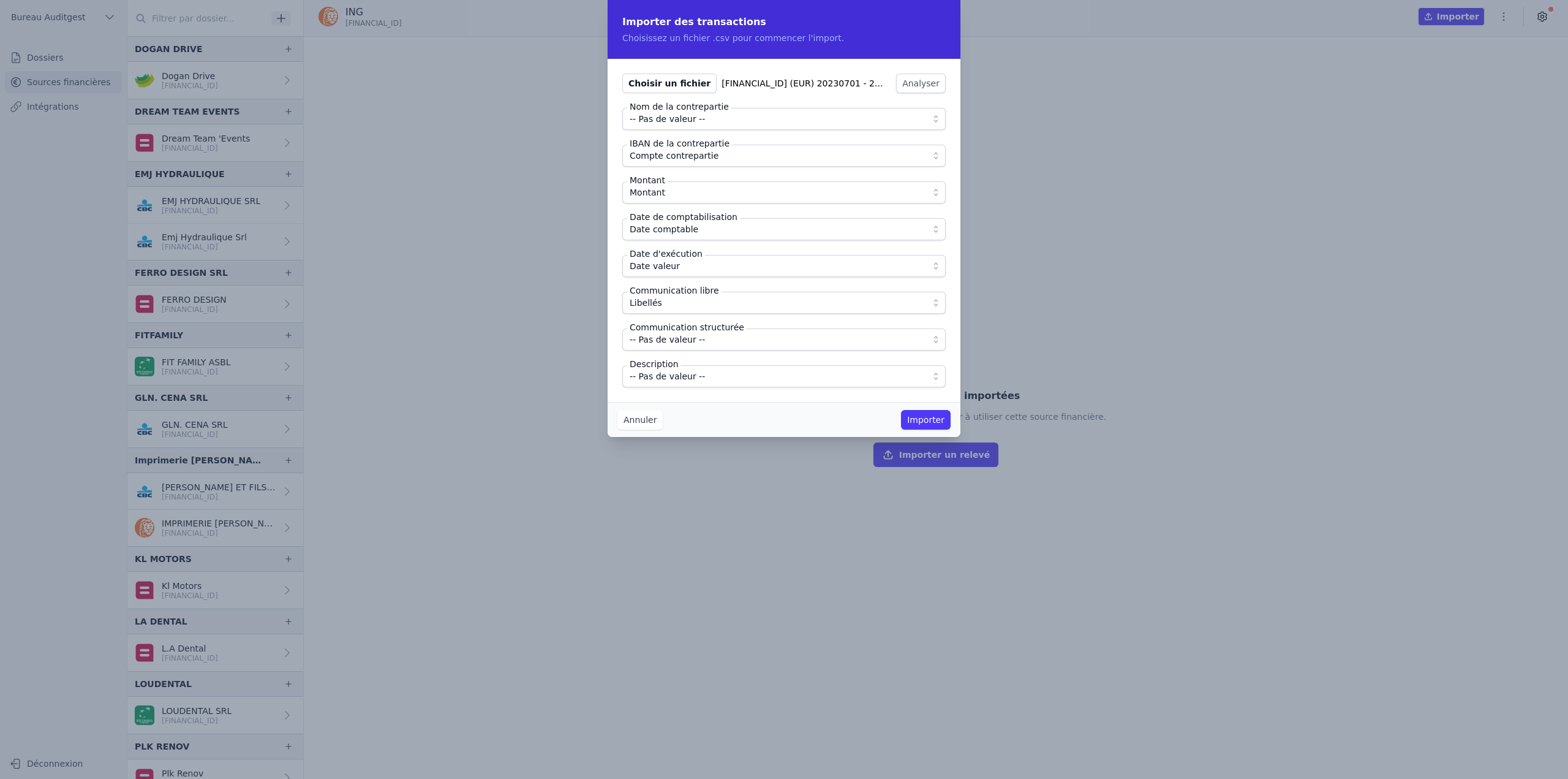
click at [701, 375] on span "-- Pas de valeur --" at bounding box center [775, 376] width 291 height 15
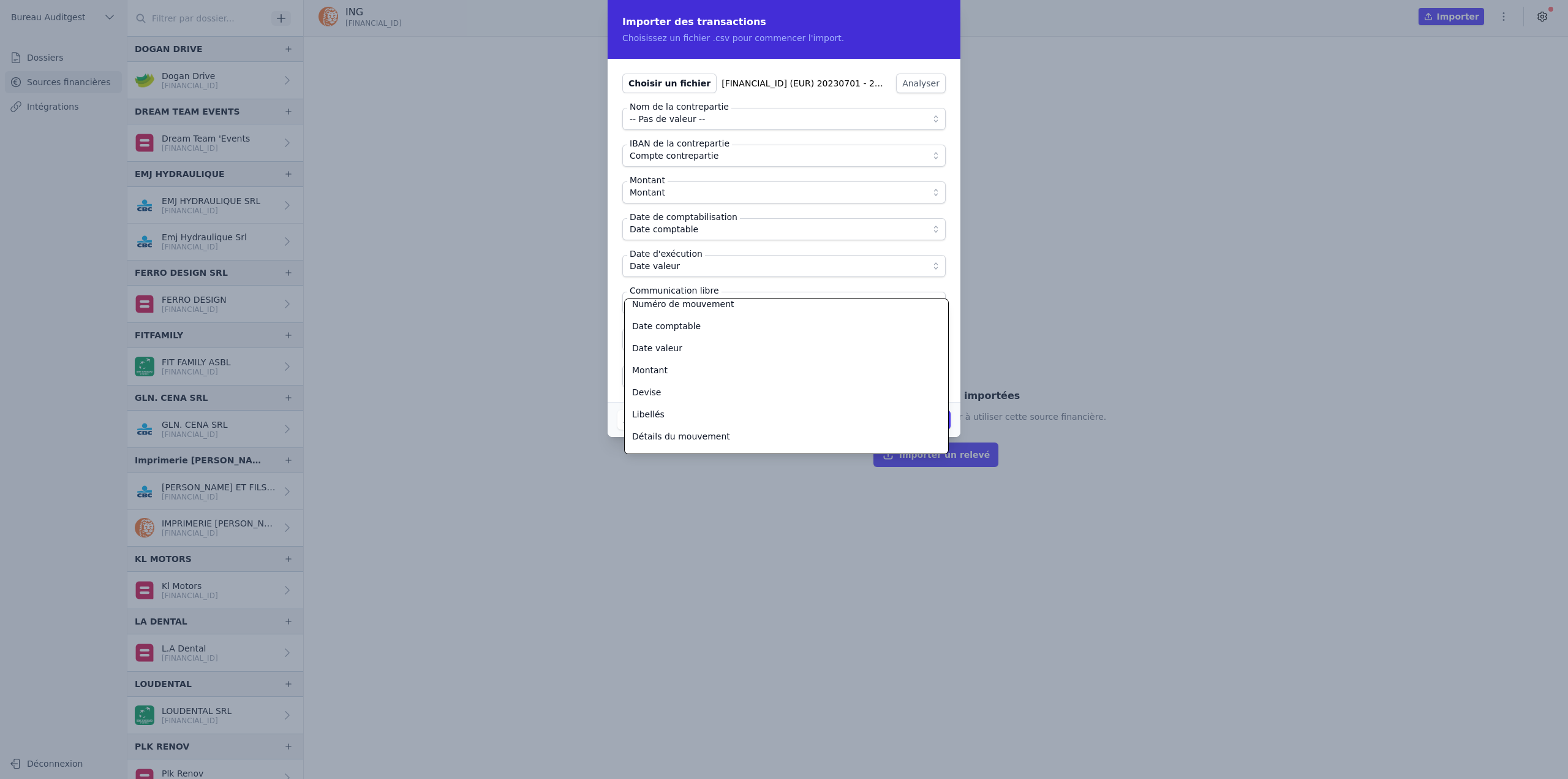
scroll to position [111, 0]
click at [708, 421] on span "Détails du mouvement" at bounding box center [681, 420] width 98 height 12
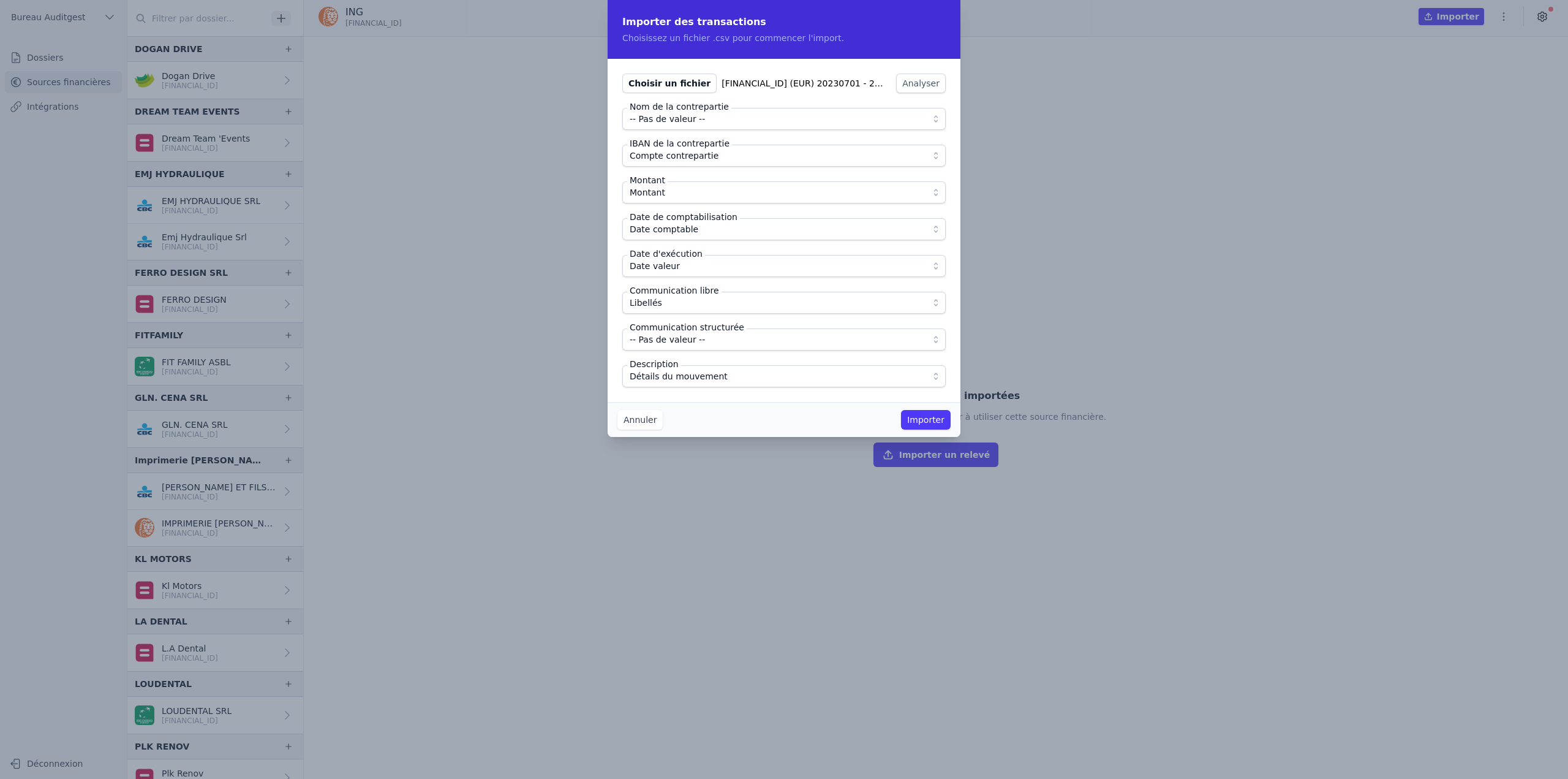
click at [712, 408] on div "Annuler Importer" at bounding box center [784, 420] width 353 height 35
click at [927, 418] on button "Importer" at bounding box center [926, 420] width 49 height 20
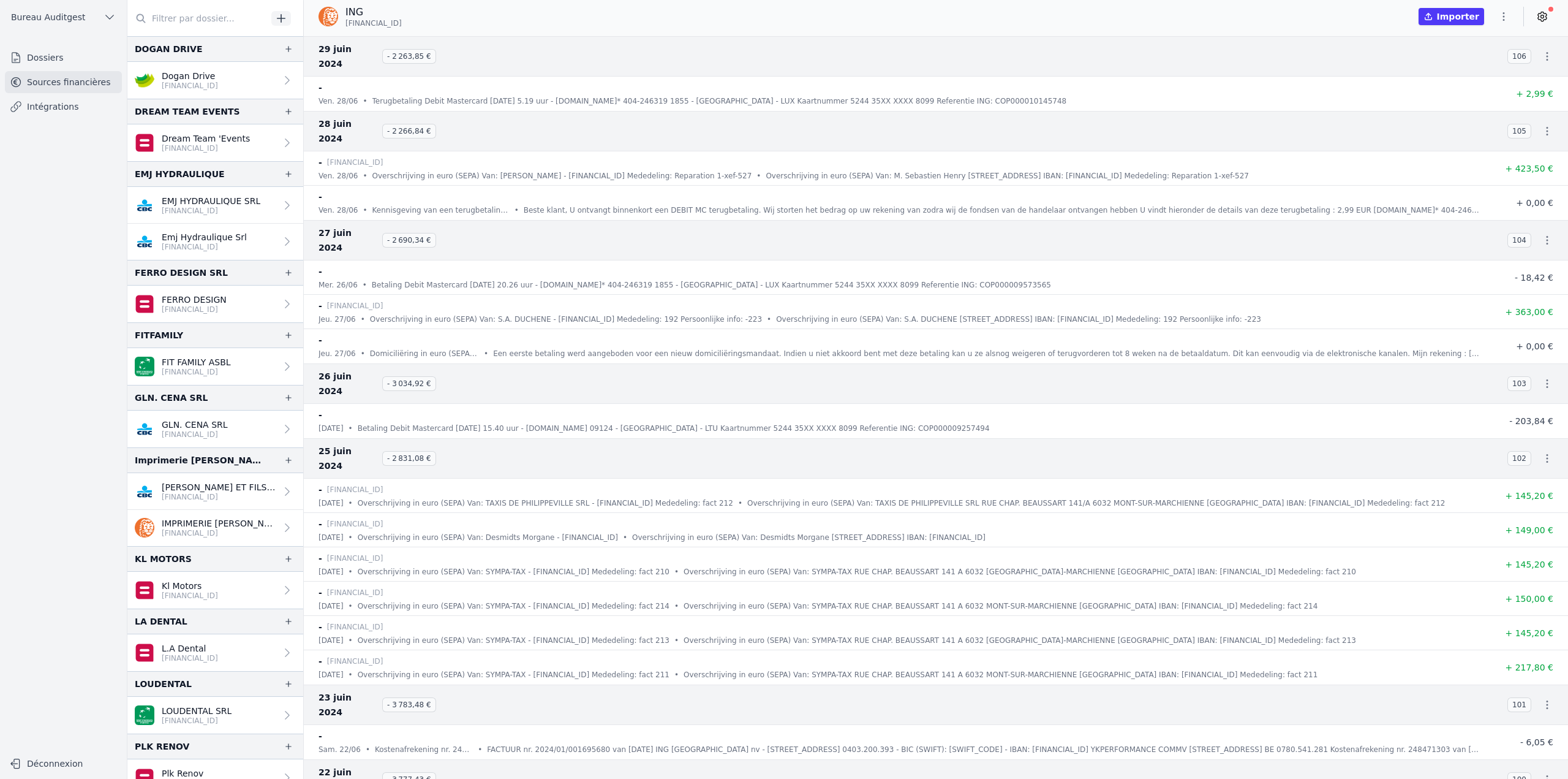
click at [1507, 21] on icon "button" at bounding box center [1503, 16] width 12 height 12
click at [1476, 86] on button "Import CSV *" at bounding box center [1474, 88] width 88 height 23
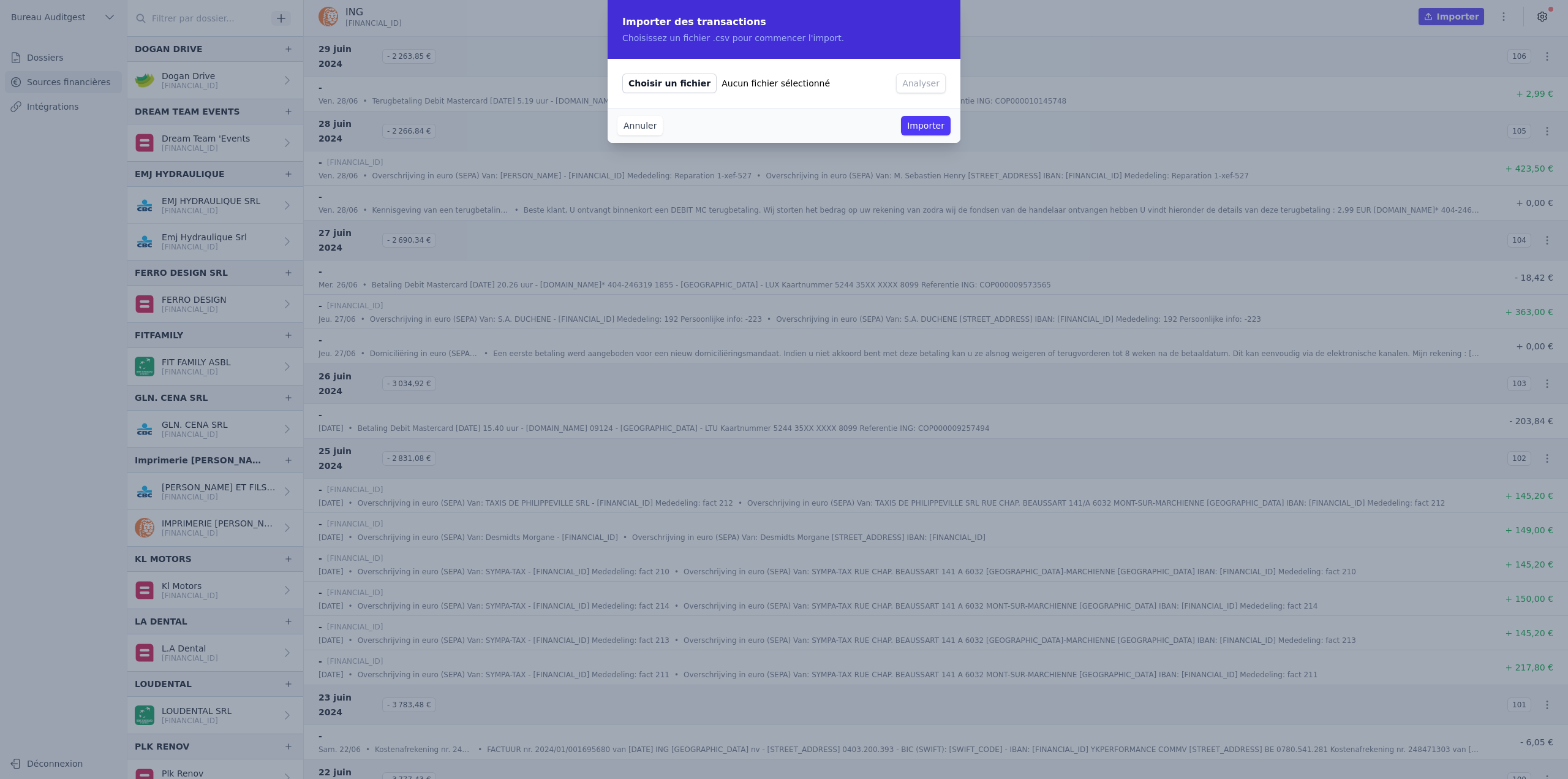
click at [668, 87] on span "Choisir un fichier" at bounding box center [670, 83] width 94 height 20
click at [622, 73] on input "Choisir un fichier Aucun fichier sélectionné" at bounding box center [622, 73] width 1 height 1
type input "C:\fakepath\[FINANCIAL_ID] (EUR) 20240701 - 20250630.csv"
click at [940, 87] on button "Analyser" at bounding box center [921, 83] width 49 height 20
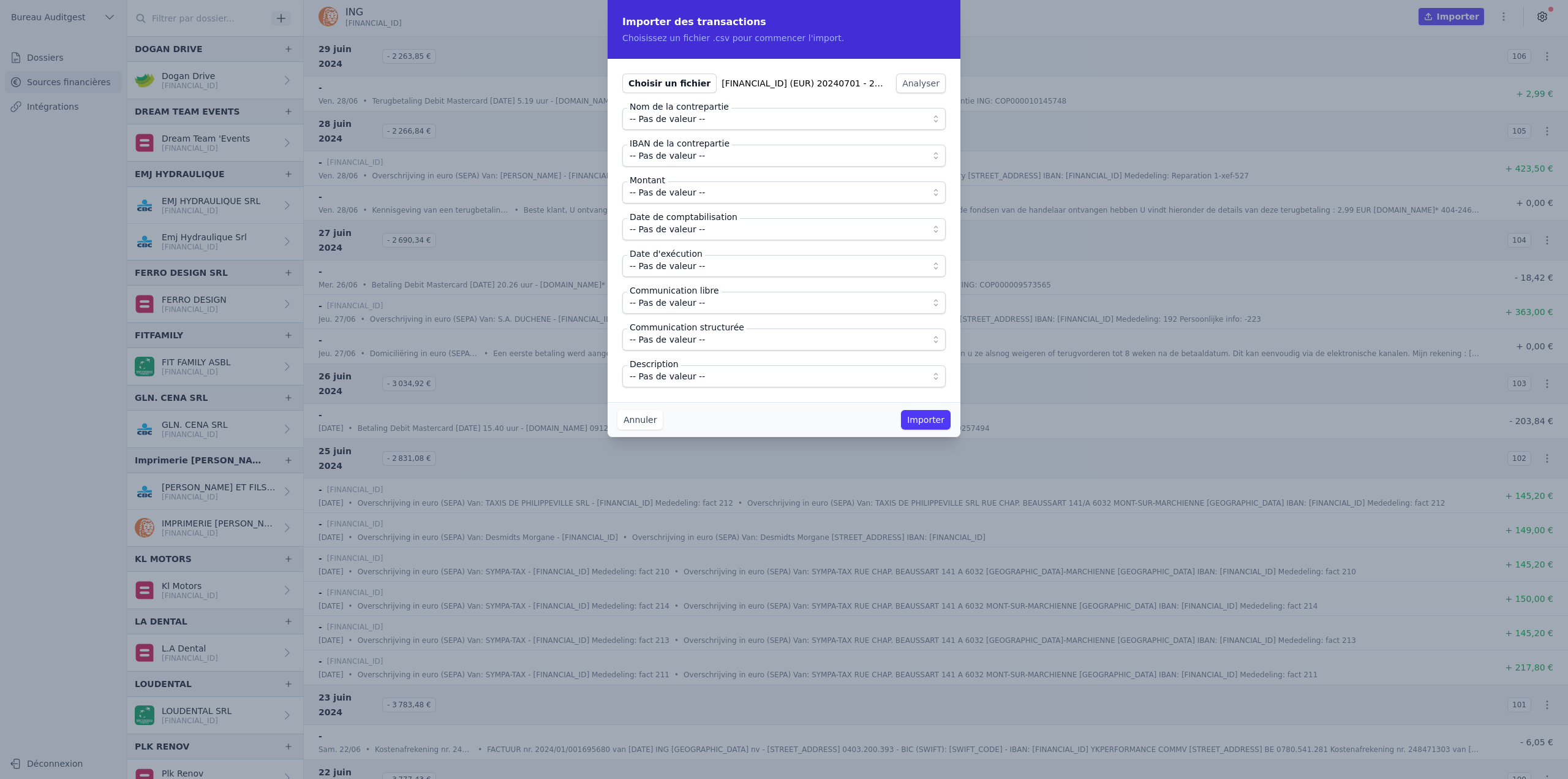
click at [704, 154] on span "-- Pas de valeur --" at bounding box center [775, 156] width 291 height 15
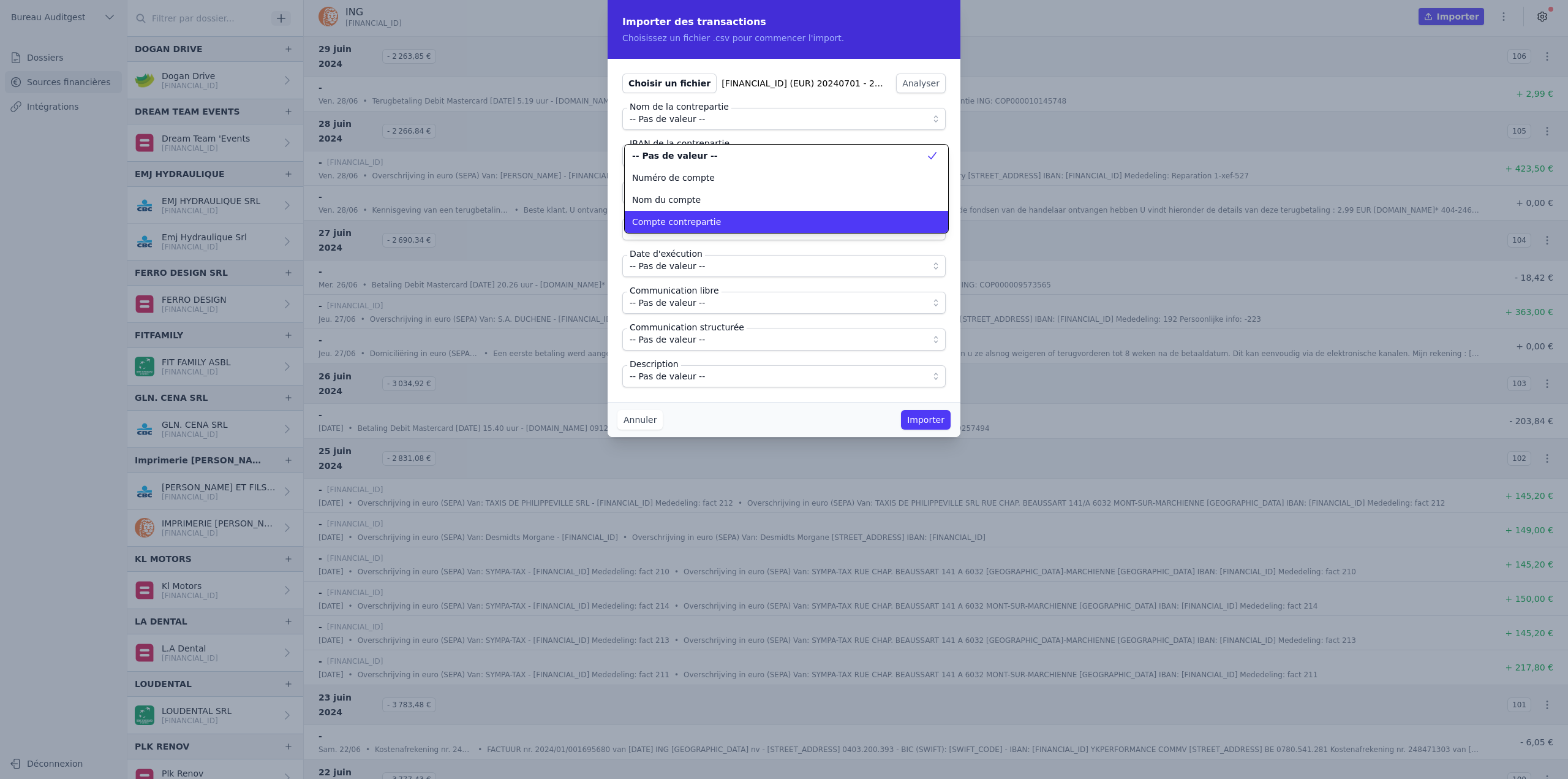
click at [700, 218] on span "Compte contrepartie" at bounding box center [677, 221] width 89 height 12
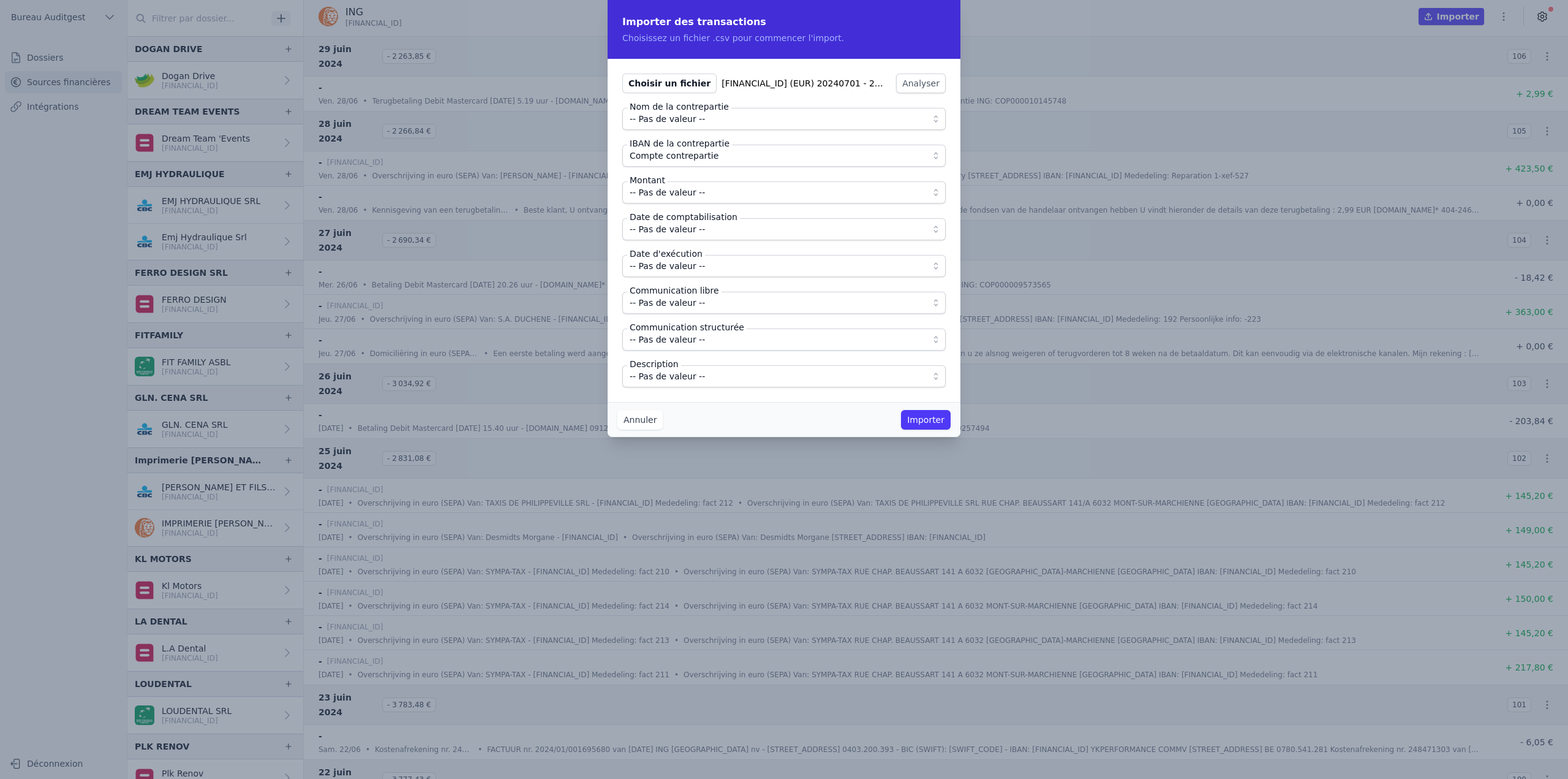
click at [690, 194] on span "-- Pas de valeur --" at bounding box center [667, 192] width 75 height 15
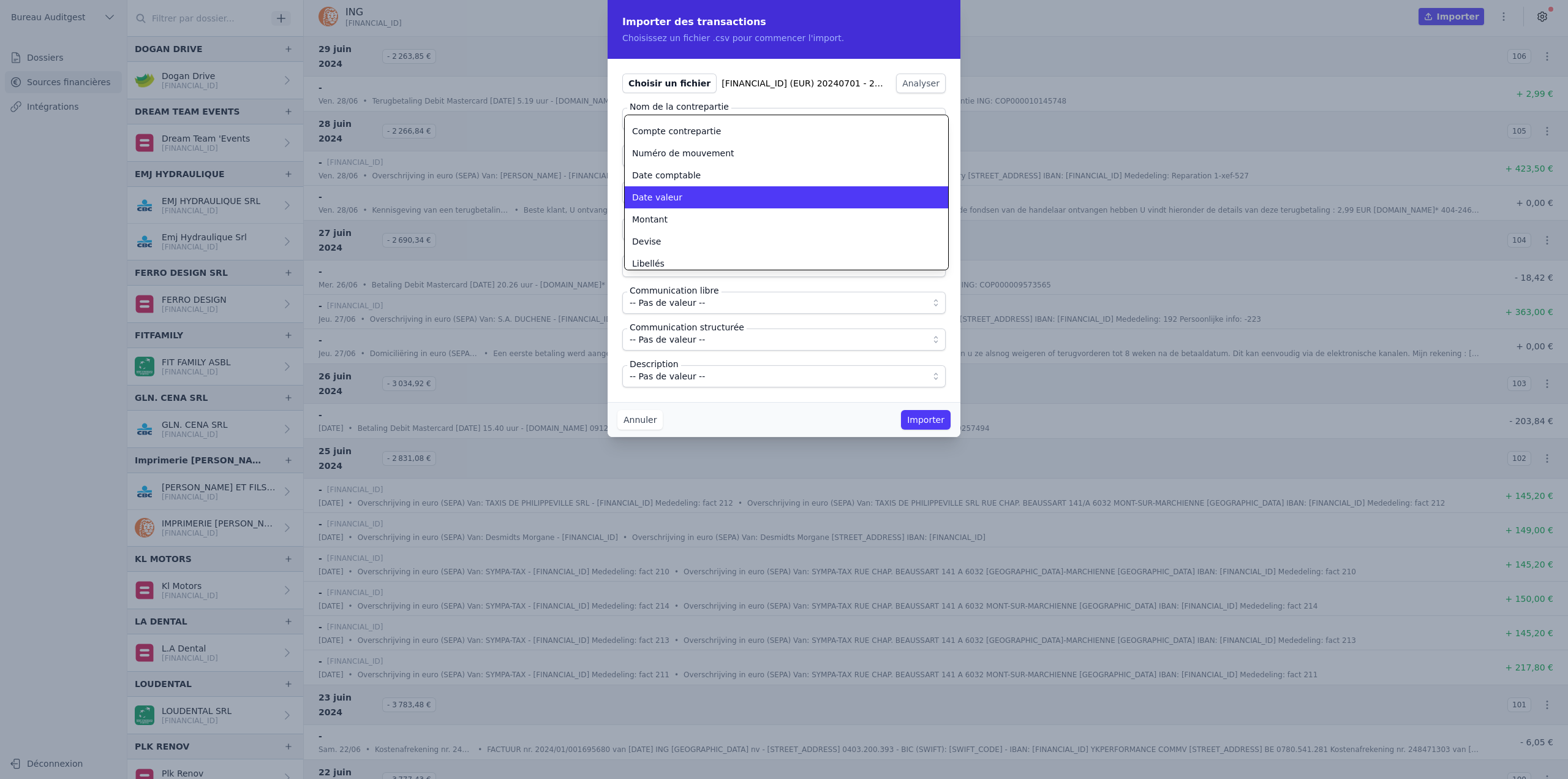
scroll to position [66, 0]
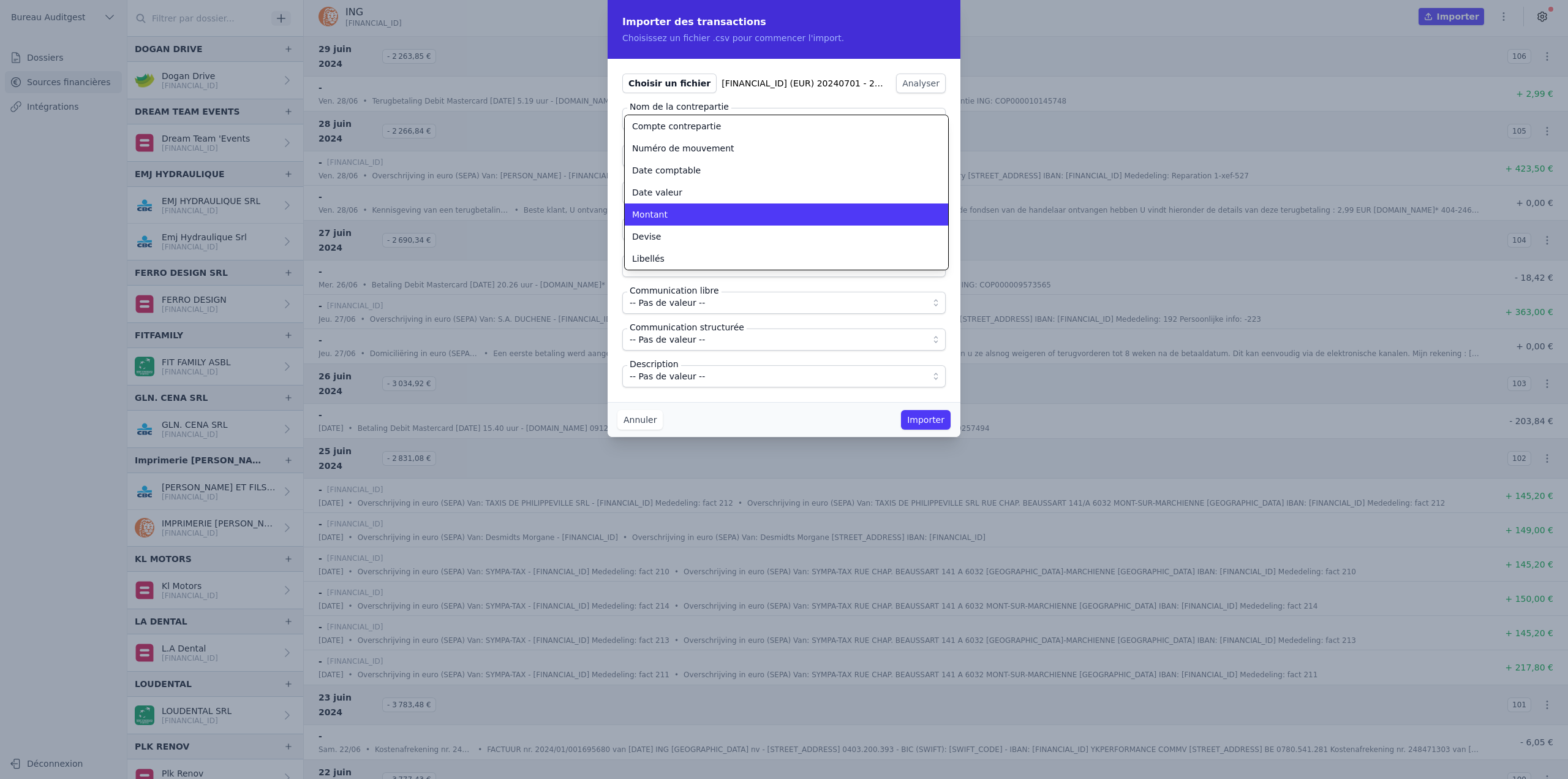
click at [689, 219] on div "Montant" at bounding box center [779, 214] width 294 height 12
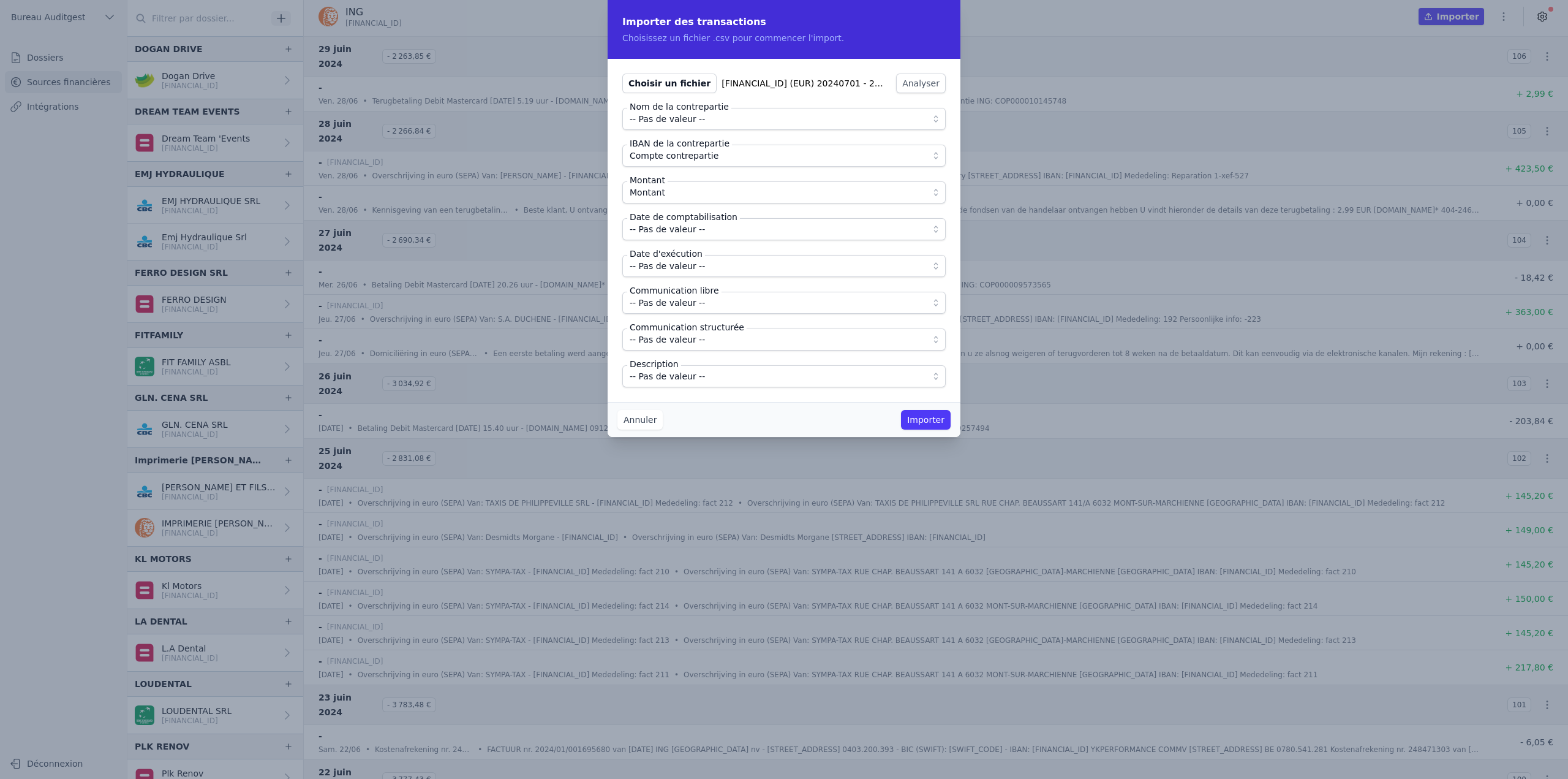
click at [689, 232] on span "-- Pas de valeur --" at bounding box center [667, 229] width 75 height 15
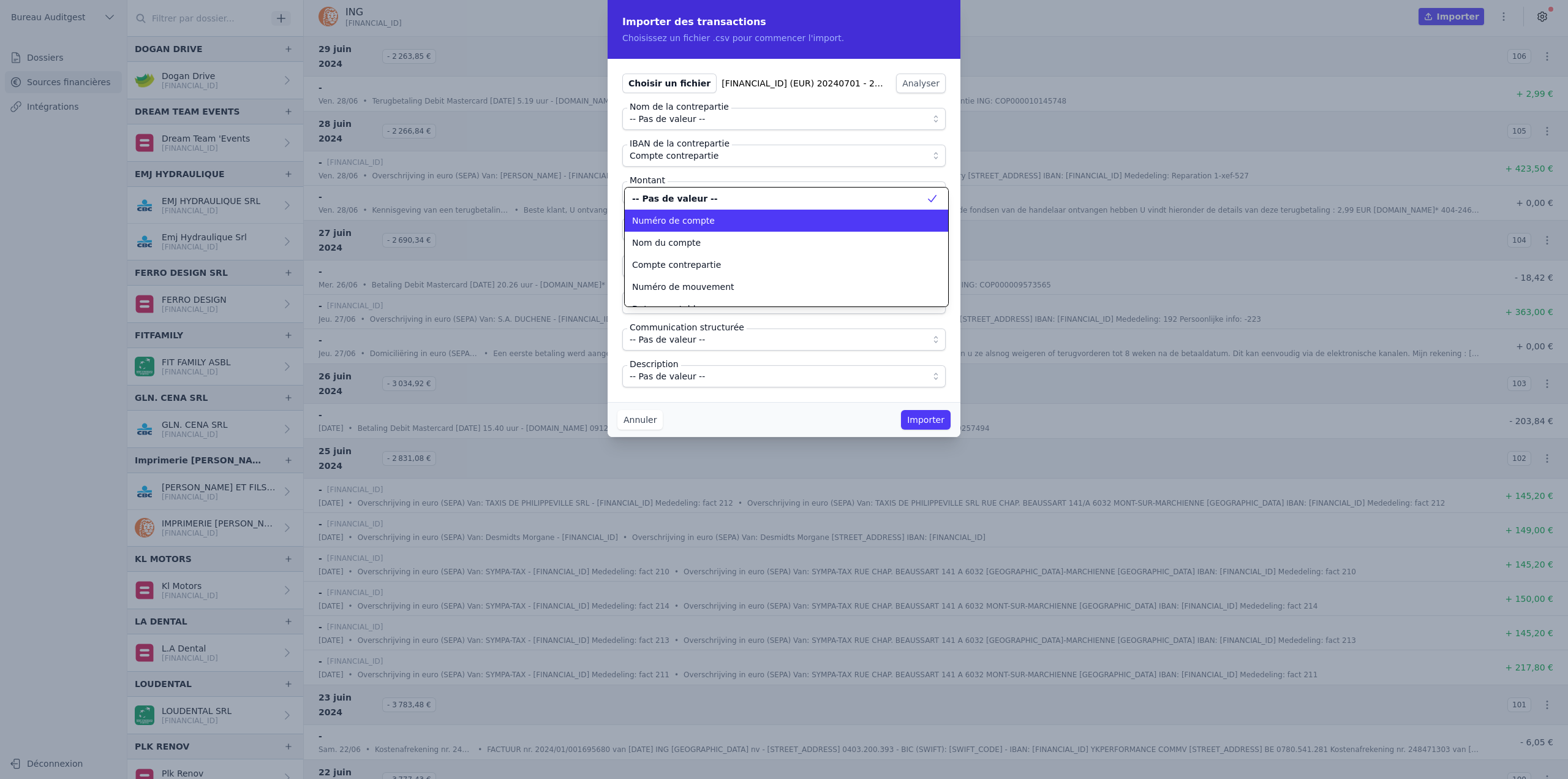
scroll to position [0, 0]
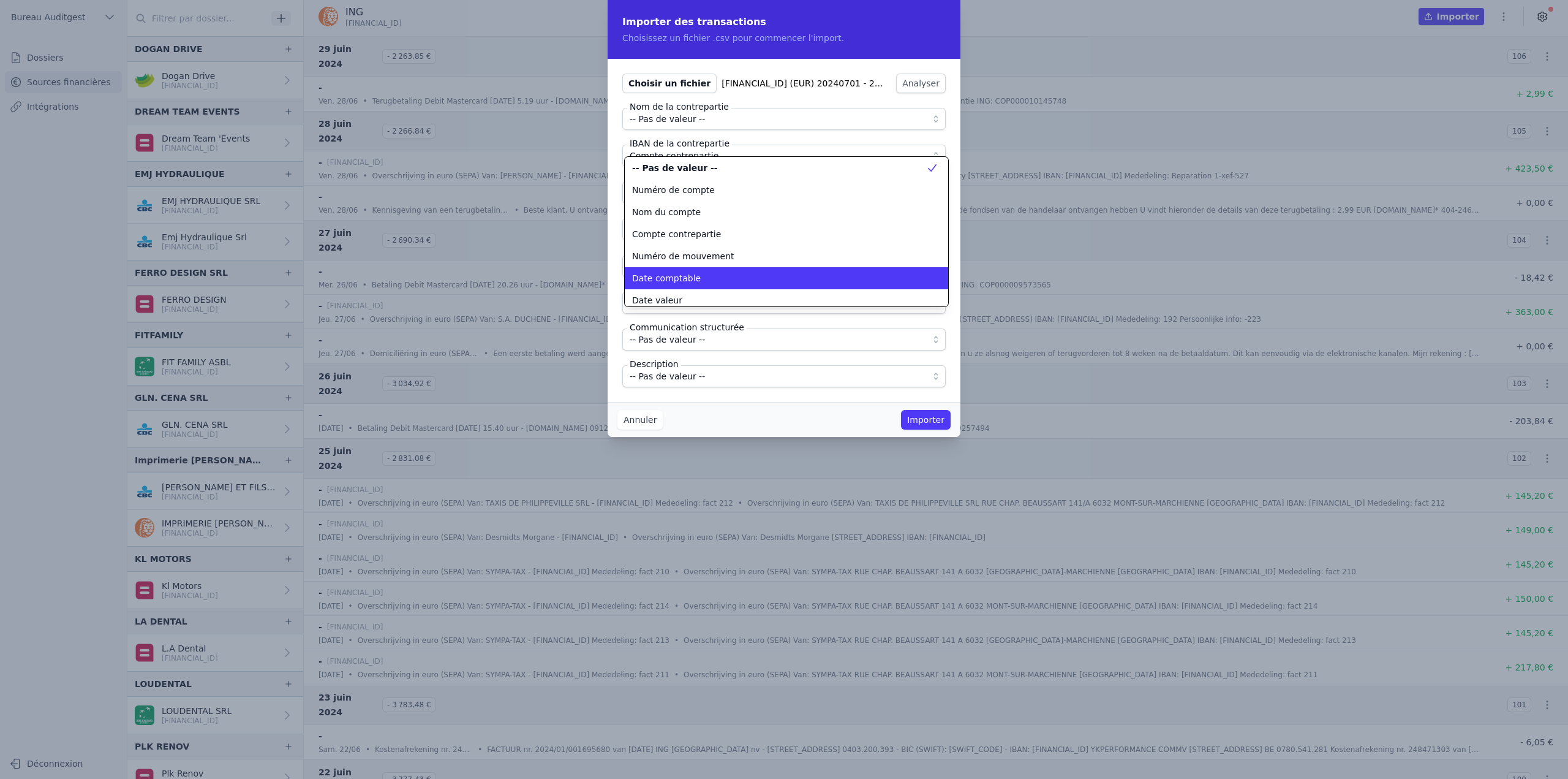
click at [695, 282] on div "Date comptable" at bounding box center [779, 278] width 294 height 12
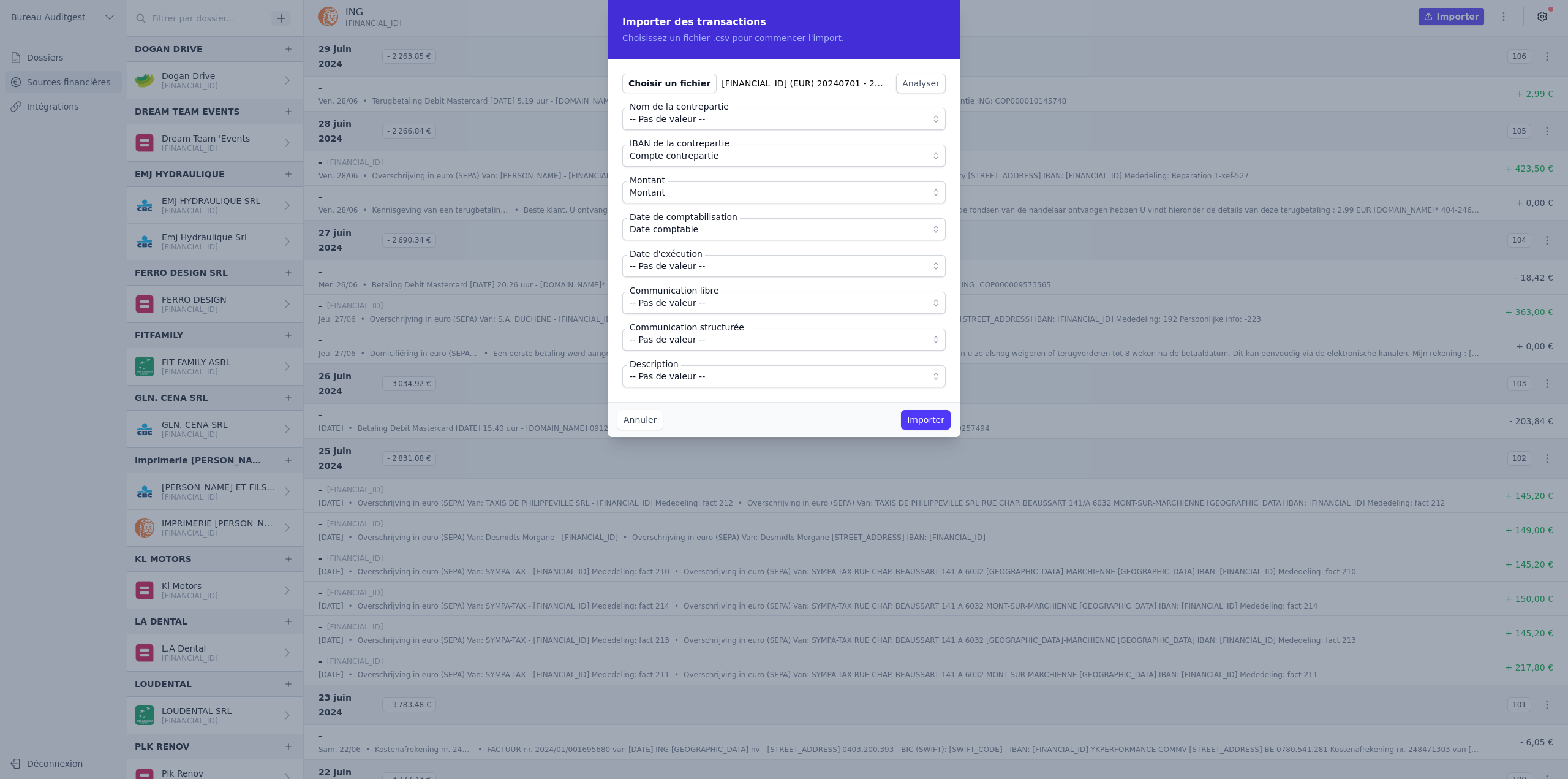
click at [694, 270] on span "-- Pas de valeur --" at bounding box center [667, 266] width 75 height 15
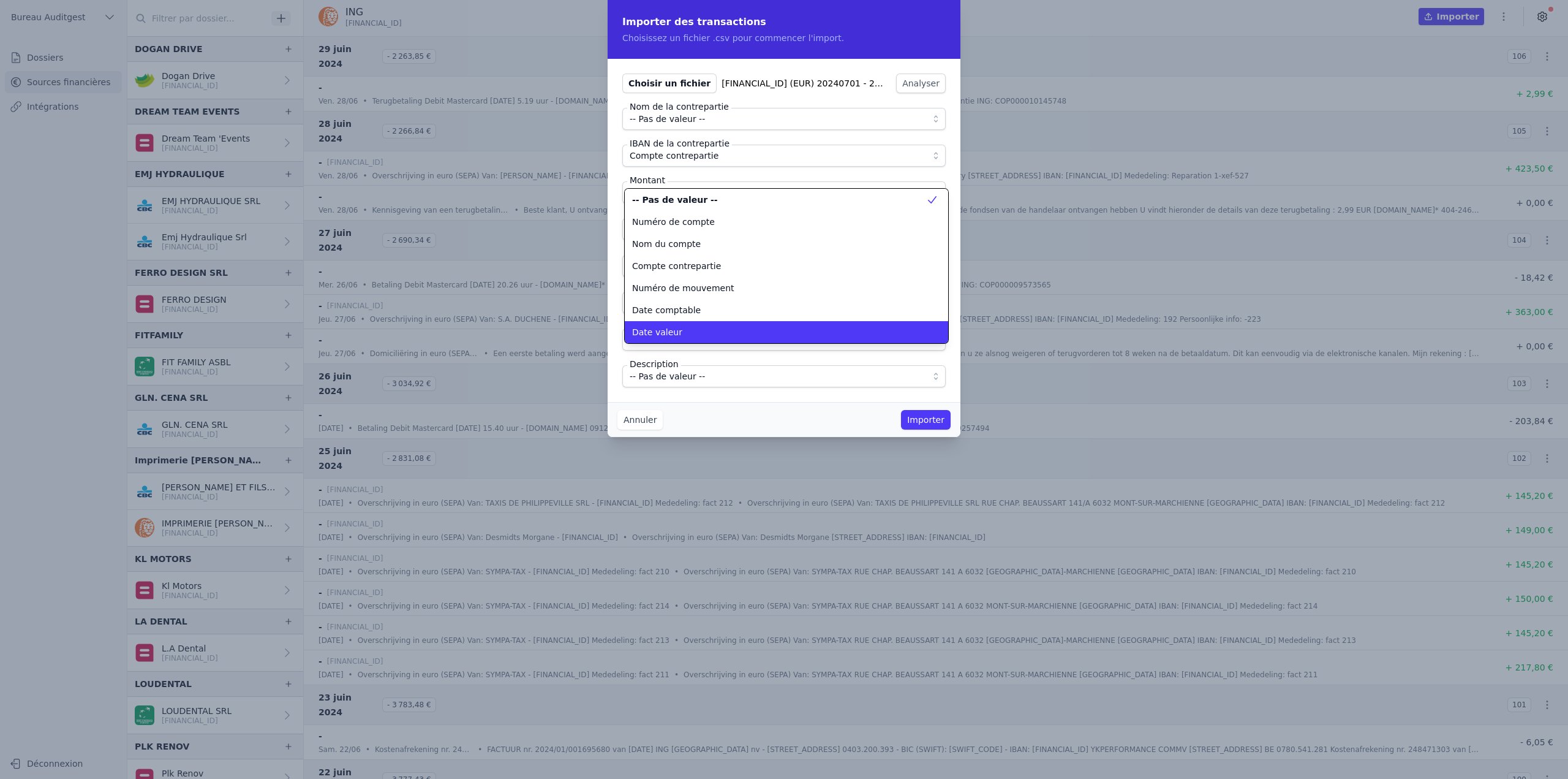
click at [690, 328] on div "Date valeur" at bounding box center [779, 332] width 294 height 12
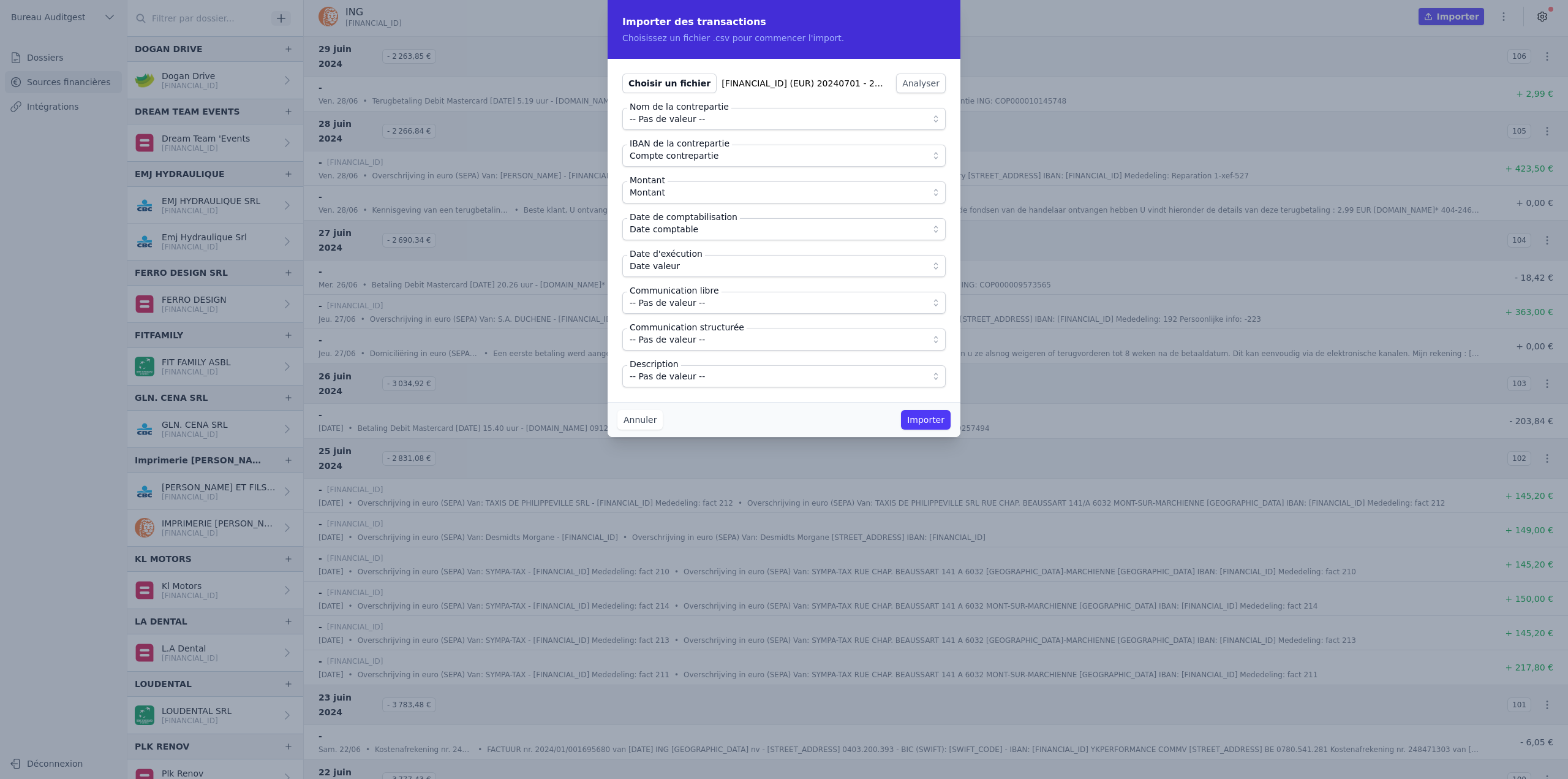
click at [692, 304] on span "-- Pas de valeur --" at bounding box center [667, 302] width 75 height 15
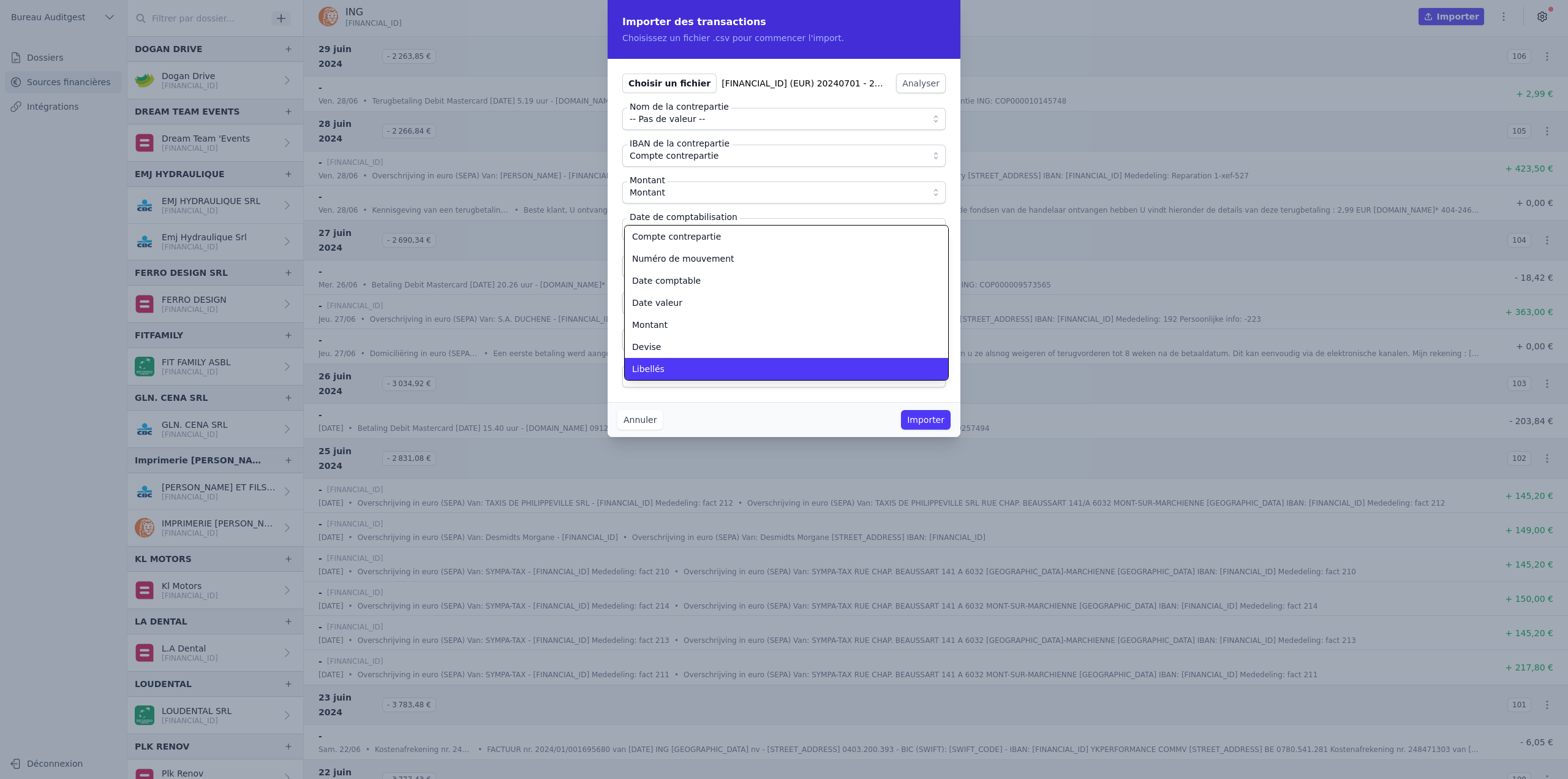
click at [683, 370] on div "Libellés" at bounding box center [779, 368] width 294 height 12
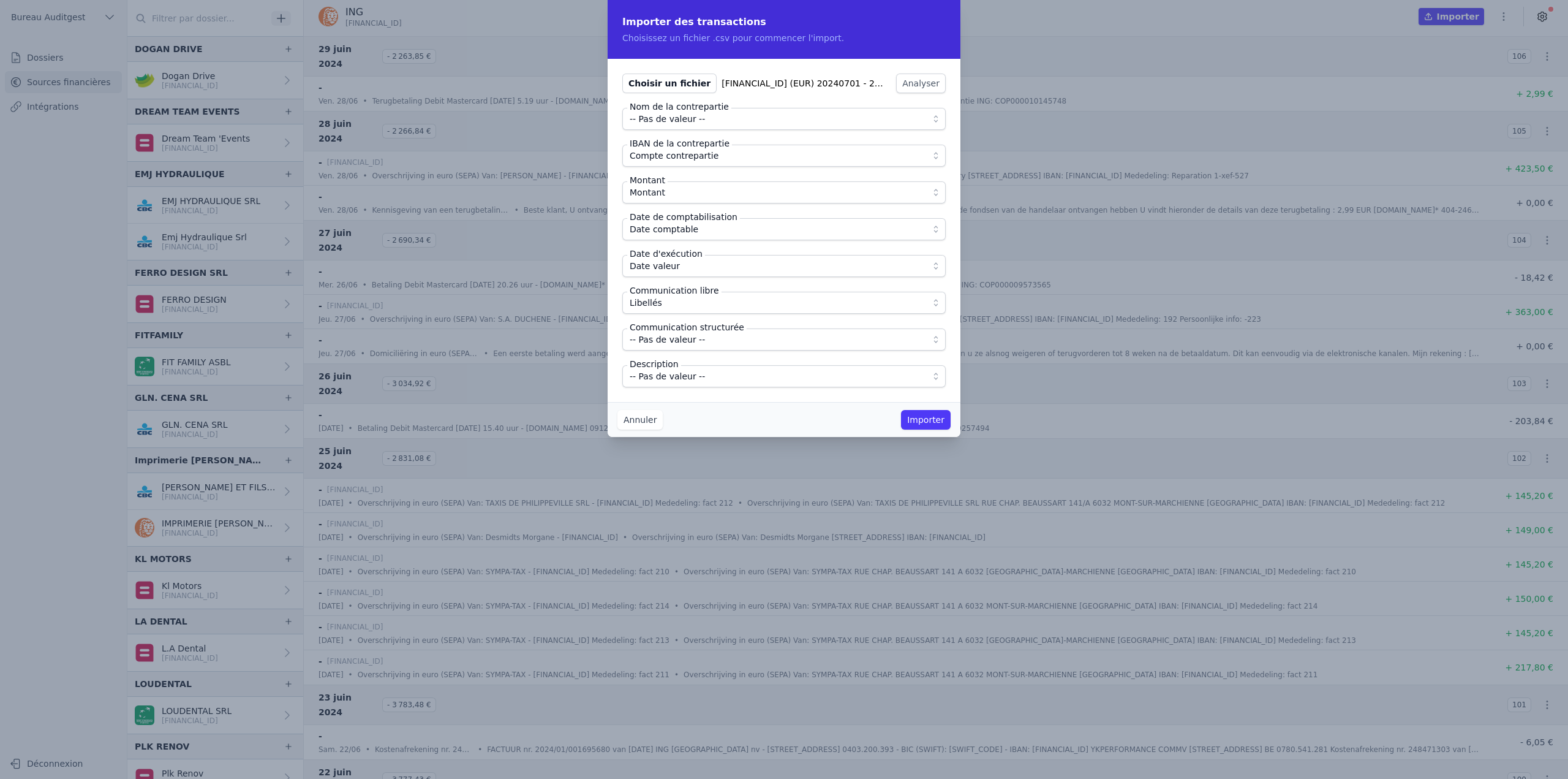
click at [682, 378] on span "-- Pas de valeur --" at bounding box center [667, 376] width 75 height 15
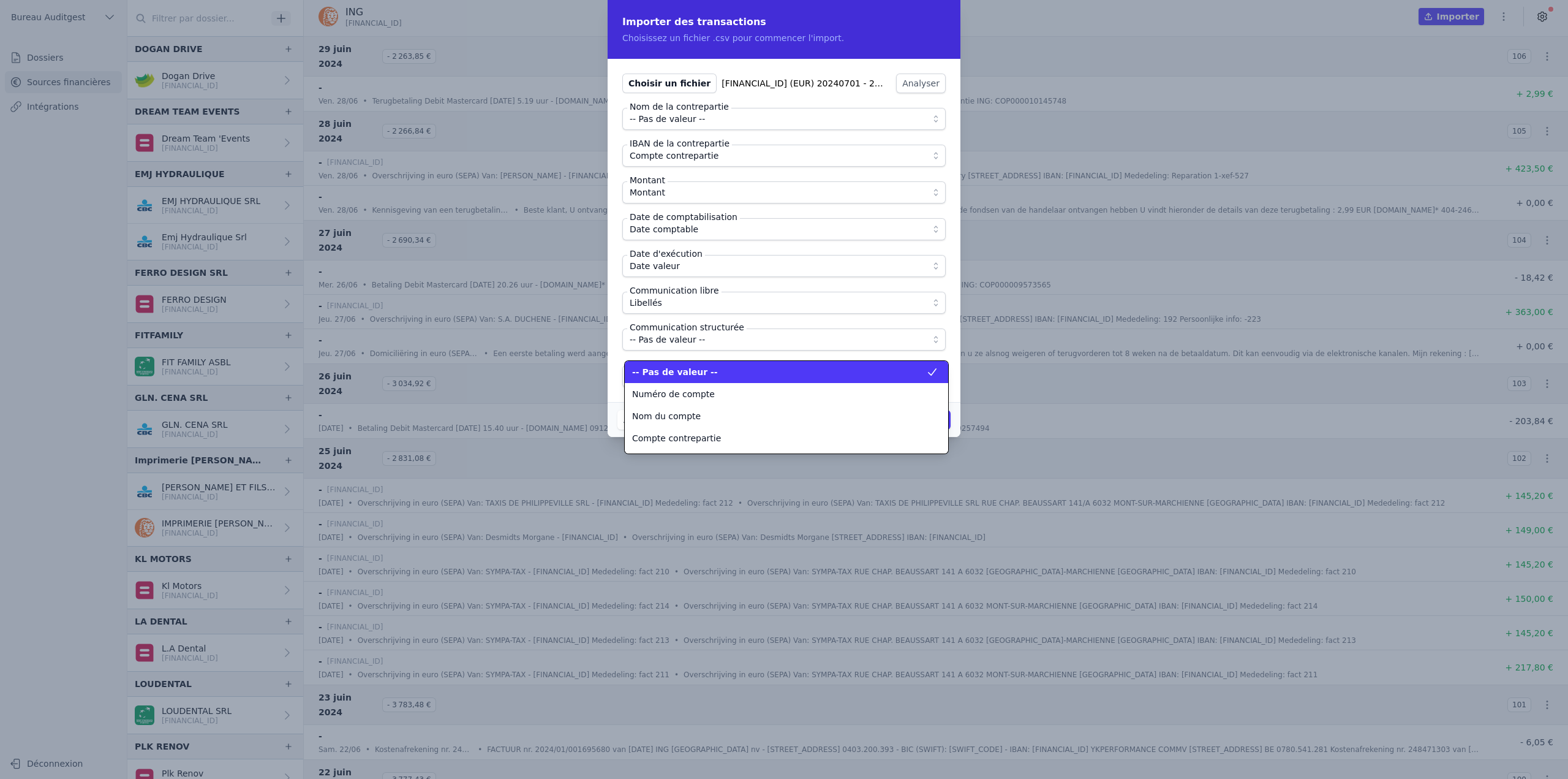
scroll to position [111, 0]
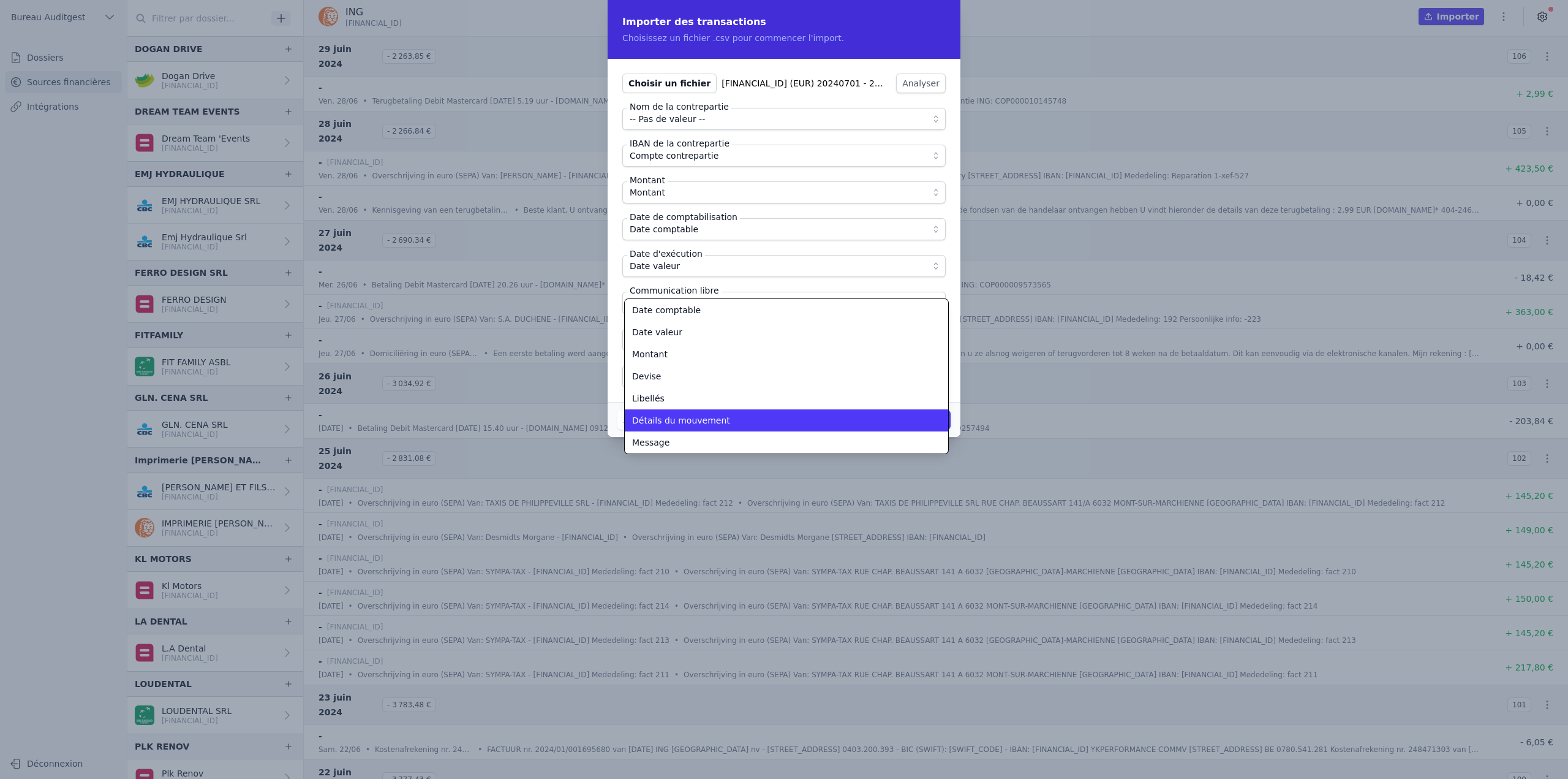
click at [688, 421] on span "Détails du mouvement" at bounding box center [681, 420] width 98 height 12
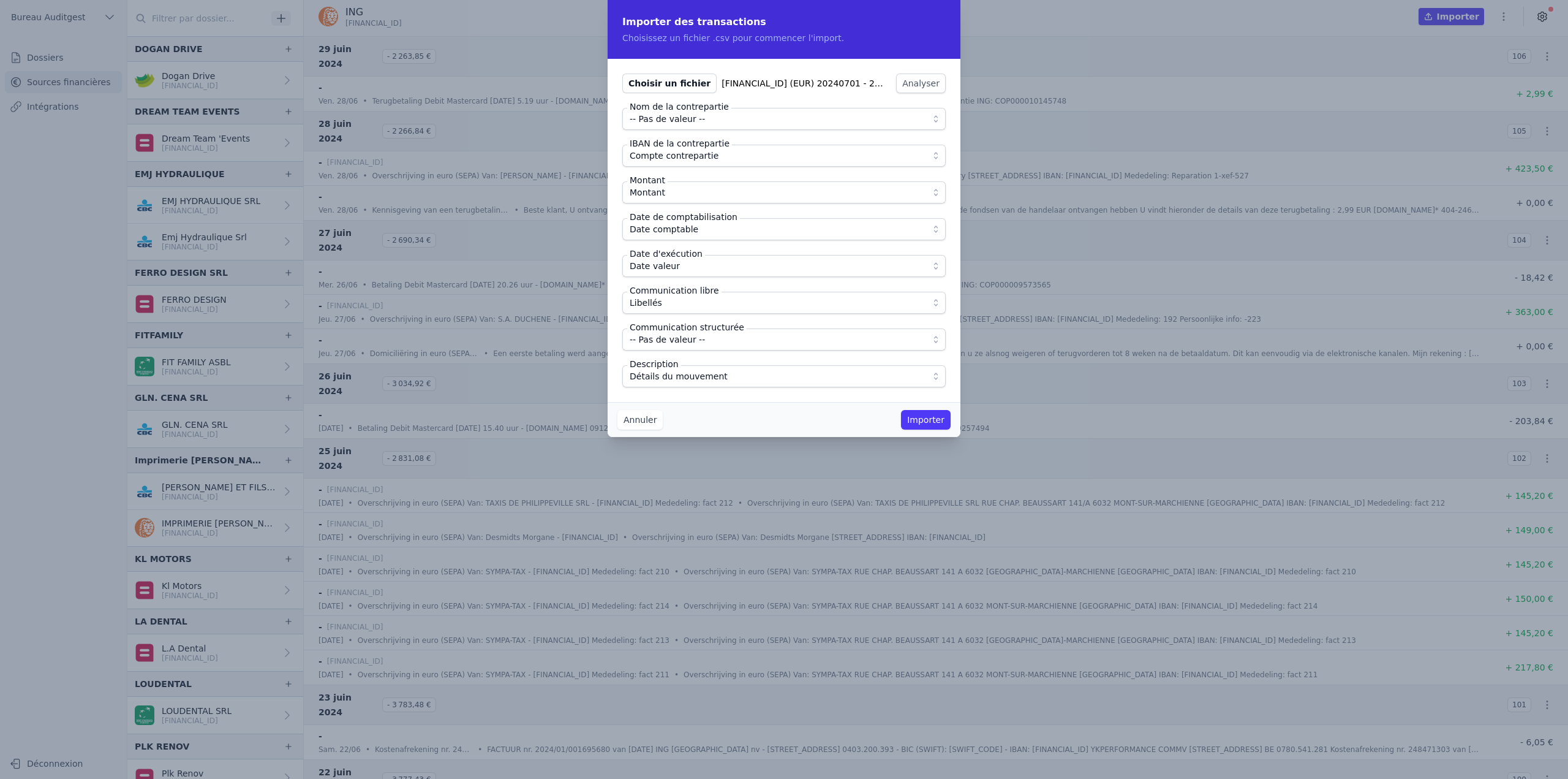
click at [713, 388] on div "Choisir un fichier [FINANCIAL_ID] (EUR) 20240701 - 20250630.csv Analyser Nom de…" at bounding box center [784, 230] width 353 height 343
click at [917, 423] on button "Importer" at bounding box center [926, 420] width 49 height 20
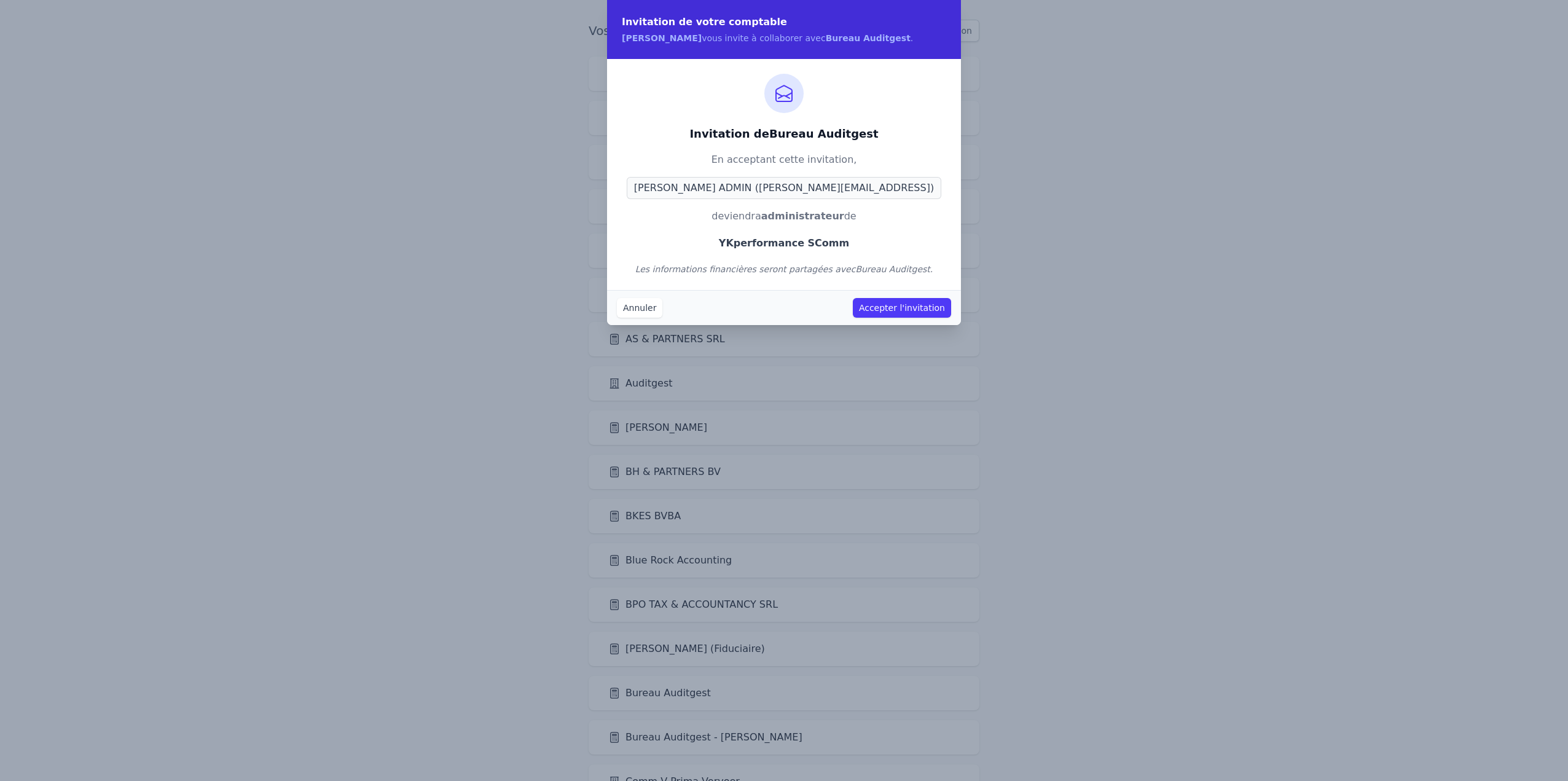
click at [912, 310] on button "Accepter l'invitation" at bounding box center [901, 308] width 98 height 20
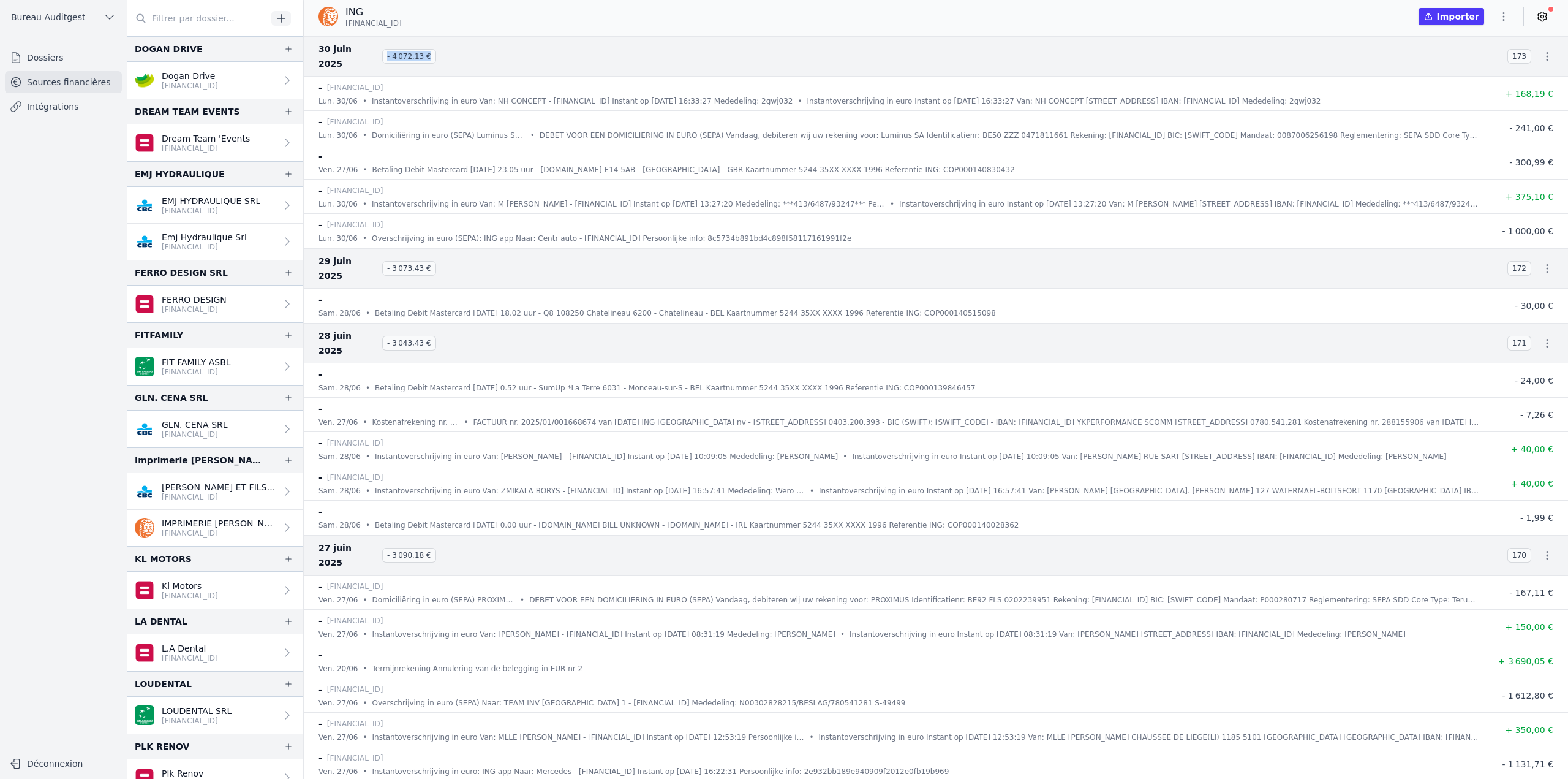
drag, startPoint x: 387, startPoint y: 50, endPoint x: 426, endPoint y: 49, distance: 39.0
click at [426, 49] on span "- 4 072,13 €" at bounding box center [409, 56] width 54 height 15
copy span "- 4 072,13 €"
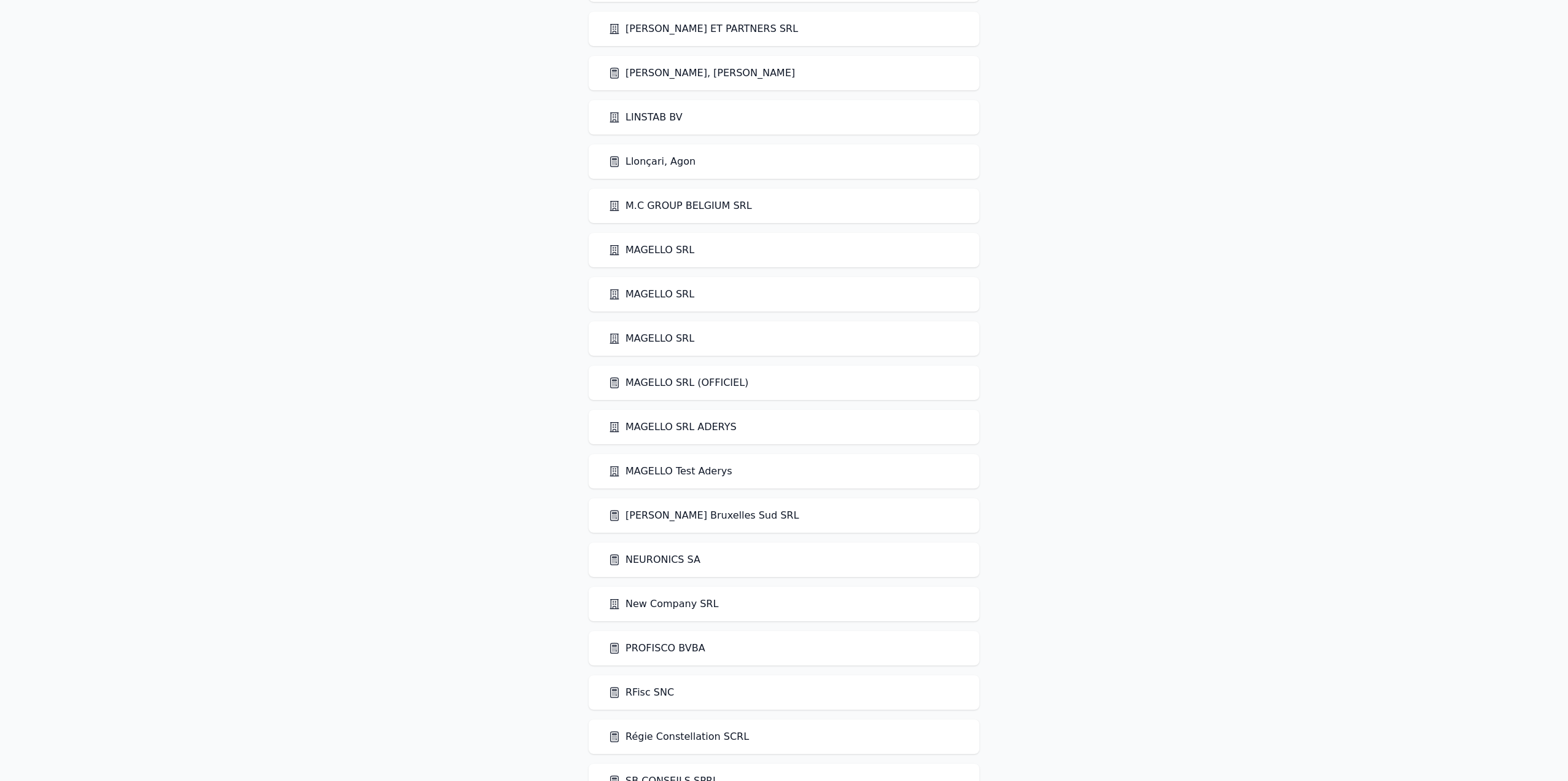
scroll to position [1659, 0]
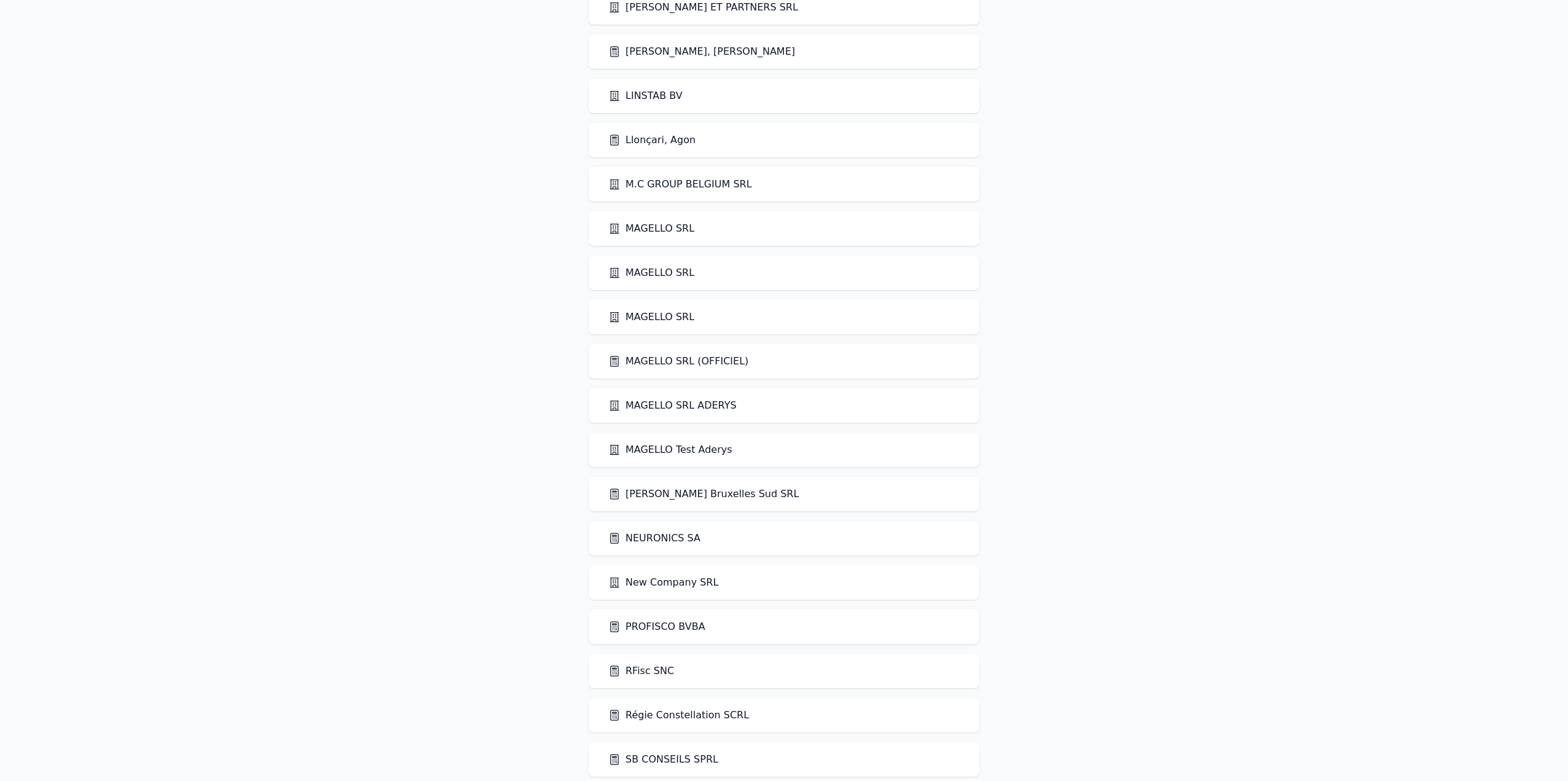
click at [661, 362] on link "MAGELLO SRL (OFFICIEL)" at bounding box center [678, 361] width 140 height 15
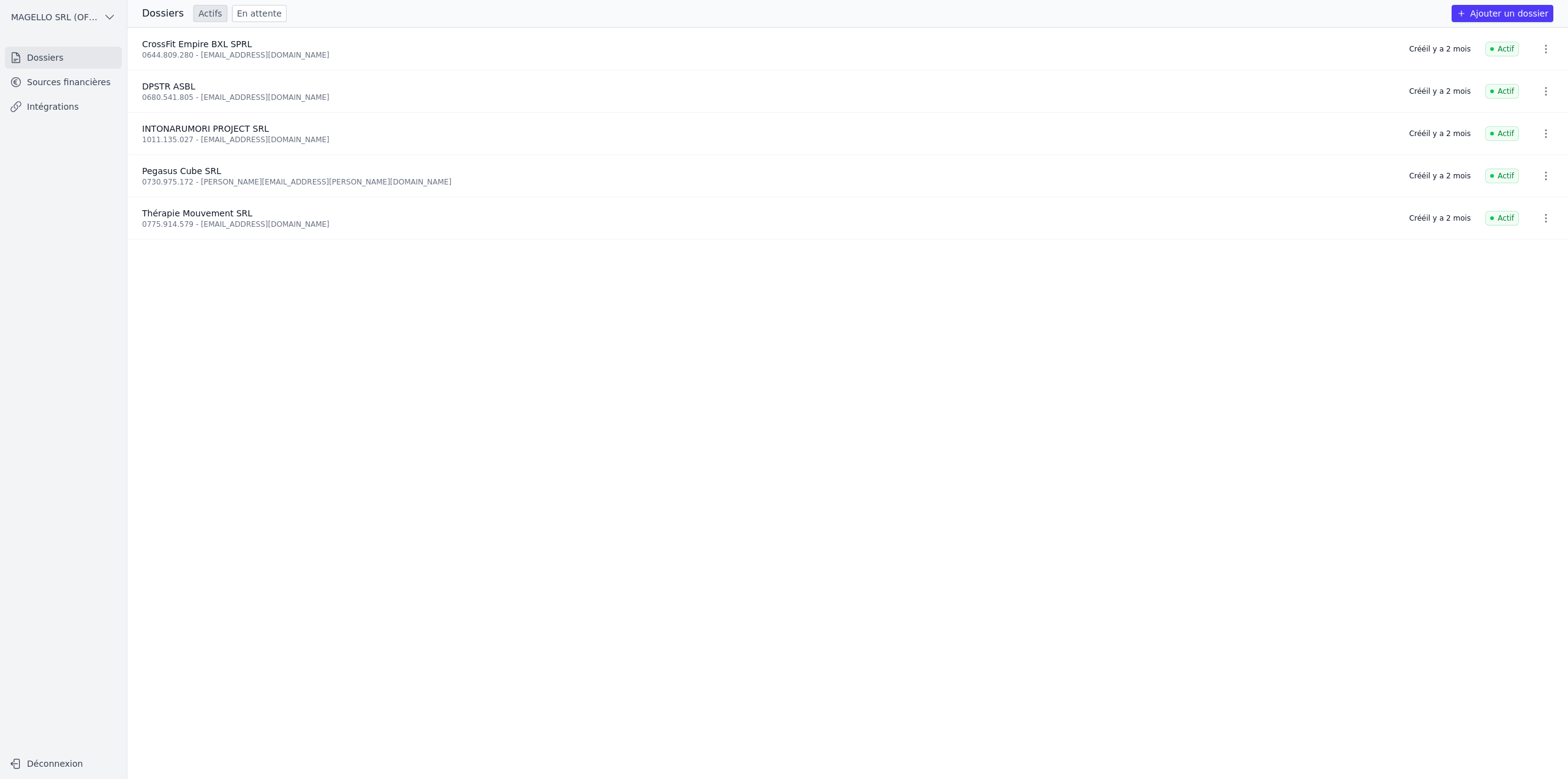
click at [84, 87] on link "Sources financières" at bounding box center [63, 82] width 117 height 22
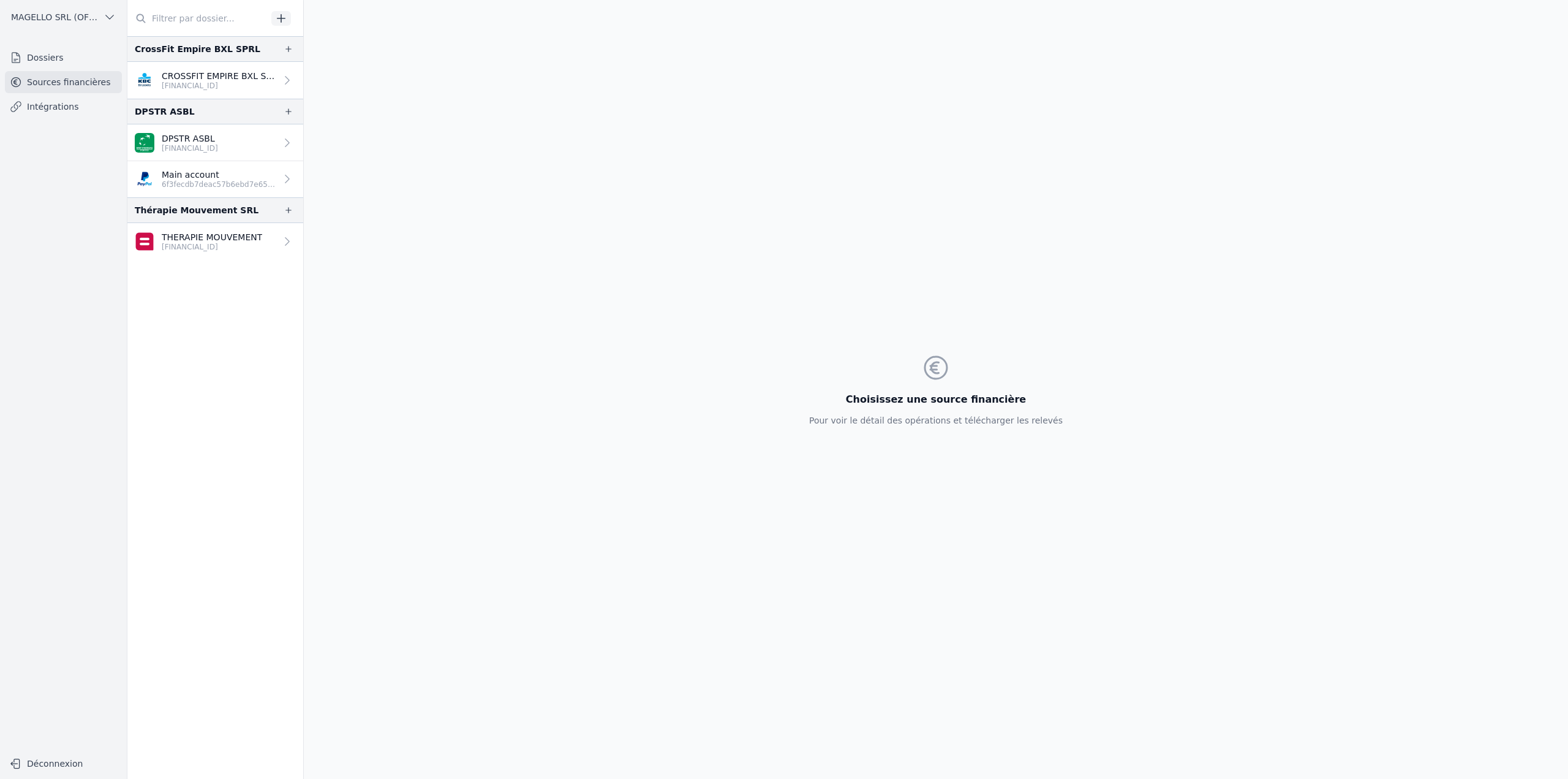
click at [202, 172] on p "Main account" at bounding box center [219, 174] width 115 height 12
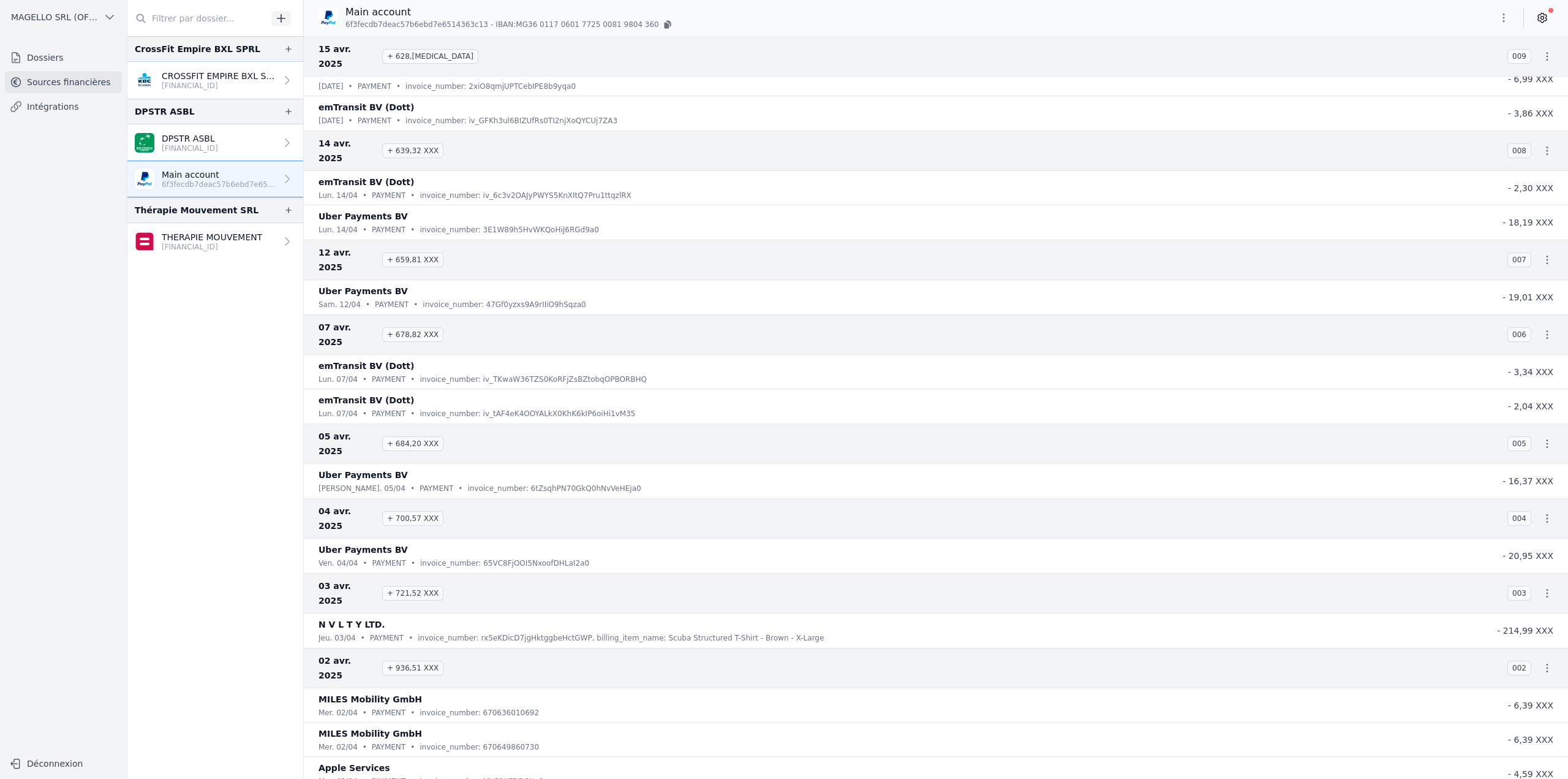
scroll to position [7784, 0]
